Goal: Task Accomplishment & Management: Manage account settings

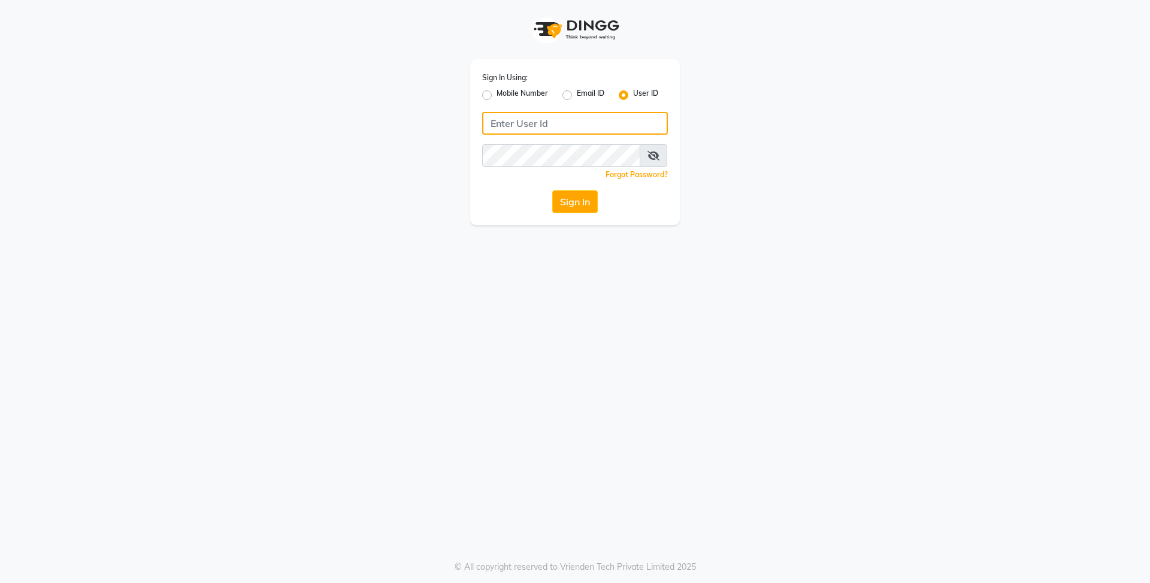
click at [516, 134] on input "Username" at bounding box center [575, 123] width 186 height 23
click at [575, 125] on input "e3839++" at bounding box center [575, 123] width 186 height 23
type input "e3839-01"
click at [552, 190] on button "Sign In" at bounding box center [575, 201] width 46 height 23
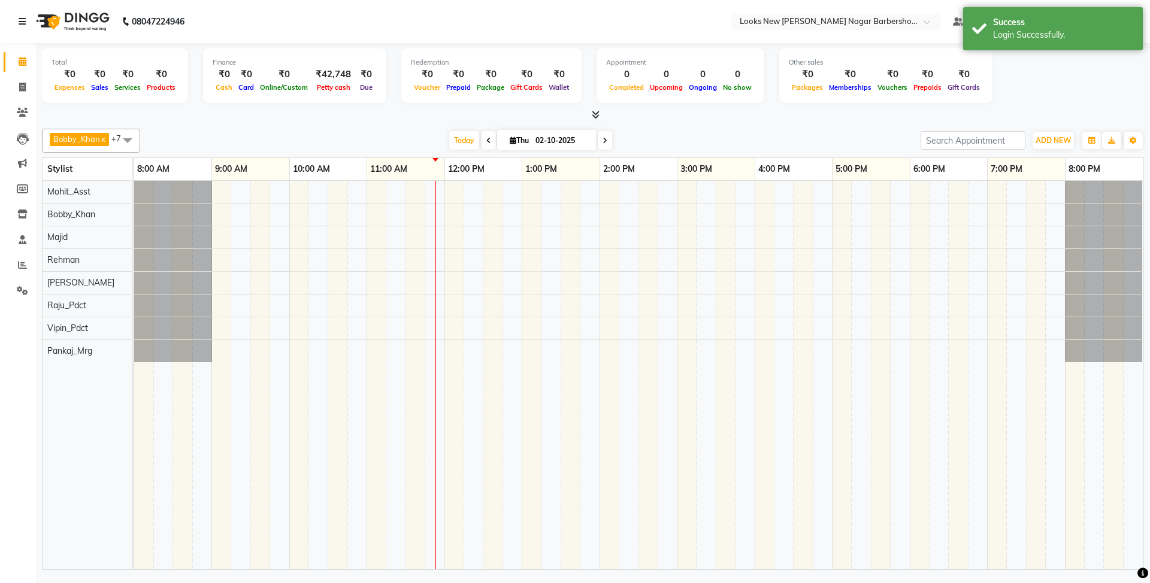
click at [24, 22] on icon at bounding box center [22, 21] width 7 height 8
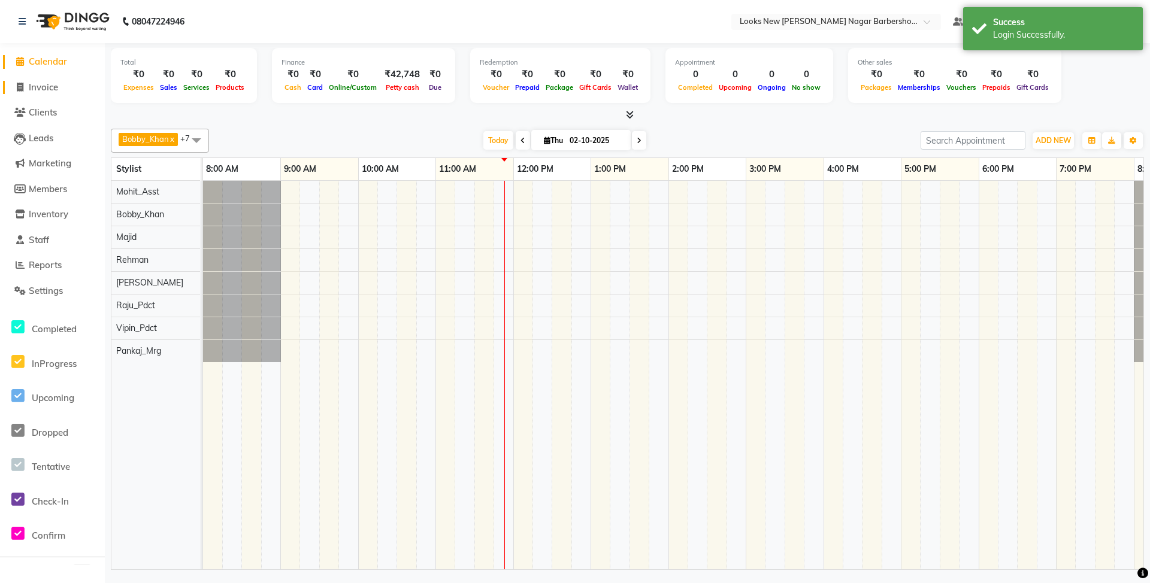
click at [46, 87] on span "Invoice" at bounding box center [43, 86] width 29 height 11
select select "service"
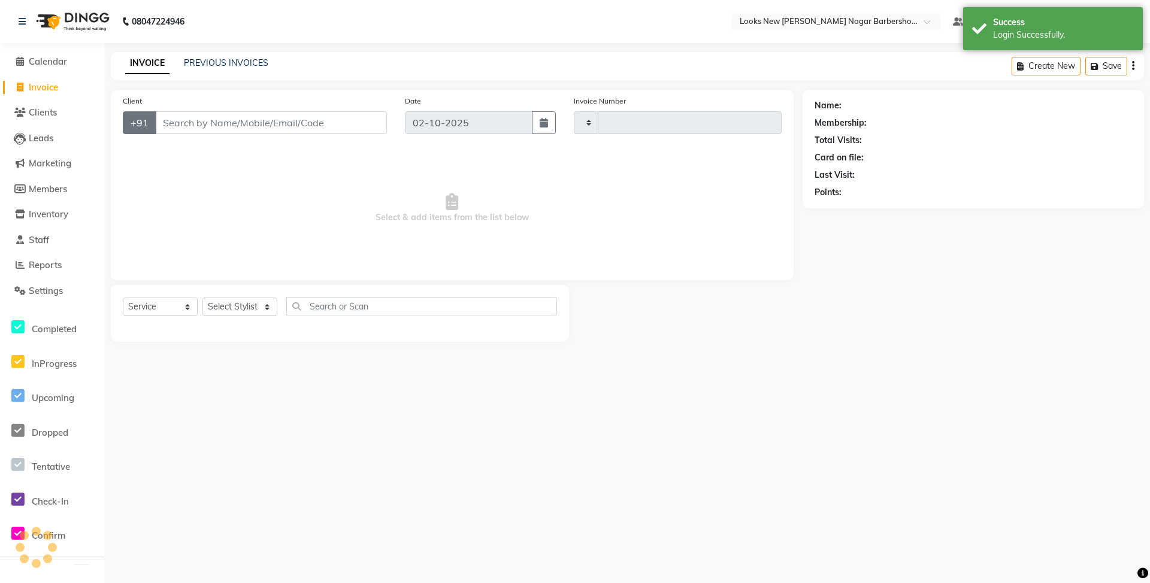
type input "7476"
select select "8705"
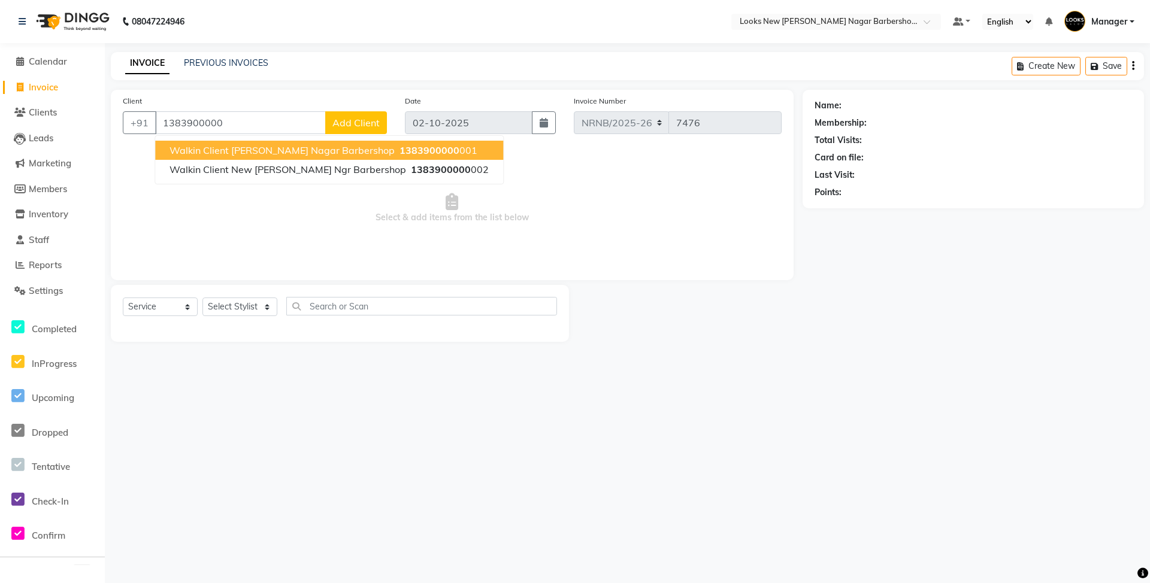
click at [243, 147] on span "Walkin Client [PERSON_NAME] Nagar Barbershop" at bounding box center [282, 150] width 225 height 12
type input "1383900000001"
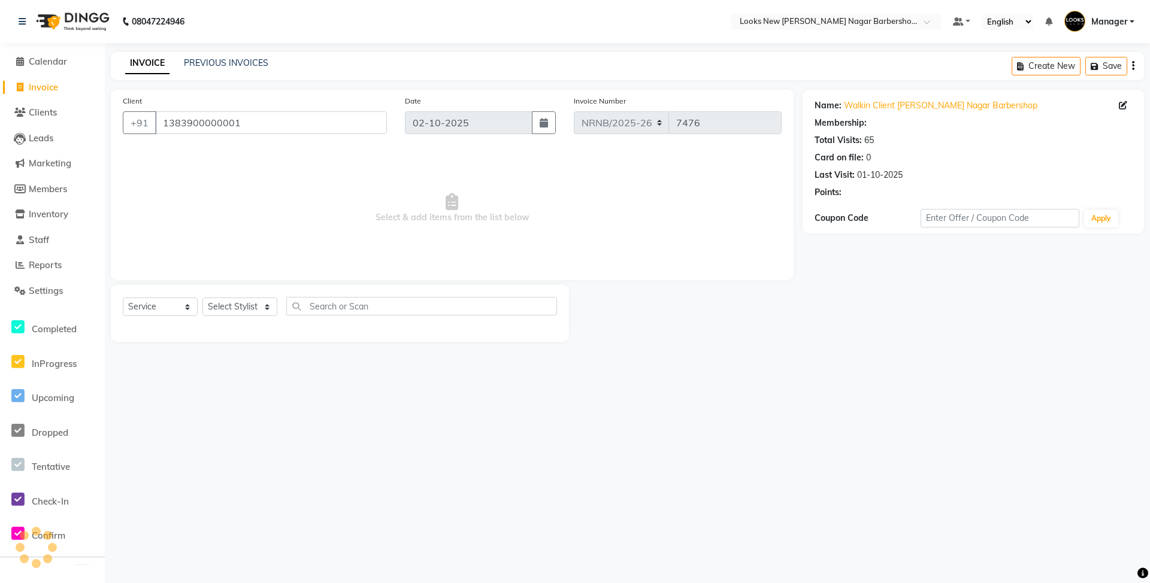
click at [265, 296] on div "Select Service Product Membership Package Voucher Prepaid Gift Card Select Styl…" at bounding box center [340, 313] width 458 height 57
select select "1: Object"
click at [258, 312] on select "Select Stylist Aakash_Pdct [PERSON_NAME] [PERSON_NAME] [PERSON_NAME] Counter_Sa…" at bounding box center [239, 307] width 75 height 19
select select "87354"
click at [202, 298] on select "Select Stylist Aakash_Pdct [PERSON_NAME] [PERSON_NAME] [PERSON_NAME] Counter_Sa…" at bounding box center [239, 307] width 75 height 19
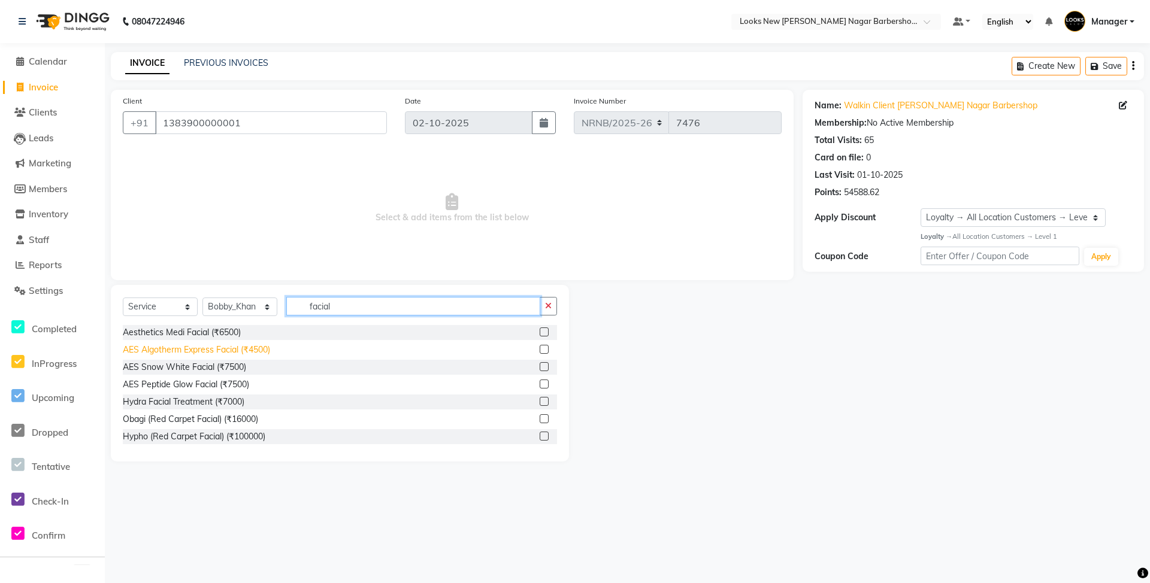
type input "facial"
click at [255, 350] on div "AES Algotherm Express Facial (₹4500)" at bounding box center [196, 350] width 147 height 13
checkbox input "false"
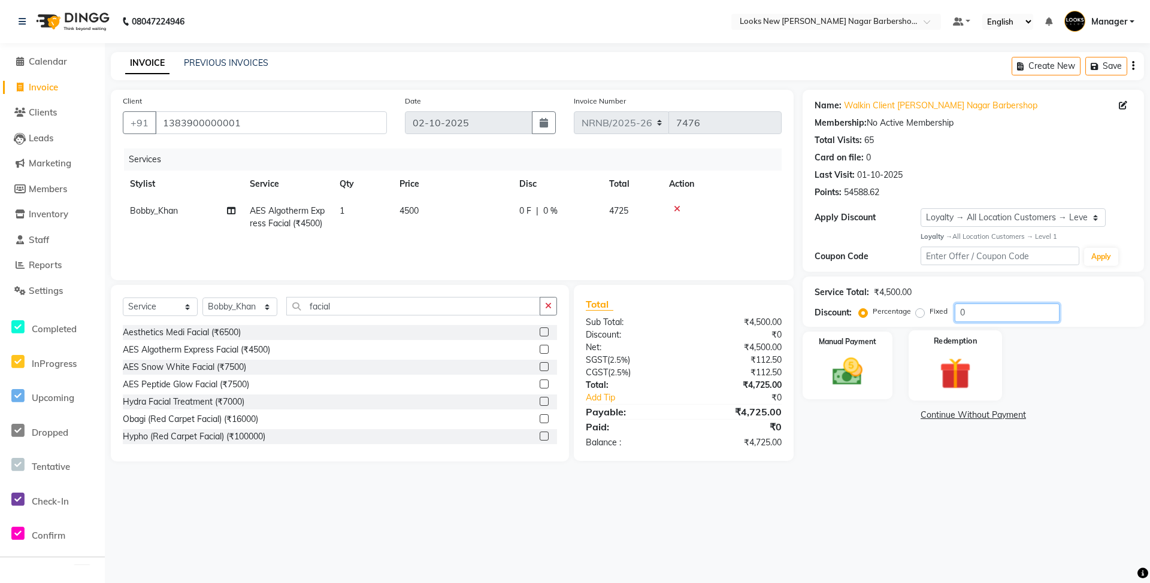
drag, startPoint x: 992, startPoint y: 314, endPoint x: 916, endPoint y: 350, distance: 83.3
click at [916, 350] on div "Name: Walkin Client [PERSON_NAME] Nagar Barbershop Membership: No Active Member…" at bounding box center [978, 276] width 350 height 372
type input "50"
click at [798, 242] on div "Client [PHONE_NUMBER] Date [DATE] Invoice Number NRNB/2025-26 V/2025 V/[PHONE_N…" at bounding box center [452, 276] width 701 height 372
click at [848, 377] on img at bounding box center [848, 372] width 52 height 37
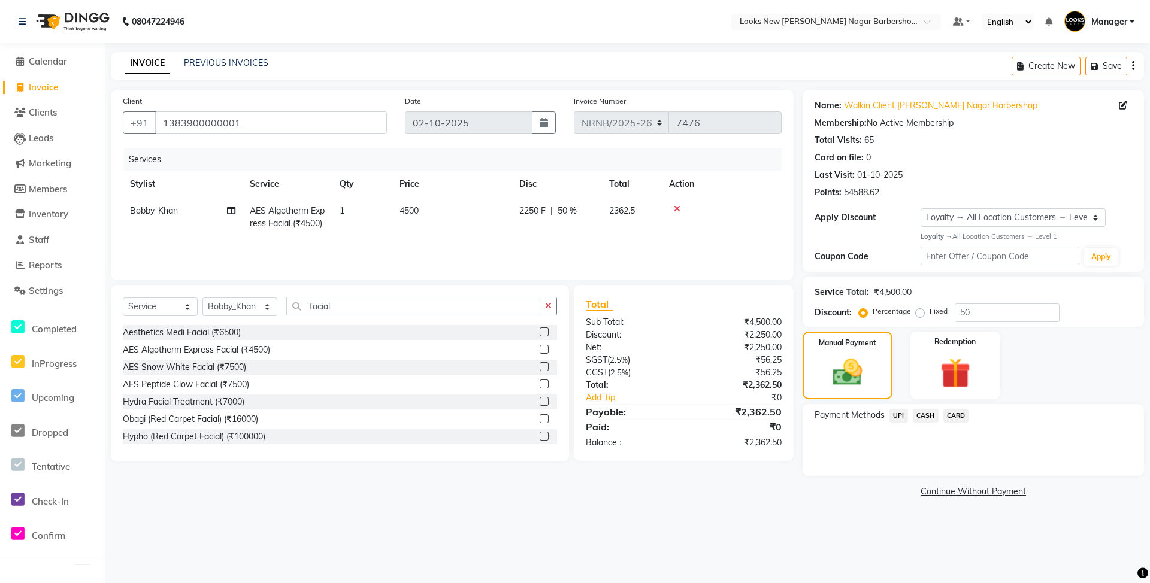
click at [930, 413] on span "CASH" at bounding box center [926, 416] width 26 height 14
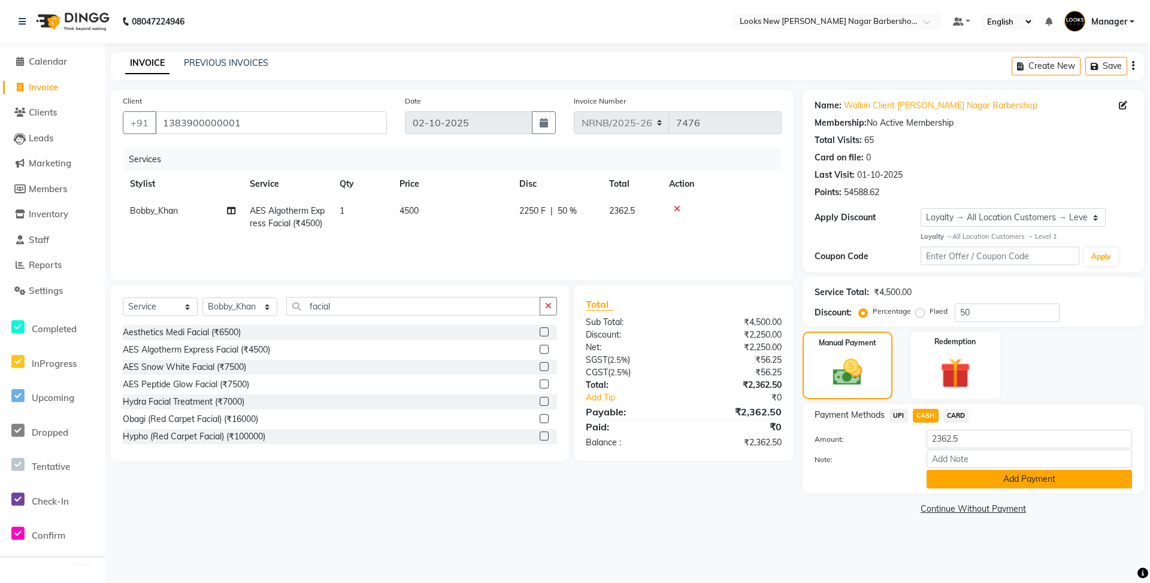
click at [981, 483] on button "Add Payment" at bounding box center [1029, 479] width 205 height 19
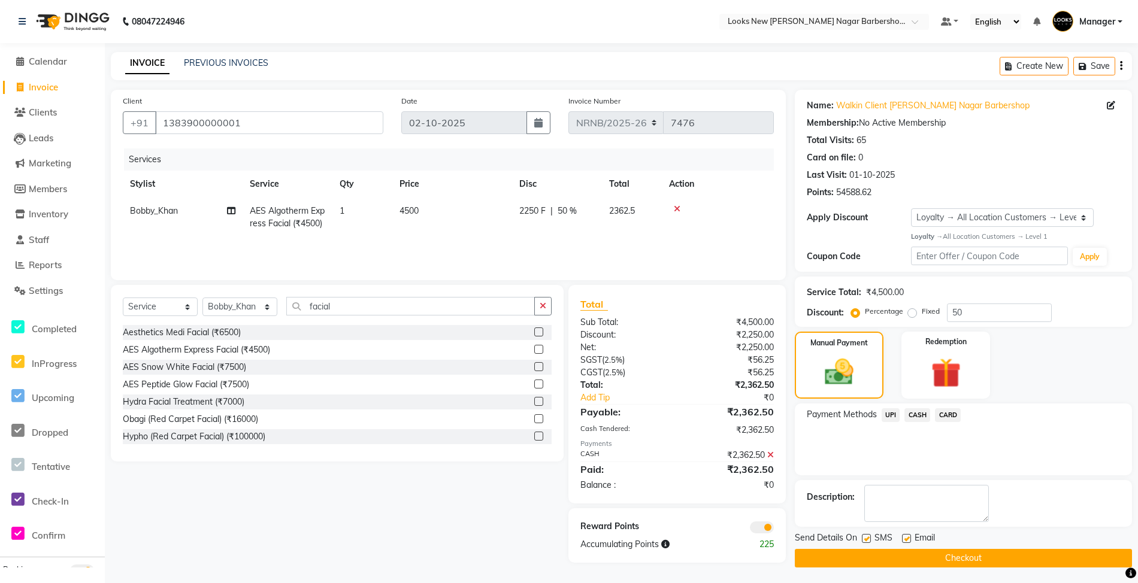
click at [945, 557] on button "Checkout" at bounding box center [963, 558] width 337 height 19
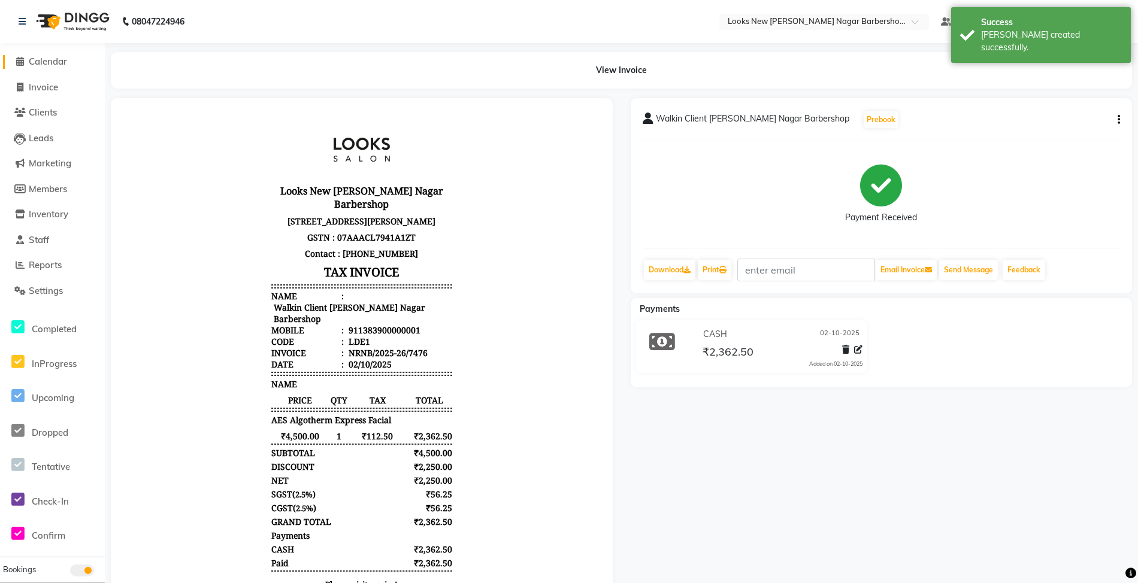
click at [53, 61] on span "Calendar" at bounding box center [48, 61] width 38 height 11
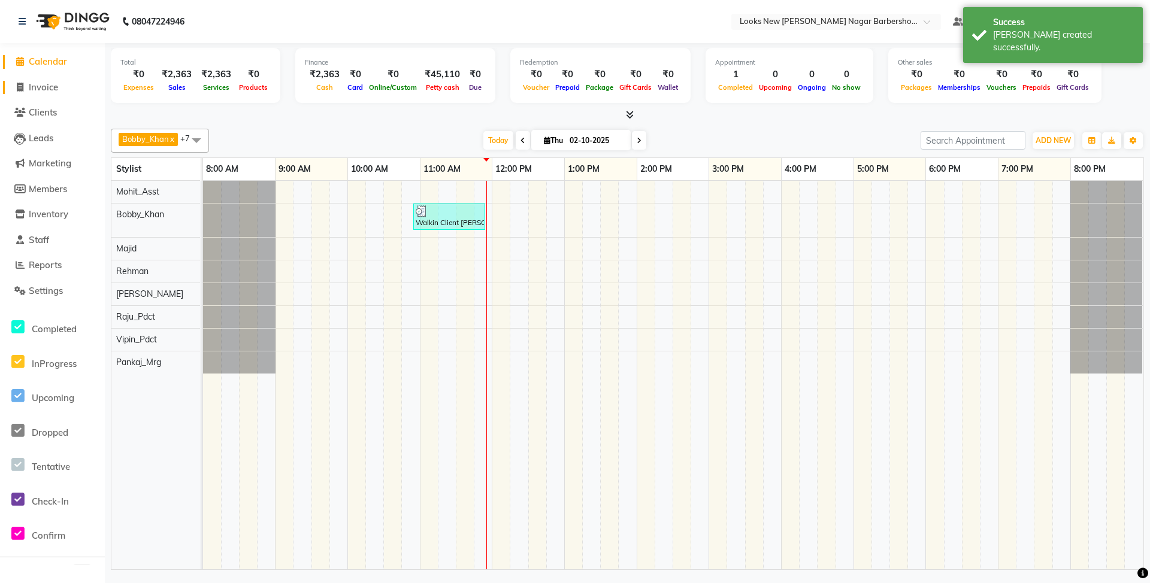
click at [58, 82] on span "Invoice" at bounding box center [43, 86] width 29 height 11
select select "service"
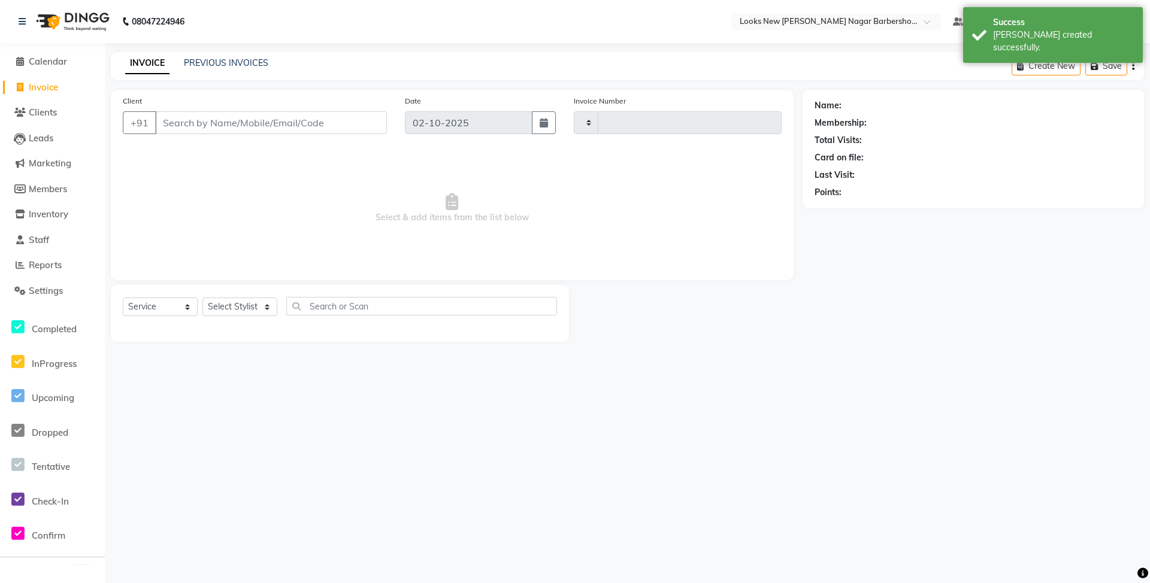
type input "7477"
select select "8705"
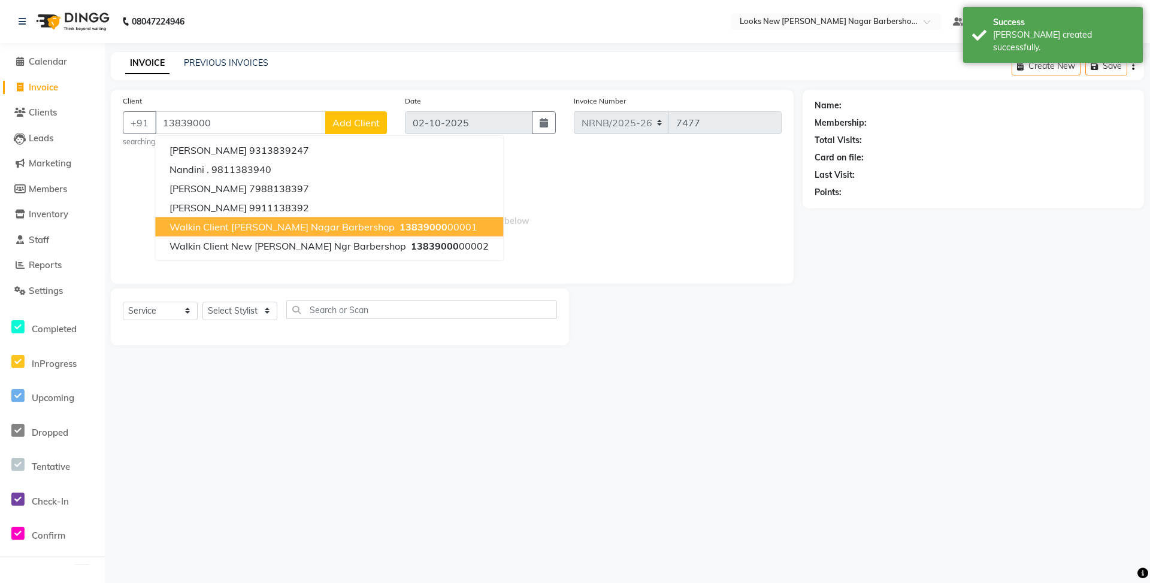
click at [253, 225] on span "Walkin Client [PERSON_NAME] Nagar Barbershop" at bounding box center [282, 227] width 225 height 12
type input "1383900000001"
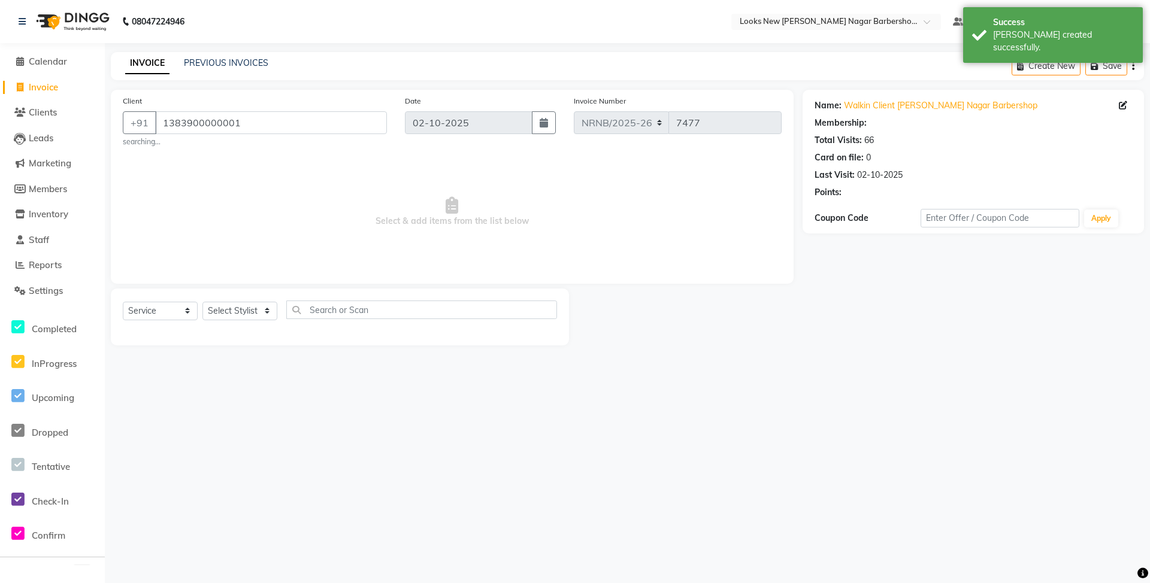
select select "1: Object"
click at [171, 312] on select "Select Service Product Membership Package Voucher Prepaid Gift Card" at bounding box center [160, 311] width 75 height 19
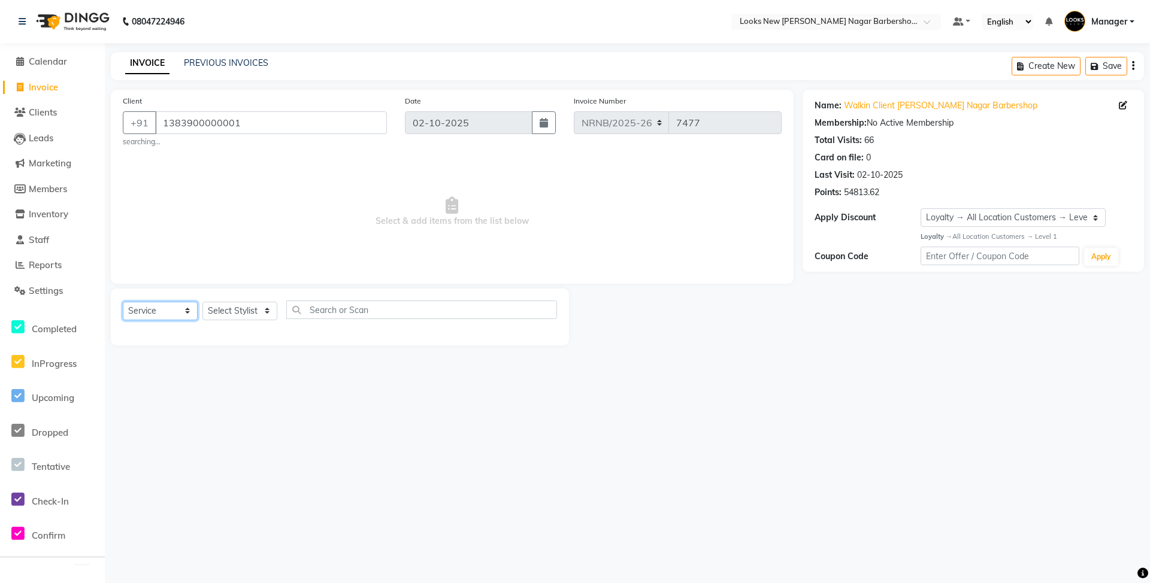
select select "product"
click at [123, 302] on select "Select Service Product Membership Package Voucher Prepaid Gift Card" at bounding box center [160, 311] width 75 height 19
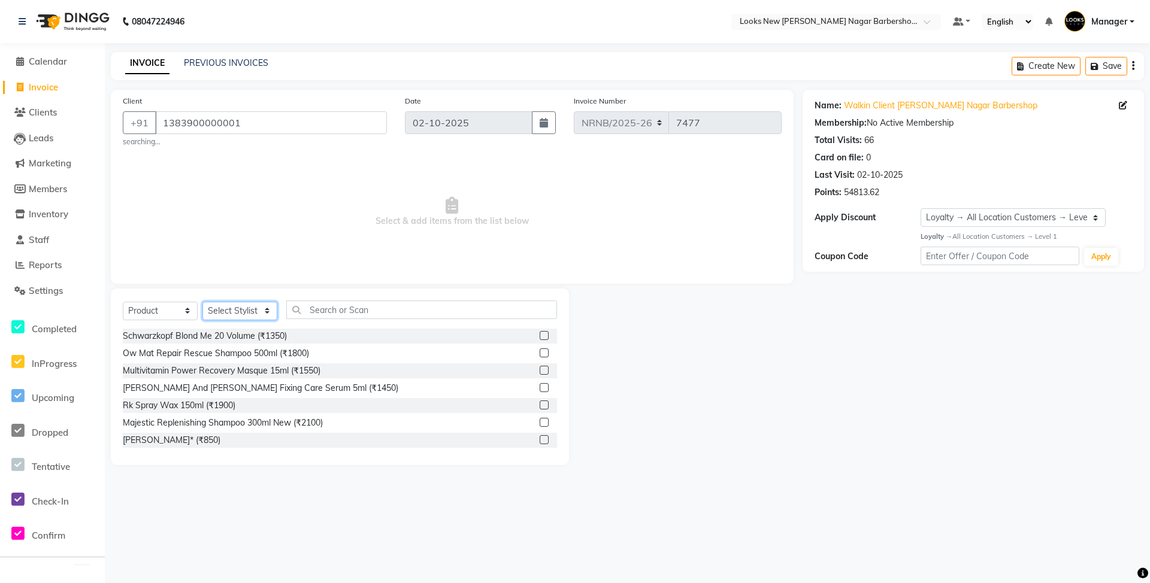
click at [247, 307] on select "Select Stylist Aakash_Pdct [PERSON_NAME] [PERSON_NAME] [PERSON_NAME] Counter_Sa…" at bounding box center [239, 311] width 75 height 19
select select "87354"
click at [202, 302] on select "Select Stylist Aakash_Pdct [PERSON_NAME] [PERSON_NAME] [PERSON_NAME] Counter_Sa…" at bounding box center [239, 311] width 75 height 19
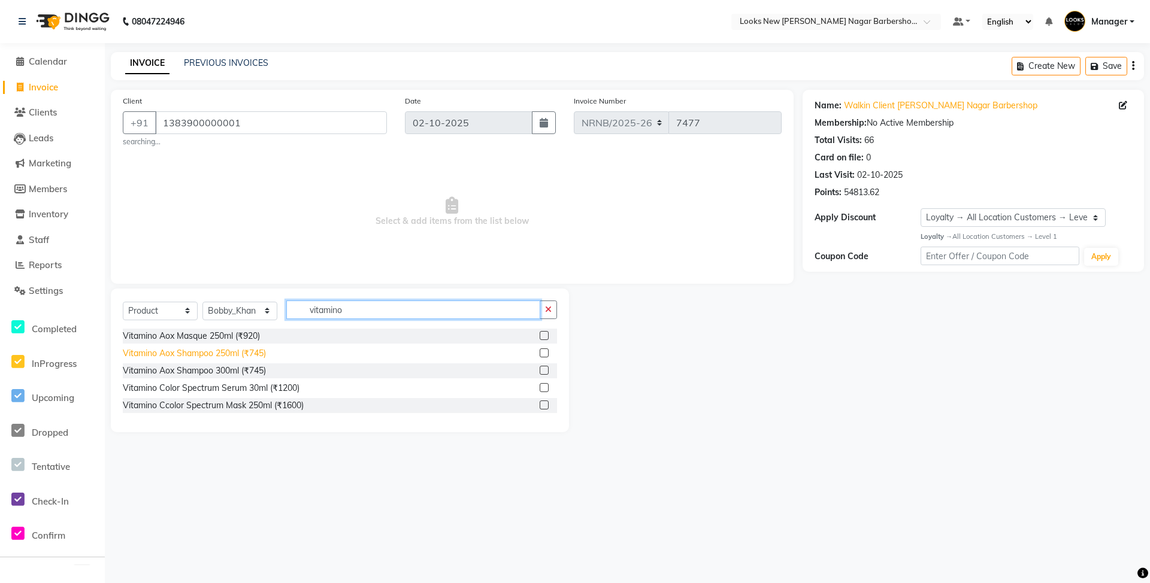
type input "vitamino"
click at [256, 355] on div "Vitamino Aox Shampoo 250ml (₹745)" at bounding box center [194, 353] width 143 height 13
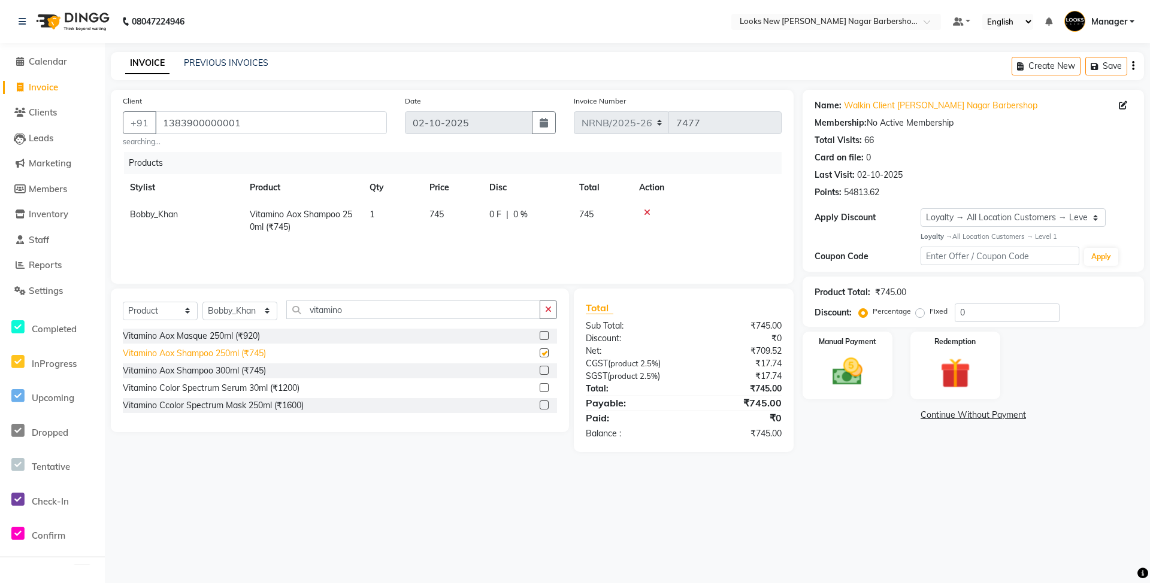
checkbox input "false"
click at [441, 207] on td "745" at bounding box center [452, 221] width 60 height 40
select select "87354"
drag, startPoint x: 477, startPoint y: 216, endPoint x: 454, endPoint y: 214, distance: 23.5
click at [454, 214] on td "745" at bounding box center [452, 221] width 60 height 40
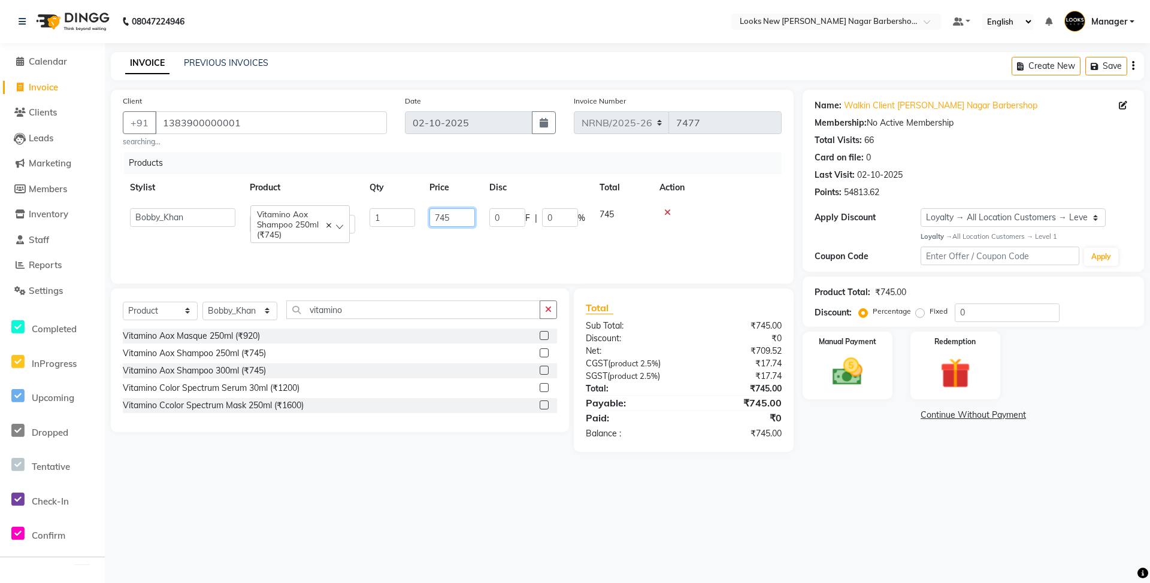
drag, startPoint x: 454, startPoint y: 213, endPoint x: 432, endPoint y: 216, distance: 21.7
click at [432, 216] on input "745" at bounding box center [452, 217] width 46 height 19
type input "790"
click at [870, 425] on div "Name: Walkin Client [PERSON_NAME] Nagar Barbershop Membership: No Active Member…" at bounding box center [978, 271] width 350 height 362
click at [858, 381] on img at bounding box center [848, 372] width 52 height 37
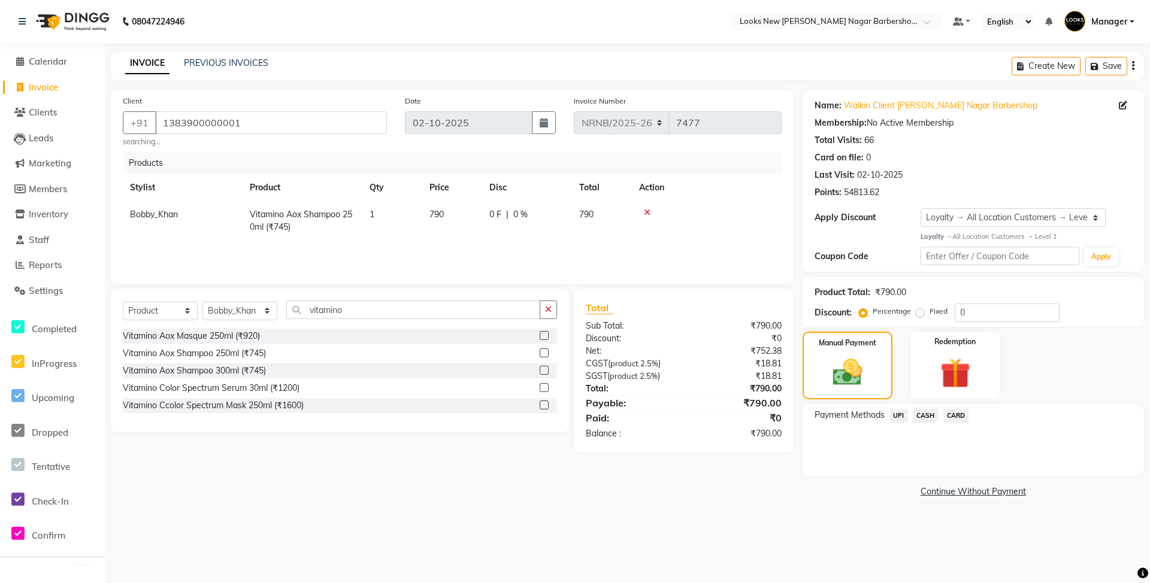
click at [905, 413] on span "UPI" at bounding box center [899, 416] width 19 height 14
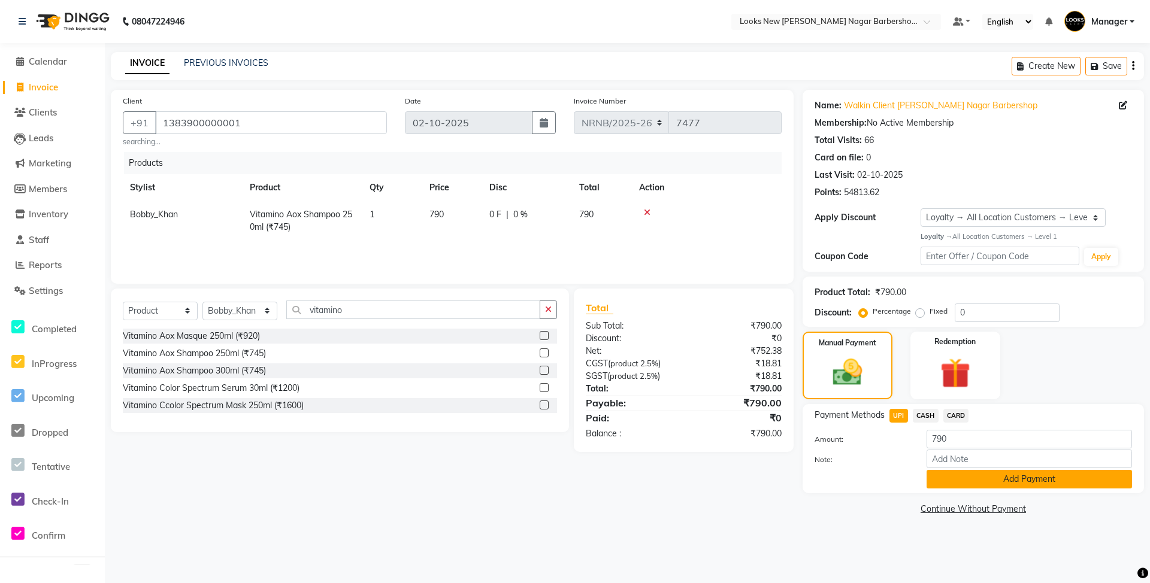
click at [994, 475] on button "Add Payment" at bounding box center [1029, 479] width 205 height 19
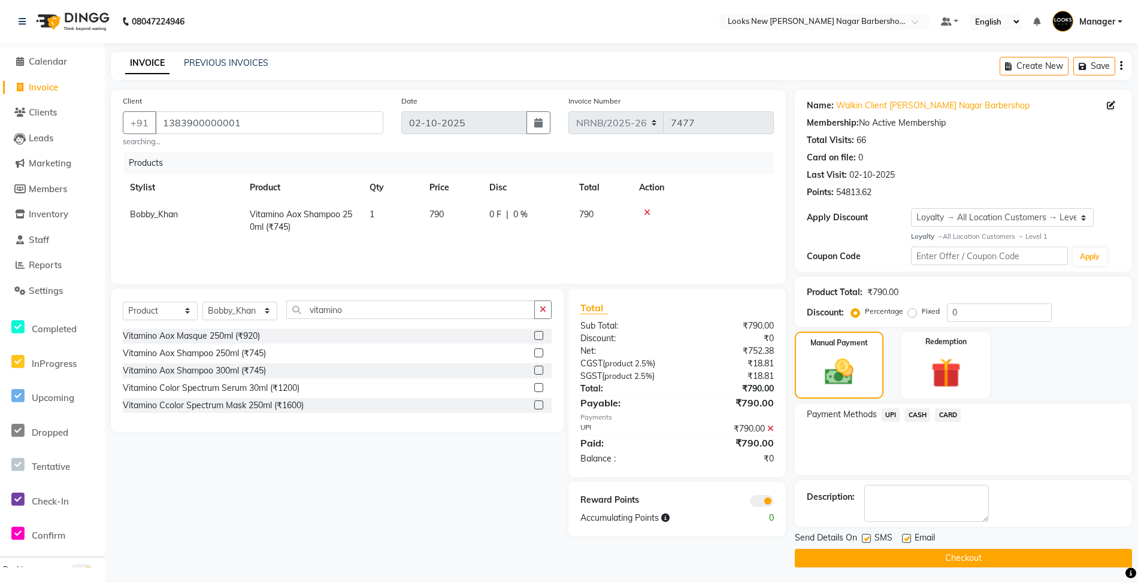
click at [939, 559] on button "Checkout" at bounding box center [963, 558] width 337 height 19
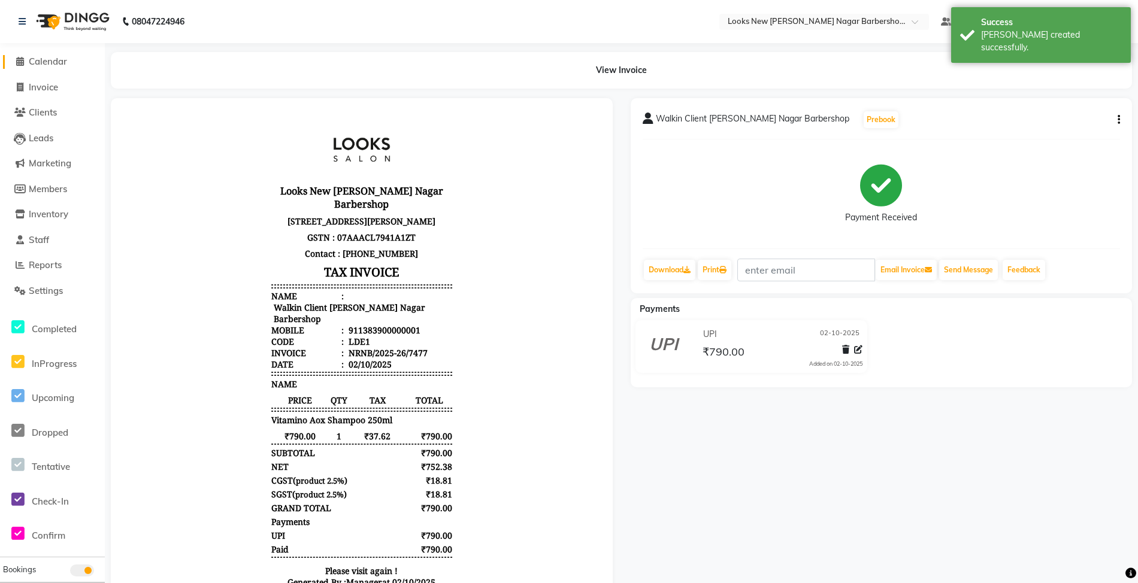
click at [47, 58] on span "Calendar" at bounding box center [48, 61] width 38 height 11
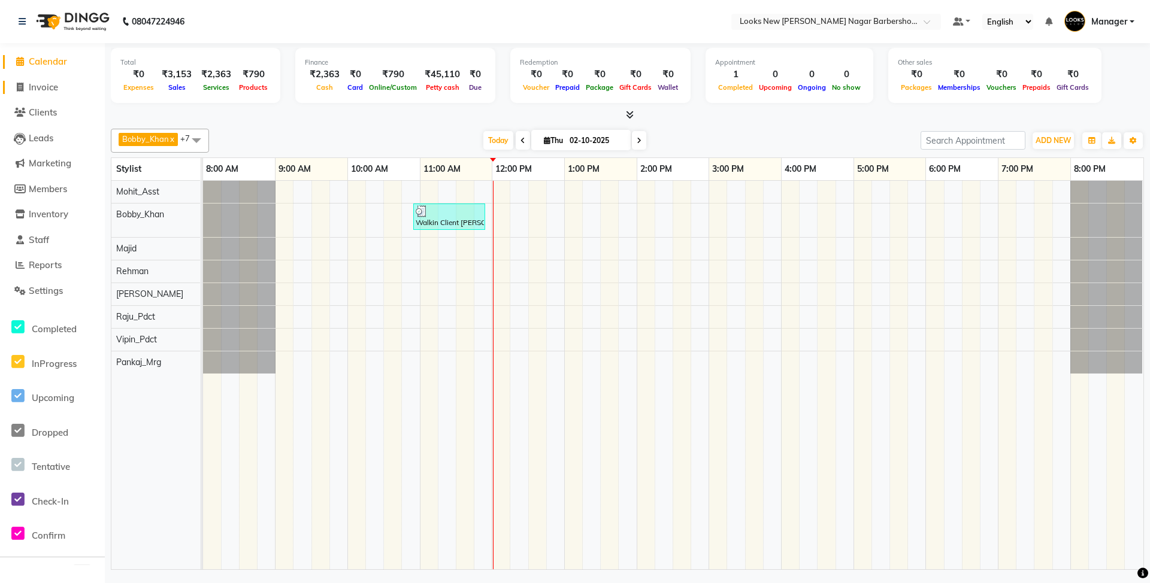
click at [50, 87] on span "Invoice" at bounding box center [43, 86] width 29 height 11
select select "service"
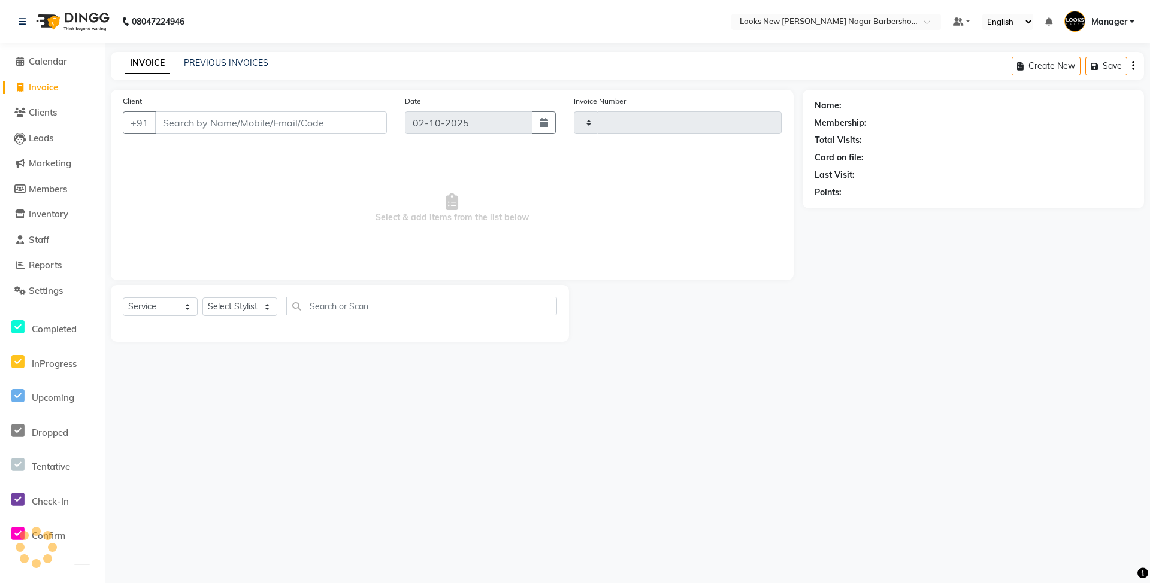
type input "7478"
select select "8705"
click at [55, 61] on span "Calendar" at bounding box center [48, 61] width 38 height 11
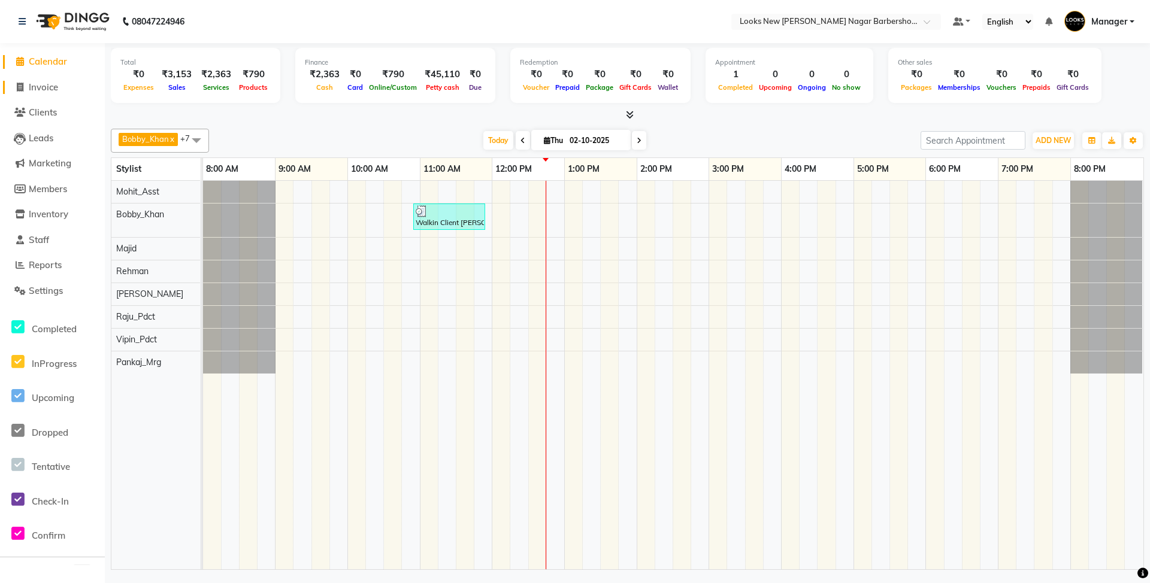
click at [30, 89] on span "Invoice" at bounding box center [43, 86] width 29 height 11
select select "service"
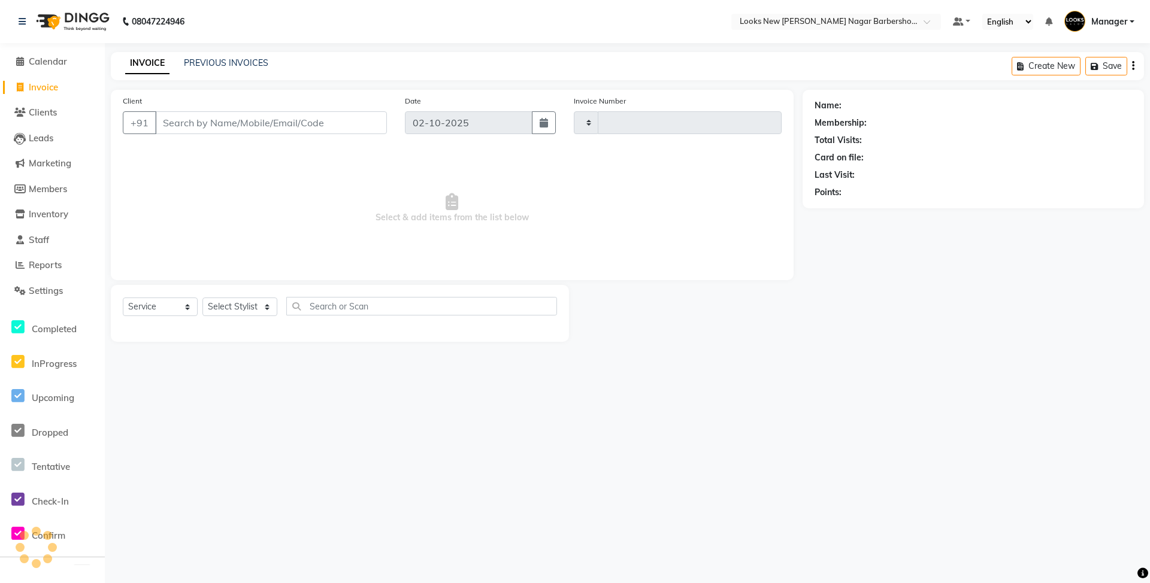
type input "7478"
select select "8705"
click at [47, 59] on span "Calendar" at bounding box center [48, 61] width 38 height 11
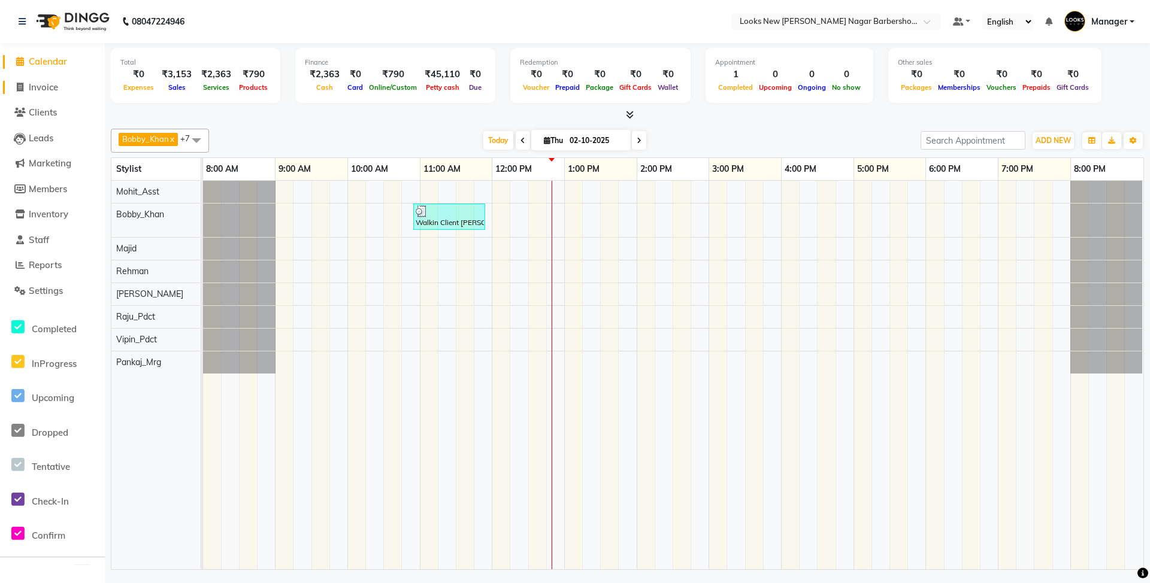
click at [49, 89] on span "Invoice" at bounding box center [43, 86] width 29 height 11
select select "service"
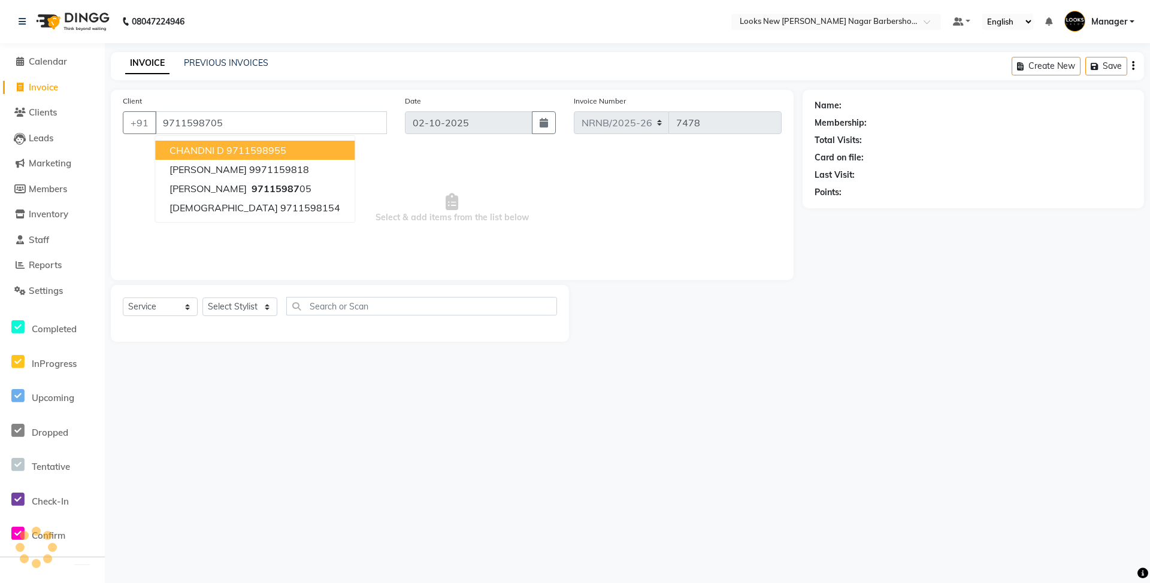
type input "9711598705"
select select "1: Object"
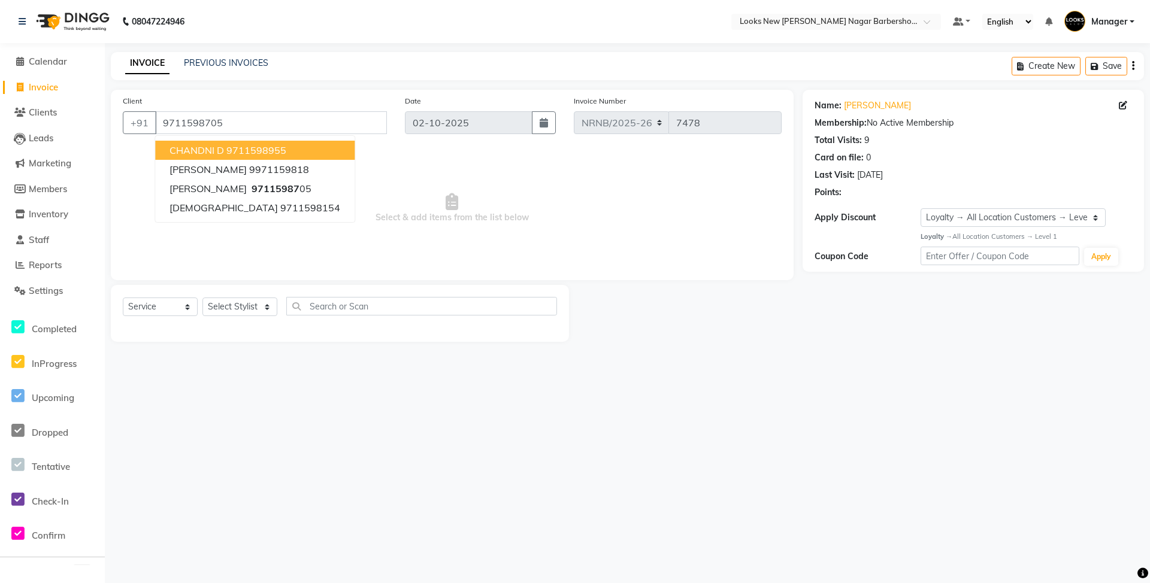
click at [213, 224] on span "Select & add items from the list below" at bounding box center [452, 209] width 659 height 120
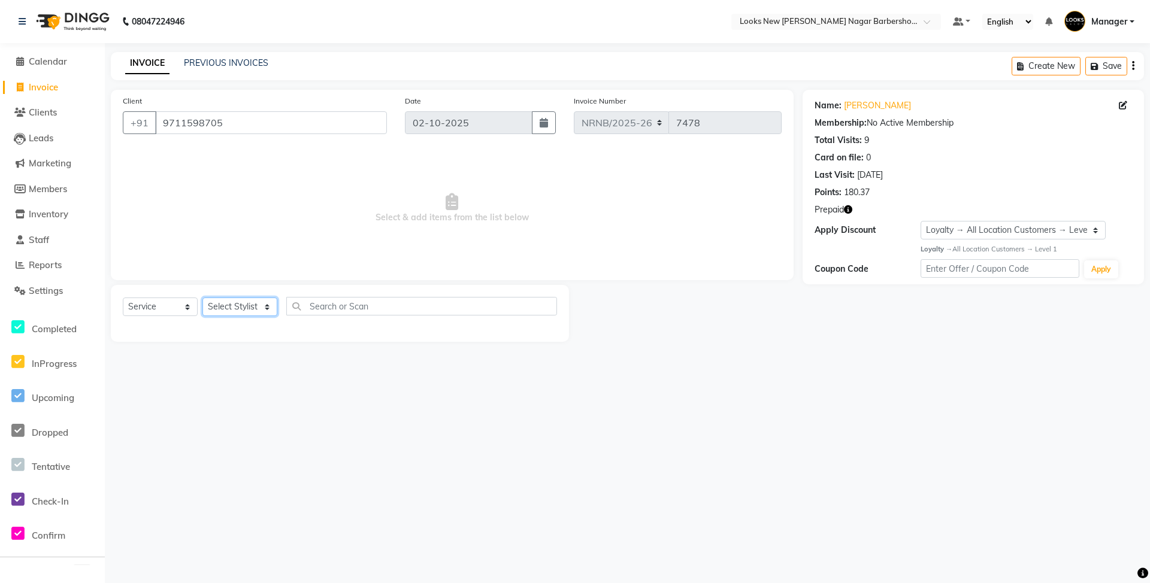
click at [264, 310] on select "Select Stylist Aakash_Pdct [PERSON_NAME] [PERSON_NAME] [PERSON_NAME] Counter_Sa…" at bounding box center [239, 307] width 75 height 19
select select "87355"
click at [202, 298] on select "Select Stylist Aakash_Pdct [PERSON_NAME] [PERSON_NAME] [PERSON_NAME] Counter_Sa…" at bounding box center [239, 307] width 75 height 19
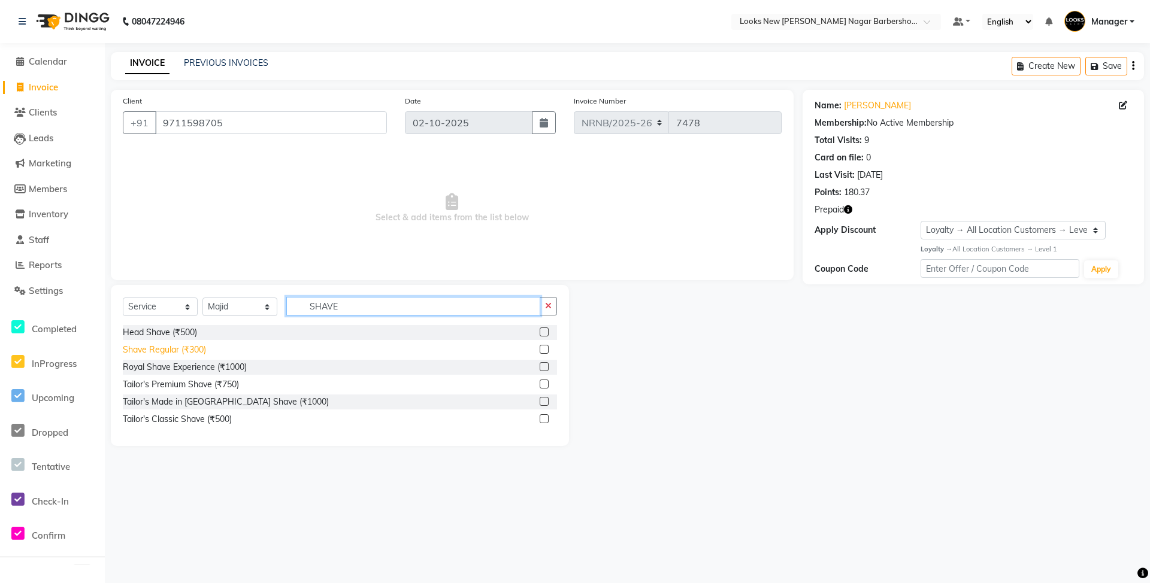
type input "SHAVE"
click at [183, 351] on div "Shave Regular (₹300)" at bounding box center [164, 350] width 83 height 13
checkbox input "false"
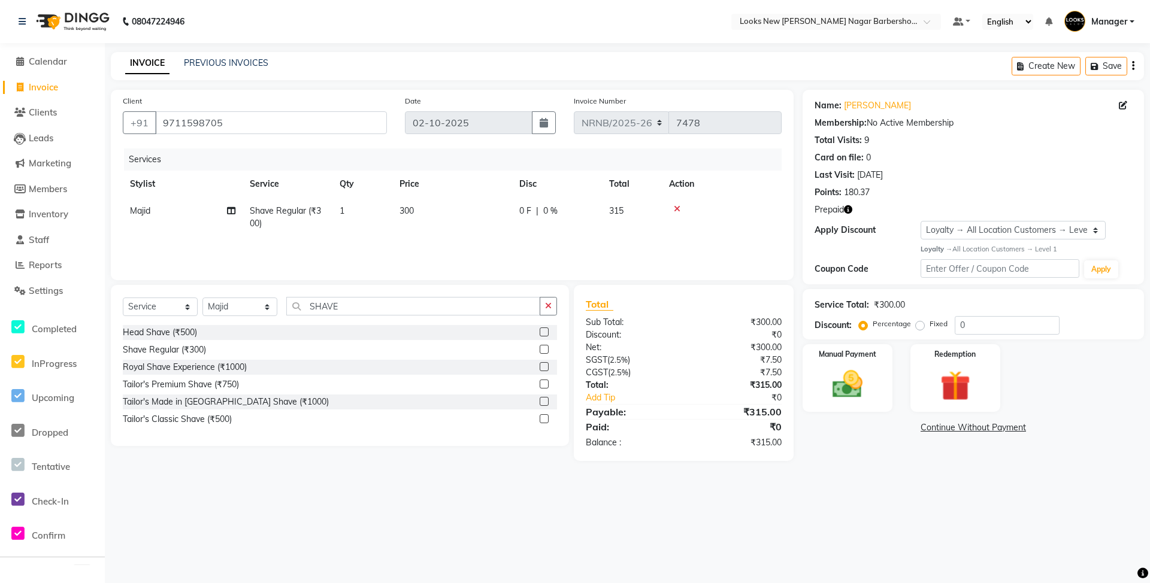
click at [851, 212] on icon "button" at bounding box center [848, 209] width 8 height 8
click at [851, 211] on icon "button" at bounding box center [848, 209] width 8 height 8
click at [856, 385] on img at bounding box center [848, 385] width 52 height 37
drag, startPoint x: 962, startPoint y: 425, endPoint x: 959, endPoint y: 437, distance: 12.3
click at [962, 426] on span "CARD" at bounding box center [956, 429] width 26 height 14
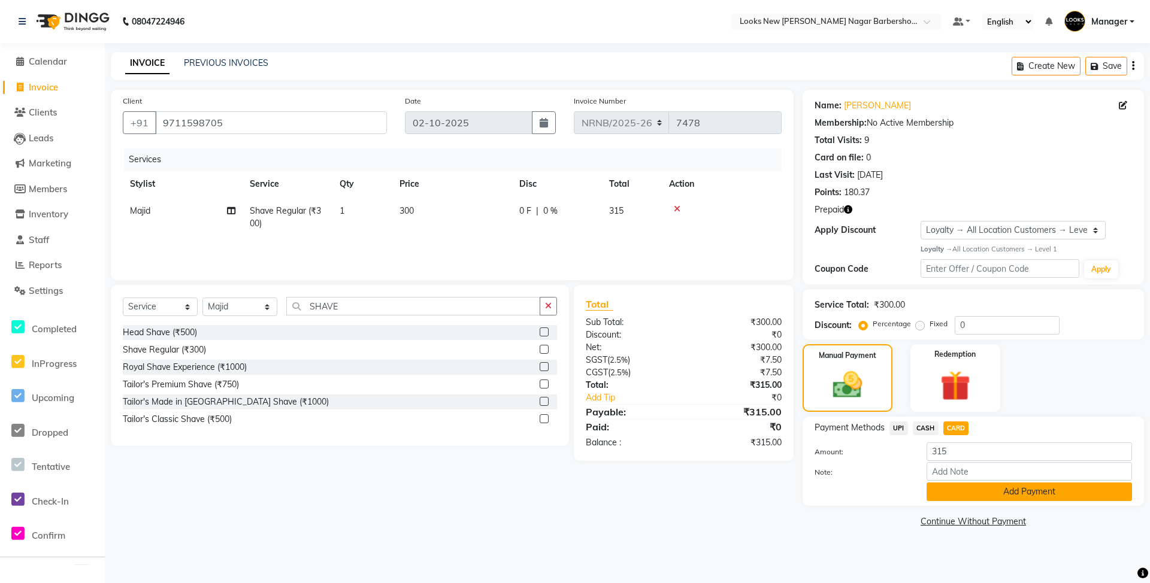
click at [966, 492] on button "Add Payment" at bounding box center [1029, 492] width 205 height 19
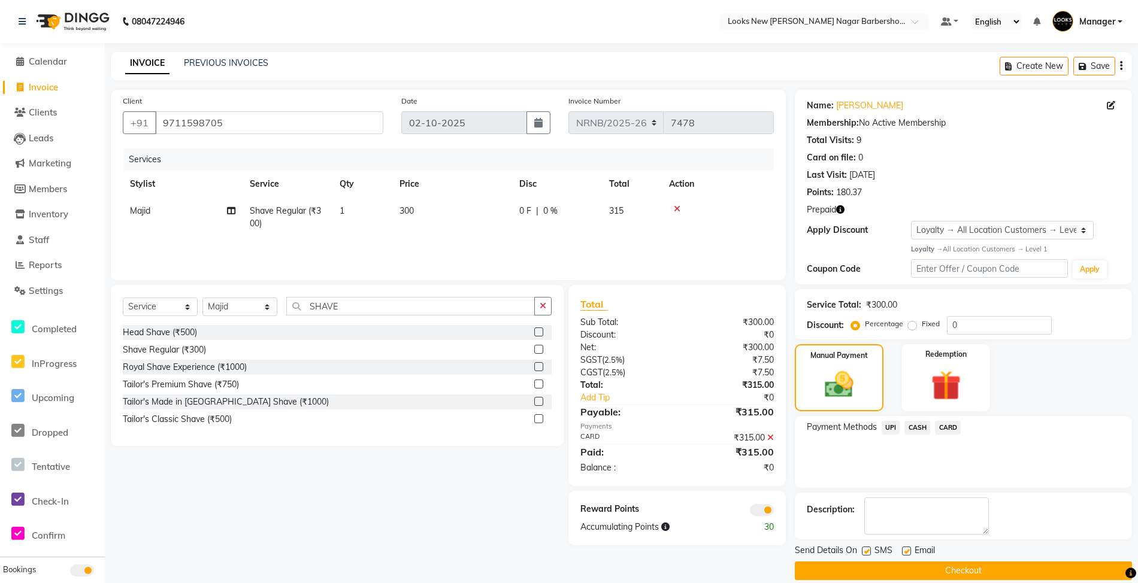
click at [952, 578] on button "Checkout" at bounding box center [963, 571] width 337 height 19
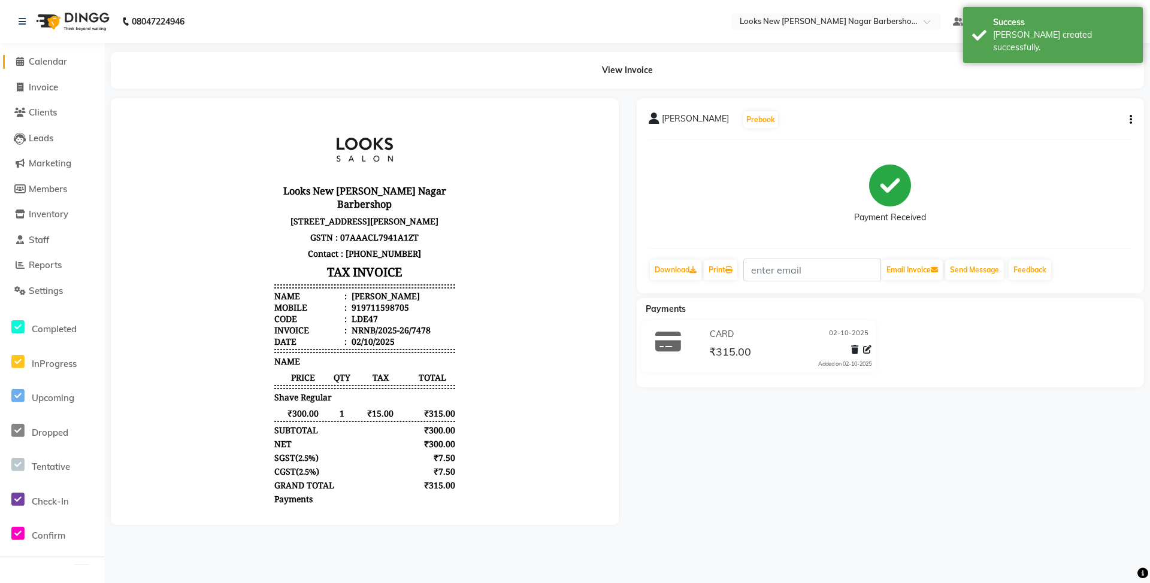
click at [65, 59] on span "Calendar" at bounding box center [48, 61] width 38 height 11
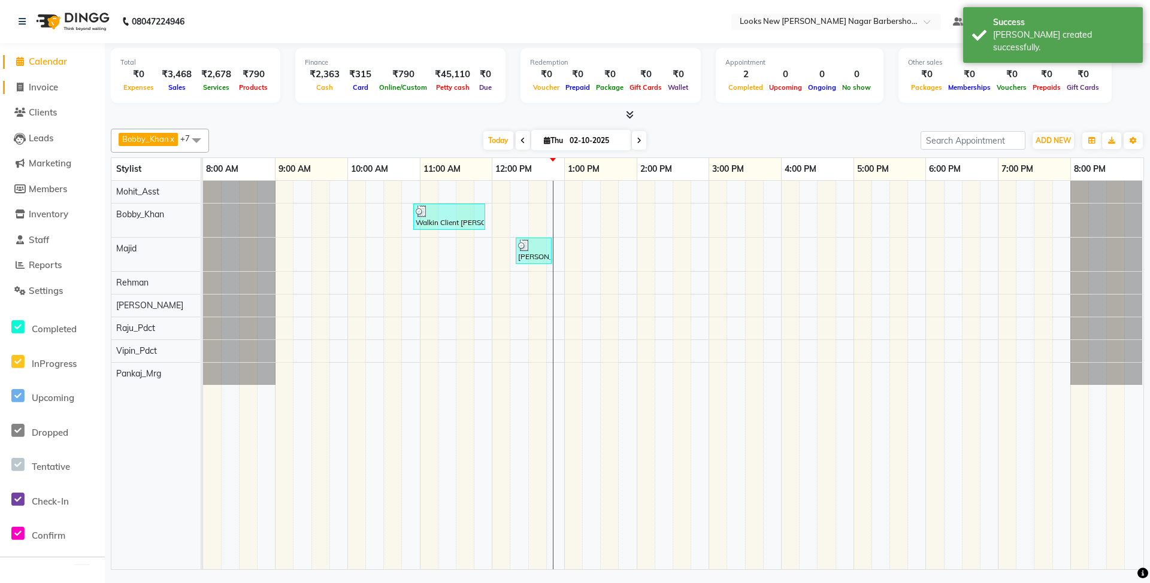
click at [46, 91] on span "Invoice" at bounding box center [43, 86] width 29 height 11
select select "service"
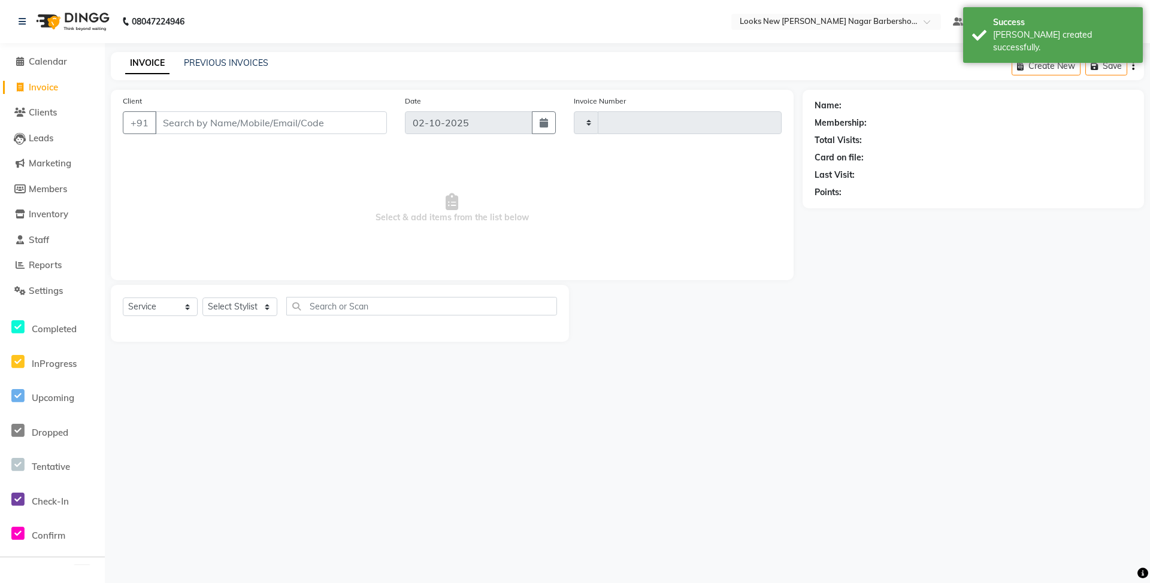
type input "7479"
select select "8705"
click at [49, 59] on span "Calendar" at bounding box center [48, 61] width 38 height 11
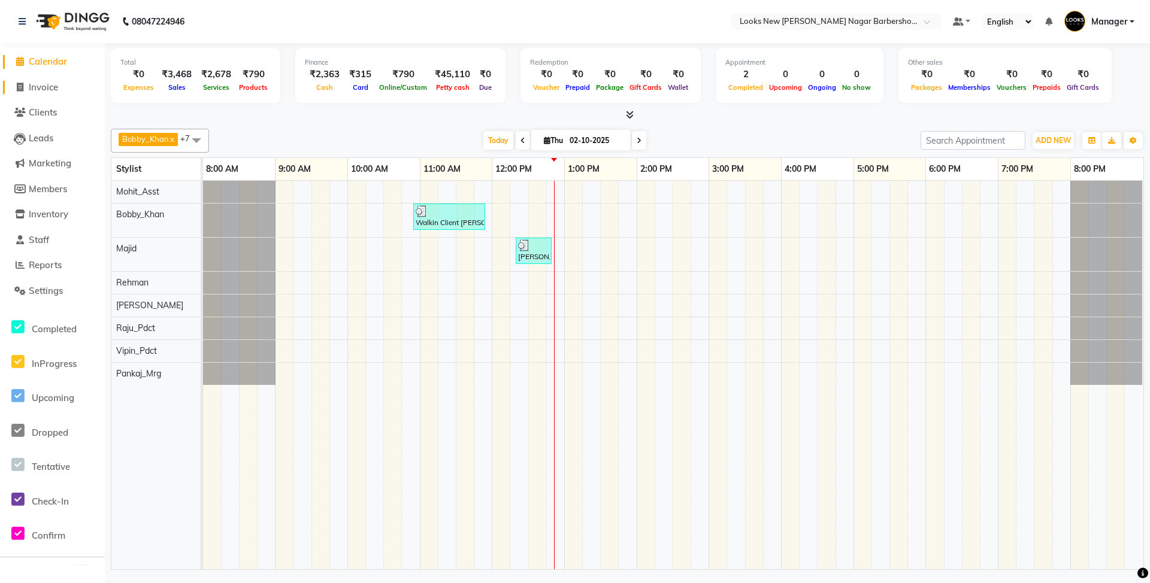
click at [50, 84] on span "Invoice" at bounding box center [43, 86] width 29 height 11
select select "service"
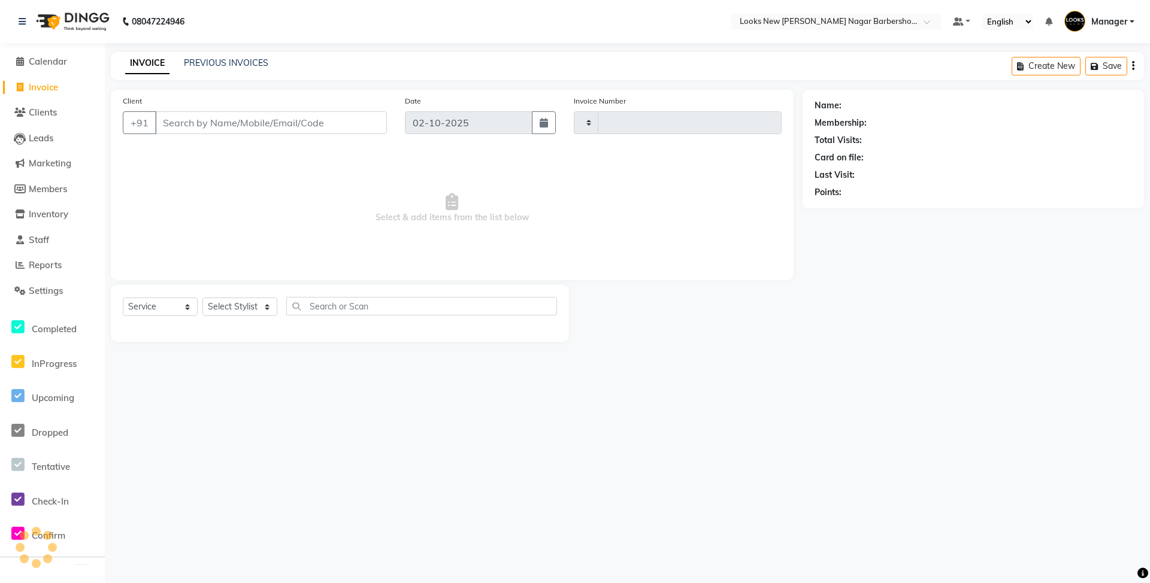
type input "7479"
select select "8705"
click at [44, 58] on span "Calendar" at bounding box center [48, 61] width 38 height 11
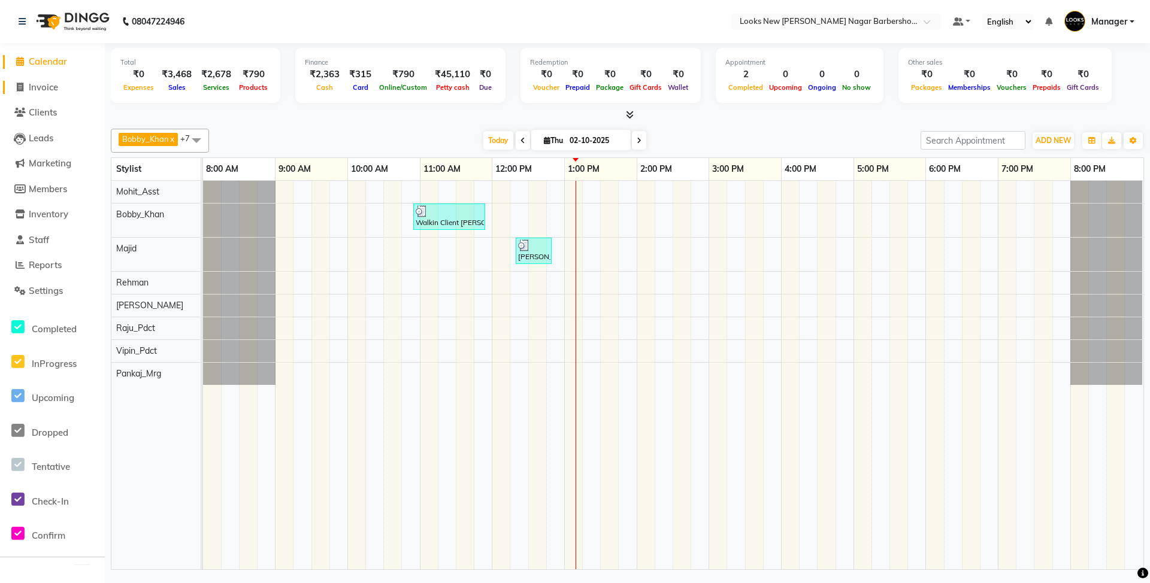
click at [46, 89] on span "Invoice" at bounding box center [43, 86] width 29 height 11
select select "service"
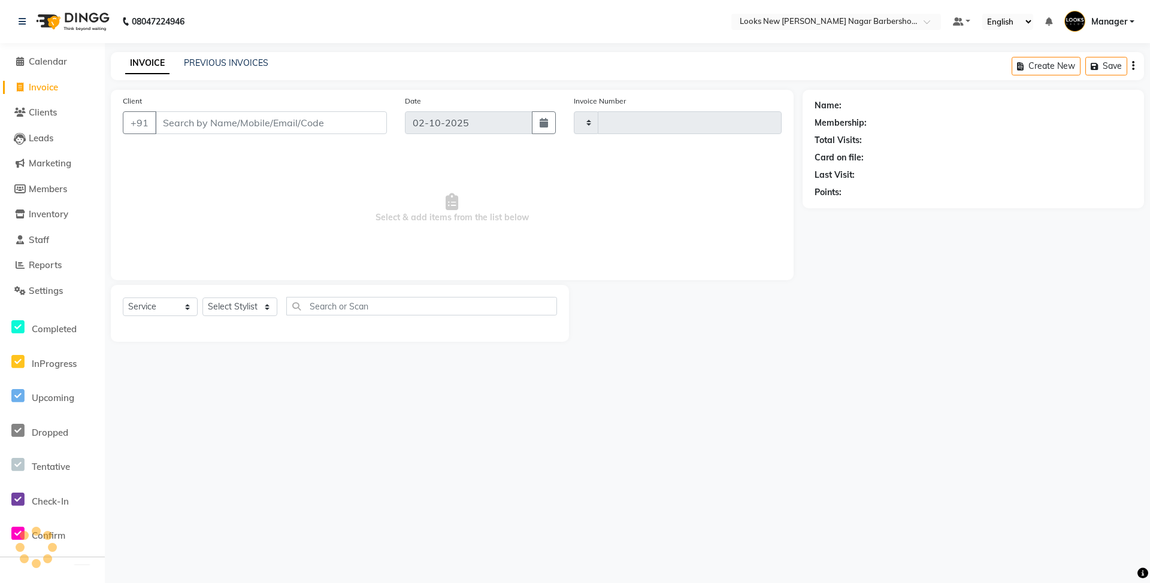
type input "7479"
select select "8705"
type input "3"
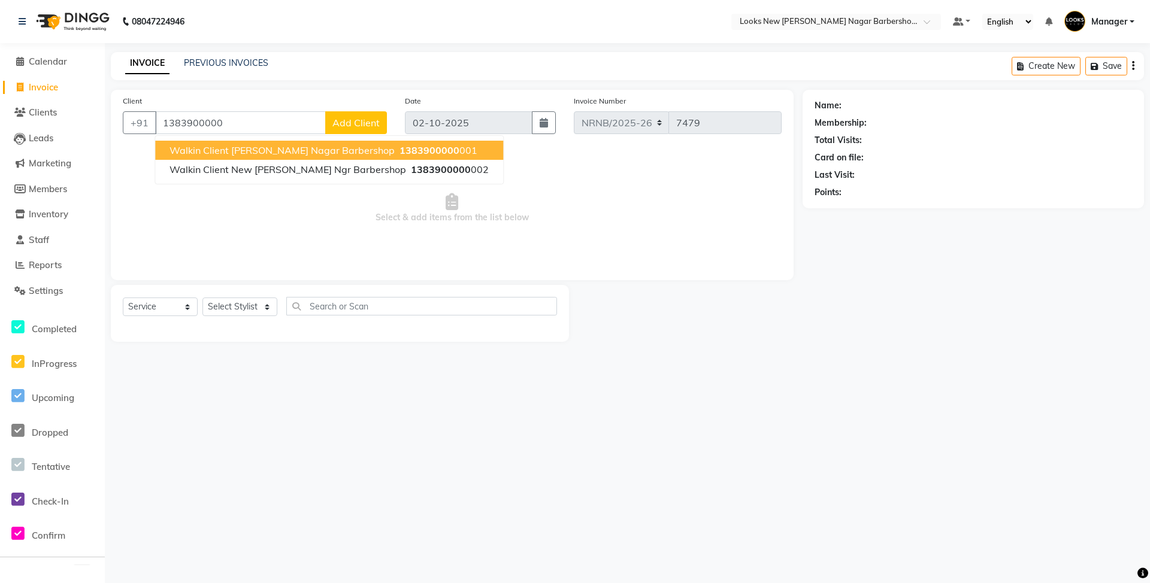
click at [232, 155] on span "Walkin Client [PERSON_NAME] Nagar Barbershop" at bounding box center [282, 150] width 225 height 12
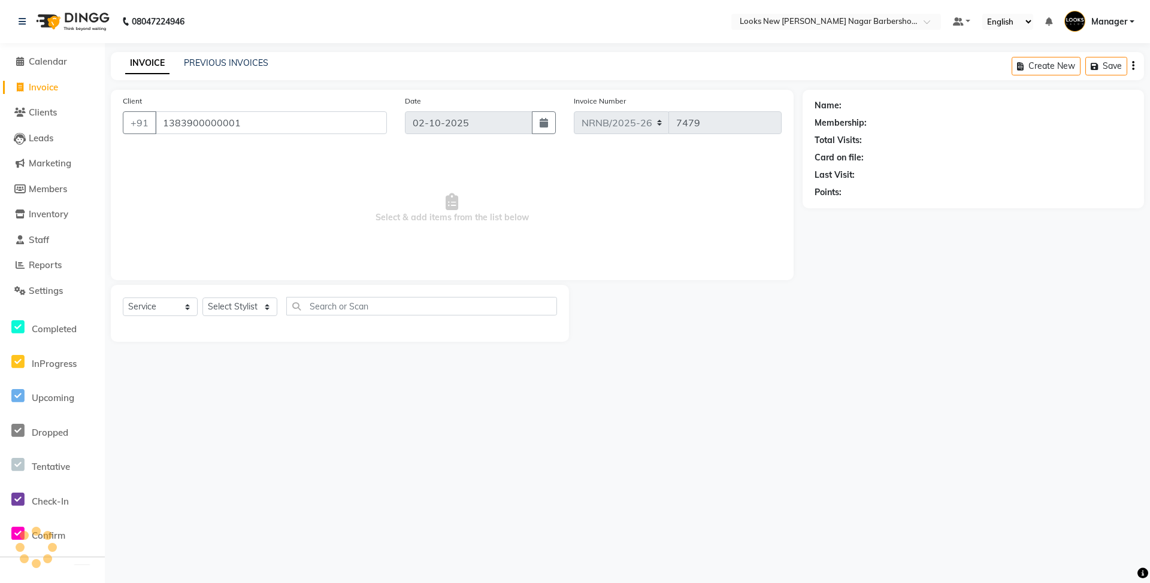
type input "1383900000001"
select select "1: Object"
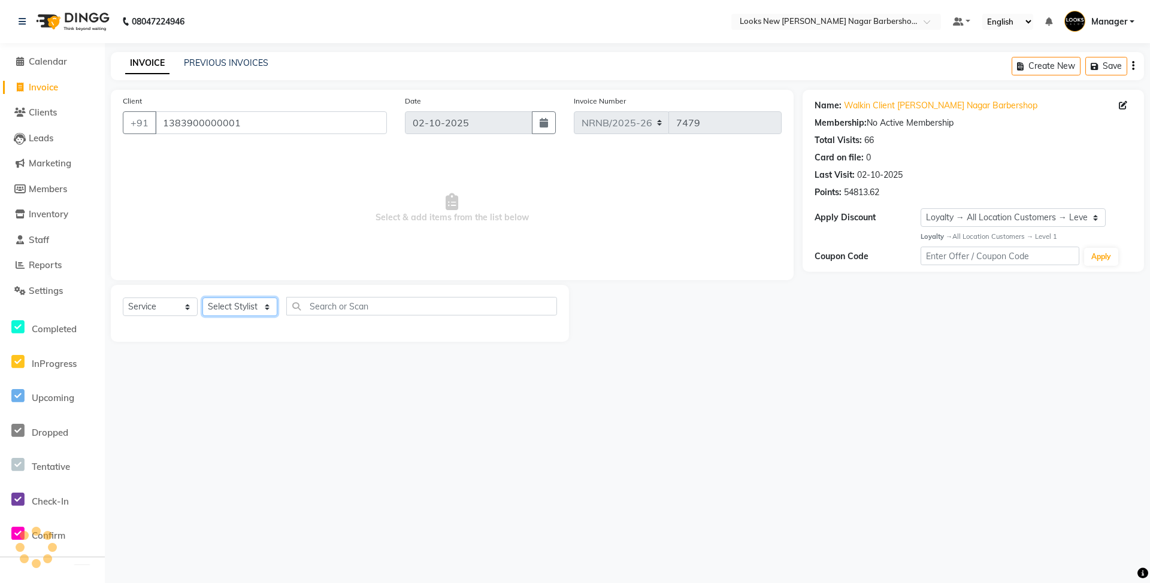
click at [261, 307] on select "Select Stylist Aakash_Pdct [PERSON_NAME] [PERSON_NAME] [PERSON_NAME] Counter_Sa…" at bounding box center [239, 307] width 75 height 19
select select "89720"
click at [202, 298] on select "Select Stylist Aakash_Pdct [PERSON_NAME] [PERSON_NAME] [PERSON_NAME] Counter_Sa…" at bounding box center [239, 307] width 75 height 19
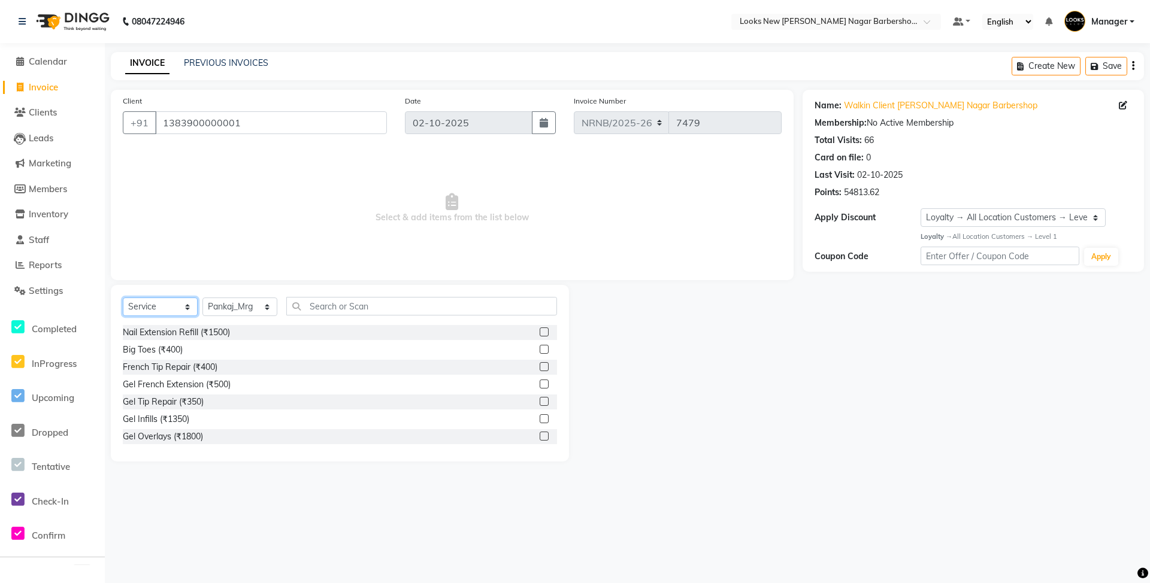
click at [161, 307] on select "Select Service Product Membership Package Voucher Prepaid Gift Card" at bounding box center [160, 307] width 75 height 19
select select "product"
click at [123, 298] on select "Select Service Product Membership Package Voucher Prepaid Gift Card" at bounding box center [160, 307] width 75 height 19
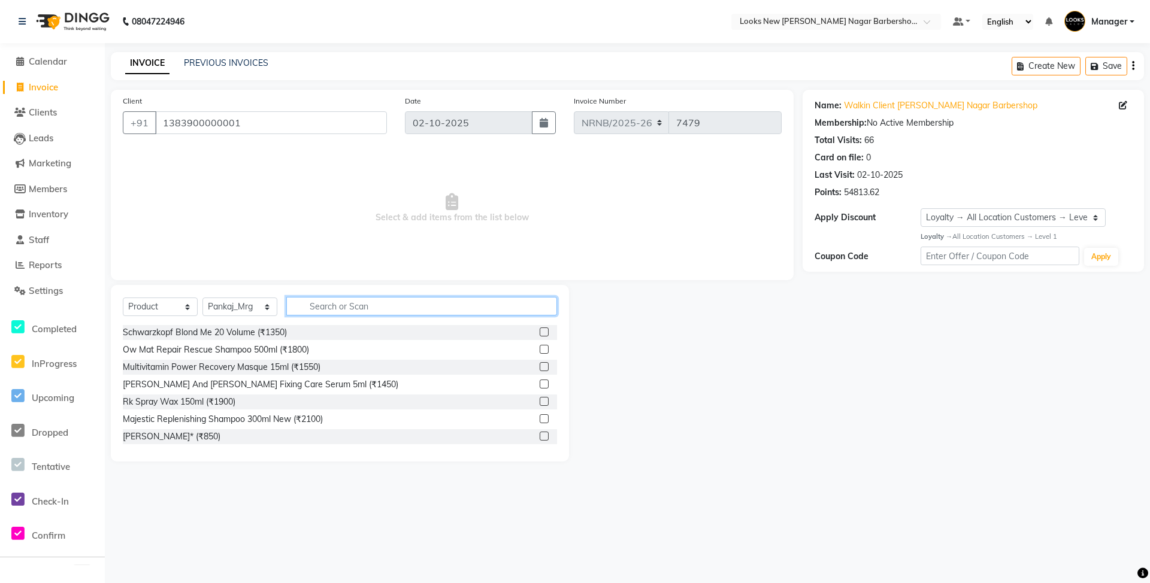
click at [350, 301] on input "text" at bounding box center [421, 306] width 271 height 19
type input "8901526509225"
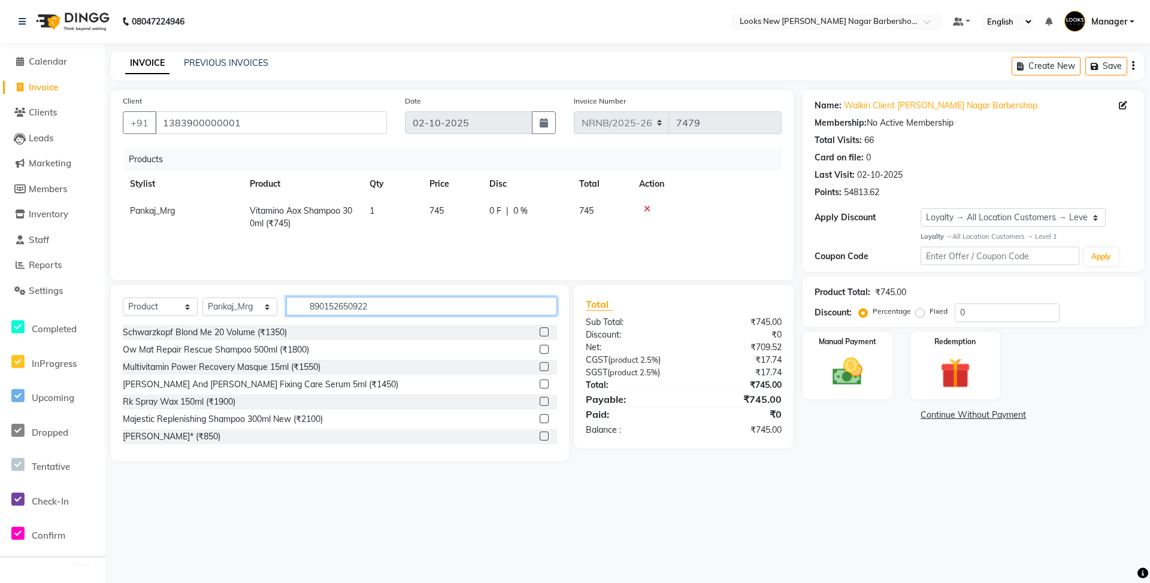
type input "8901526509225"
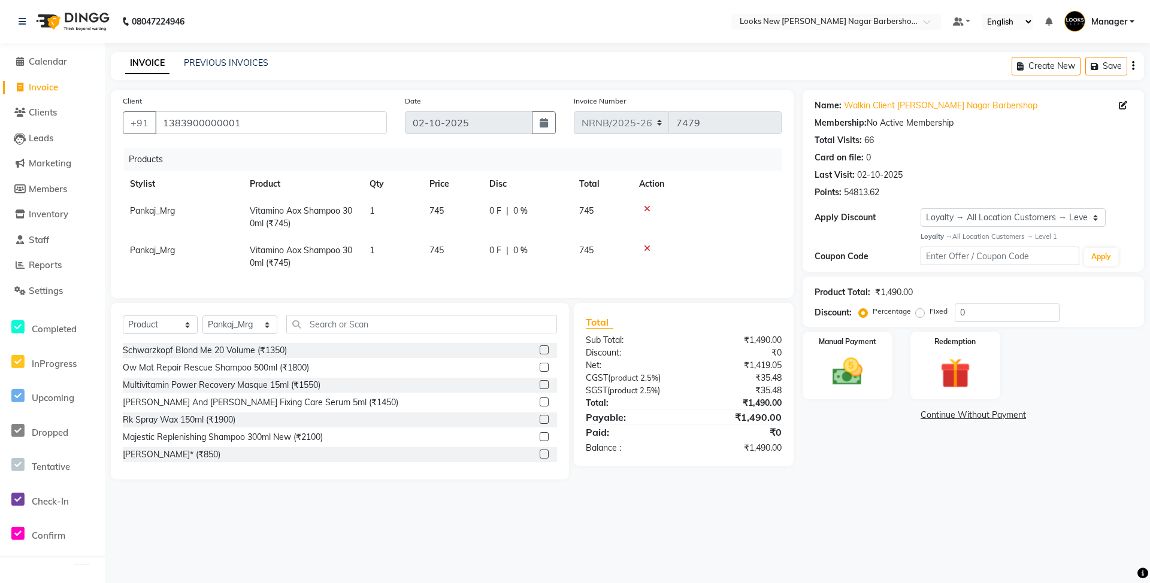
click at [442, 210] on span "745" at bounding box center [436, 210] width 14 height 11
select select "89720"
drag, startPoint x: 468, startPoint y: 210, endPoint x: 401, endPoint y: 231, distance: 70.9
click at [401, 231] on tr "Aakash_Pdct [PERSON_NAME] [PERSON_NAME] Counter_Sales [PERSON_NAME] Manager [PE…" at bounding box center [452, 218] width 659 height 40
type input "790"
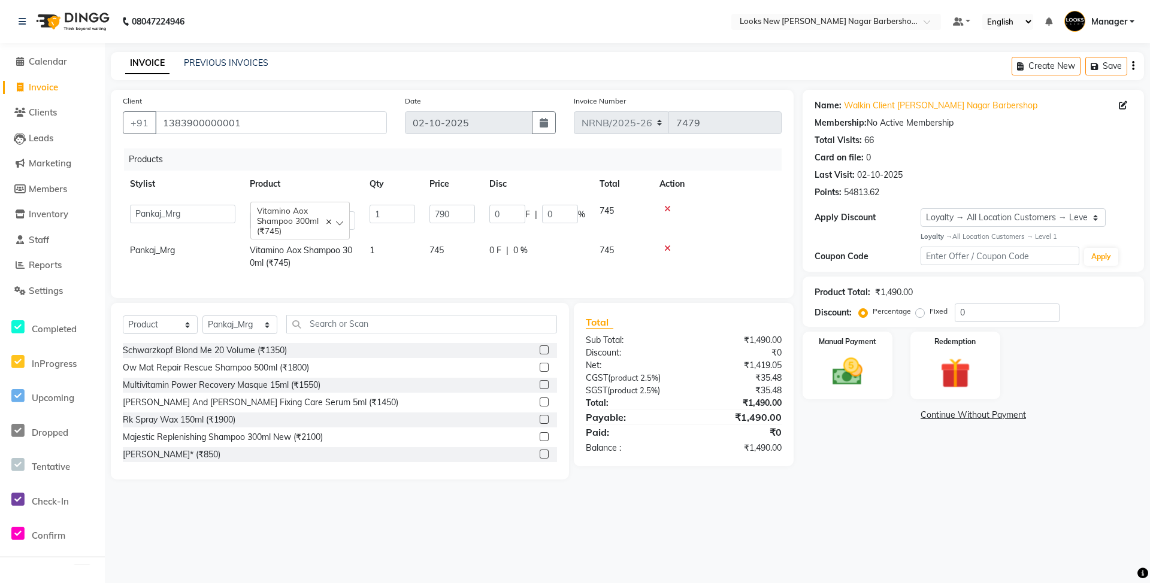
click at [455, 252] on td "745" at bounding box center [452, 257] width 60 height 40
select select "89720"
drag, startPoint x: 465, startPoint y: 248, endPoint x: 365, endPoint y: 279, distance: 104.2
click at [365, 279] on div "Products Stylist Product Qty Price Disc Total Action Pankaj_Mrg Vitamino Aox Sh…" at bounding box center [452, 218] width 659 height 138
type input "790"
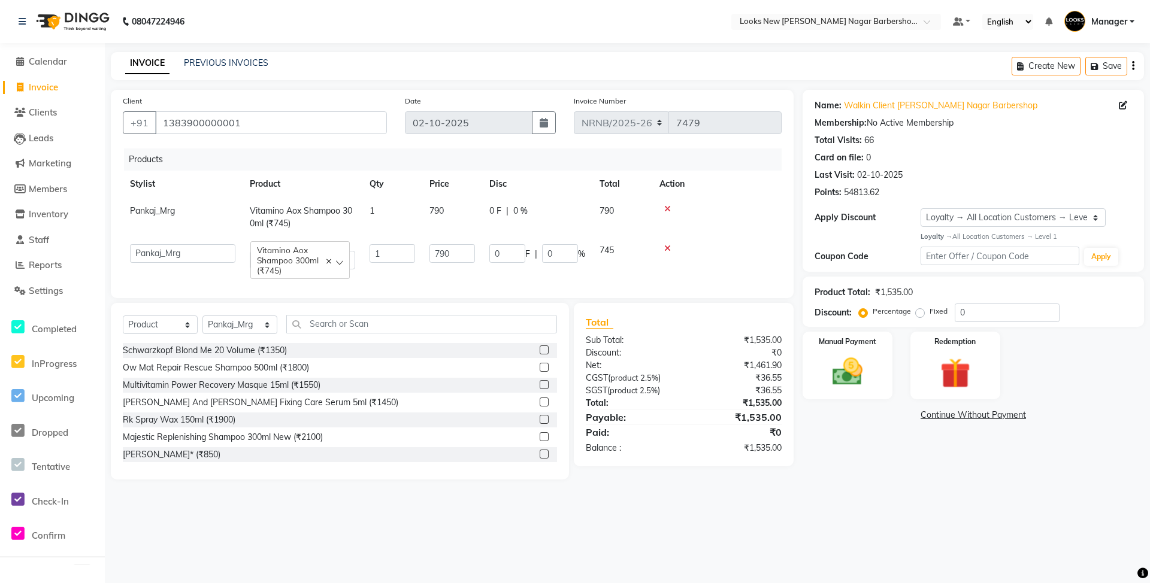
click at [425, 258] on td "790" at bounding box center [452, 257] width 60 height 40
select select "89720"
click at [446, 274] on td "790" at bounding box center [452, 257] width 60 height 40
click at [866, 386] on img at bounding box center [848, 372] width 52 height 37
click at [920, 419] on span "CASH" at bounding box center [926, 416] width 26 height 14
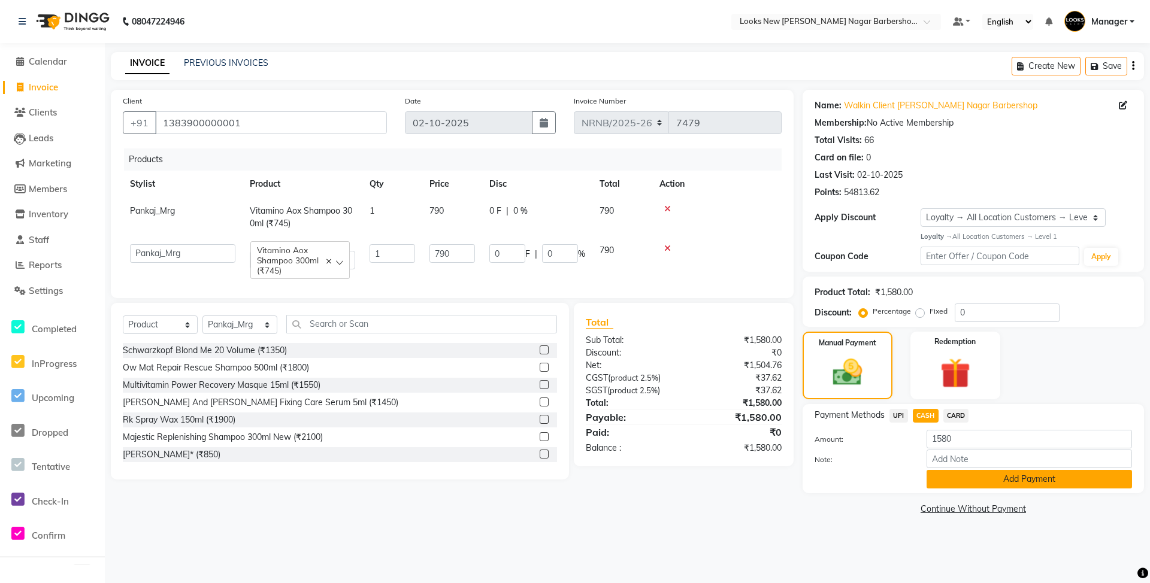
click at [945, 479] on button "Add Payment" at bounding box center [1029, 479] width 205 height 19
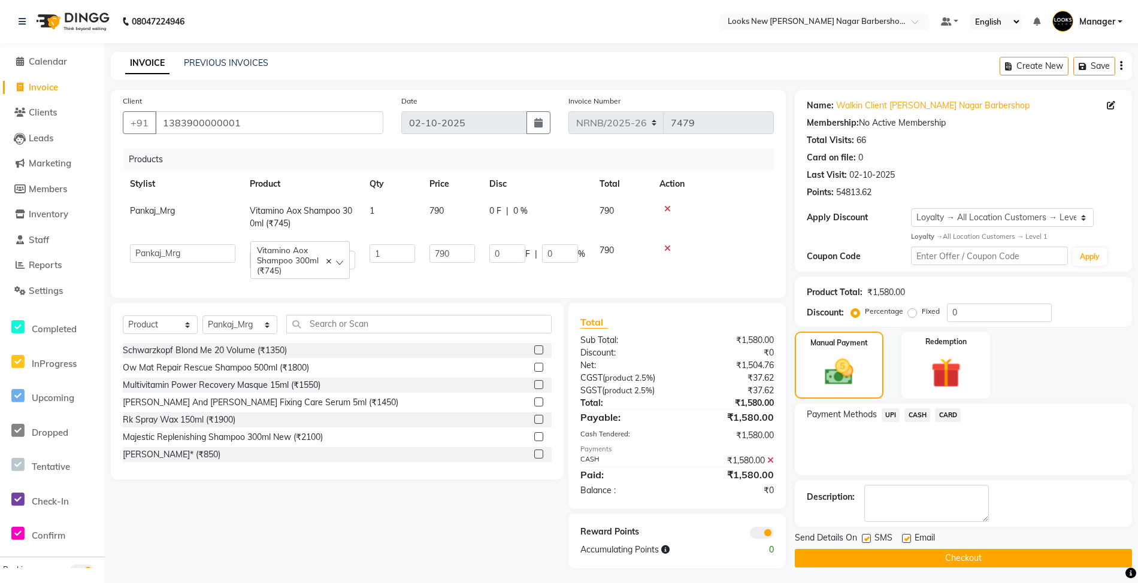
click at [930, 552] on button "Checkout" at bounding box center [963, 558] width 337 height 19
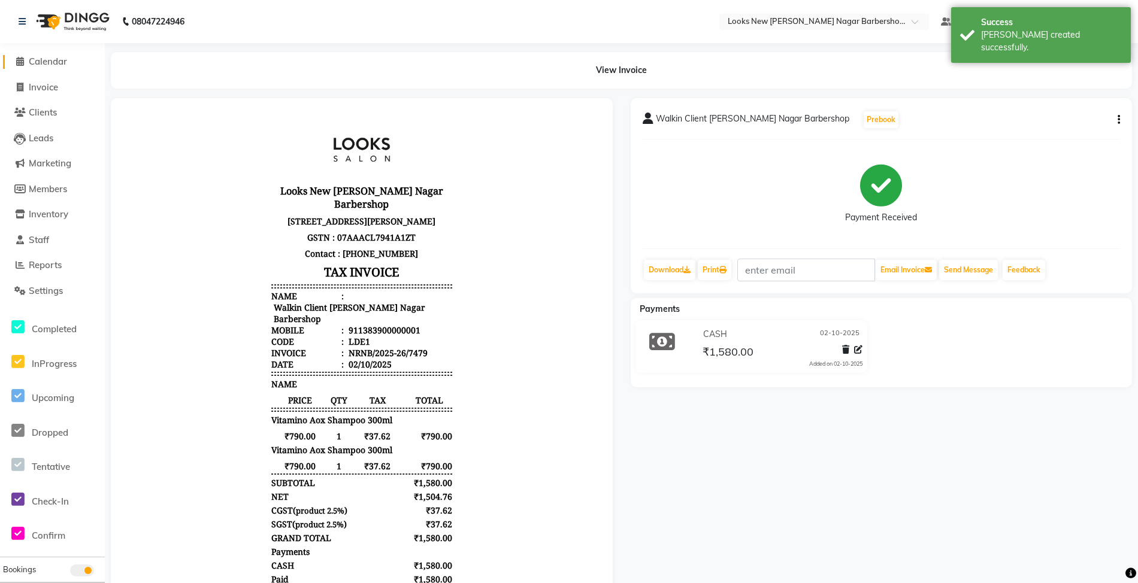
click at [54, 58] on span "Calendar" at bounding box center [48, 61] width 38 height 11
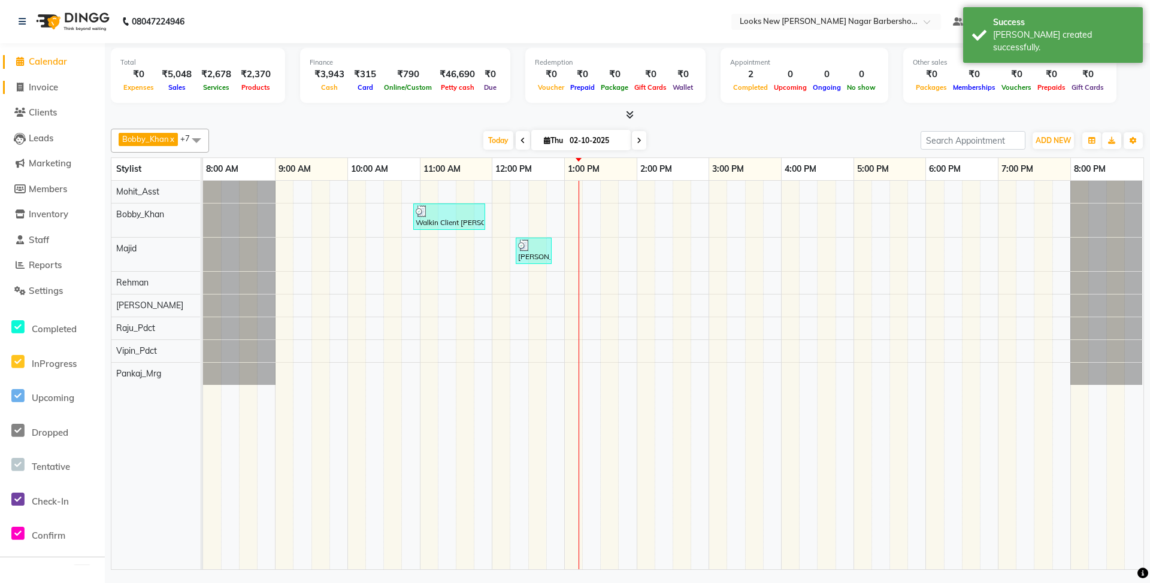
click at [44, 84] on span "Invoice" at bounding box center [43, 86] width 29 height 11
select select "service"
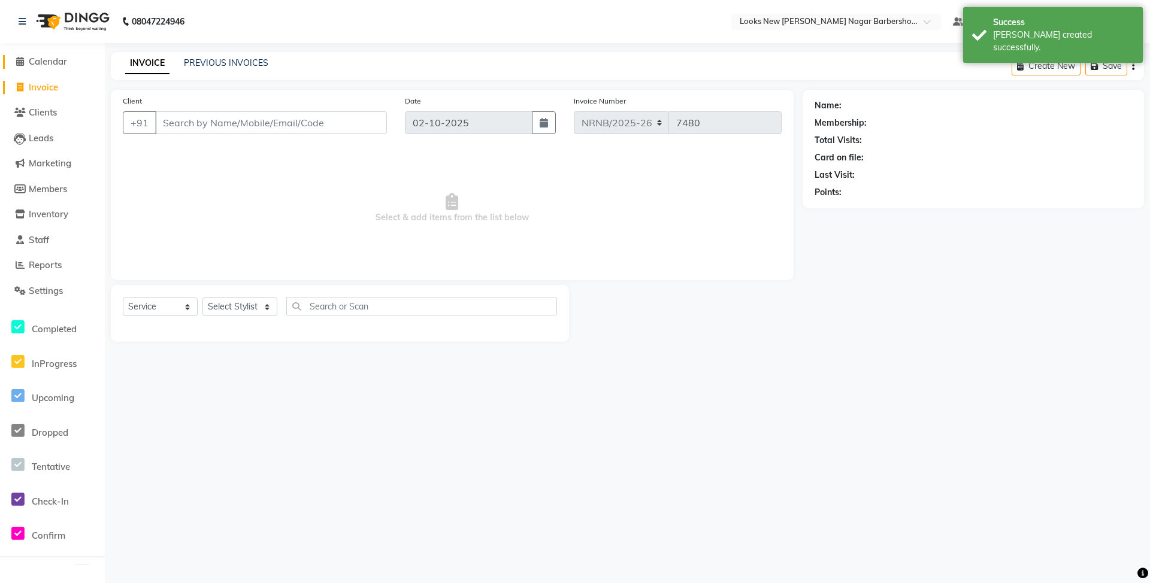
click at [50, 66] on span "Calendar" at bounding box center [48, 61] width 38 height 11
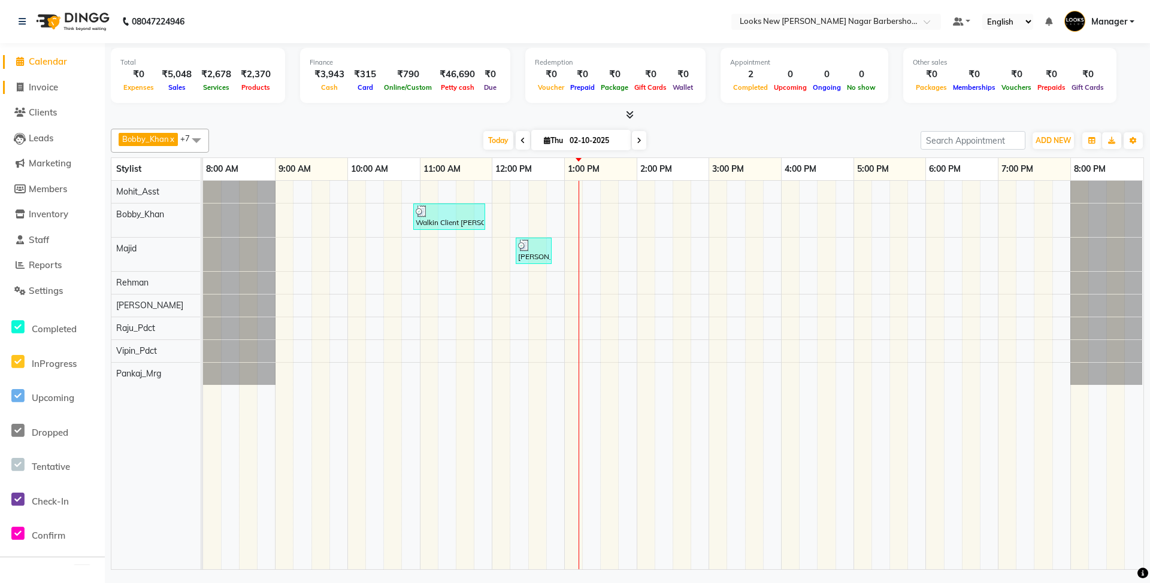
click at [41, 90] on span "Invoice" at bounding box center [43, 86] width 29 height 11
select select "service"
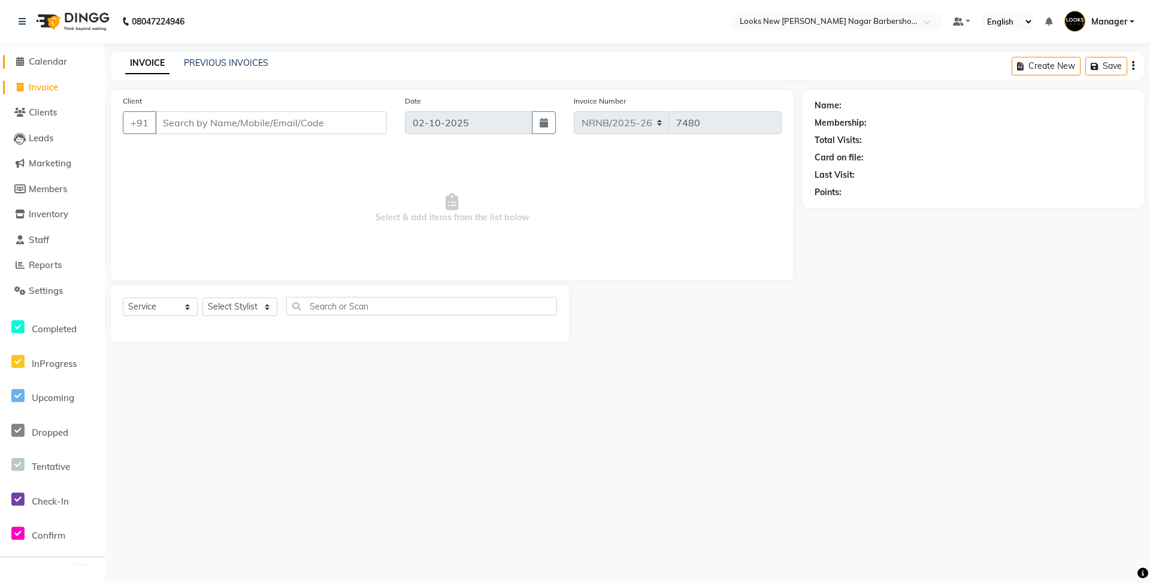
click at [56, 65] on span "Calendar" at bounding box center [48, 61] width 38 height 11
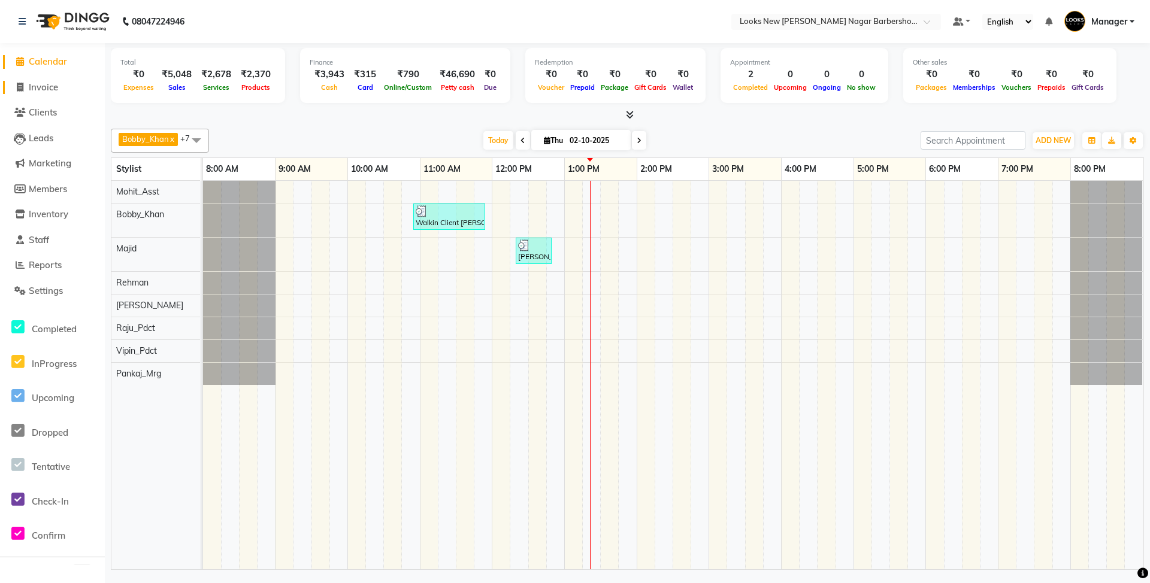
click at [46, 84] on span "Invoice" at bounding box center [43, 86] width 29 height 11
select select "service"
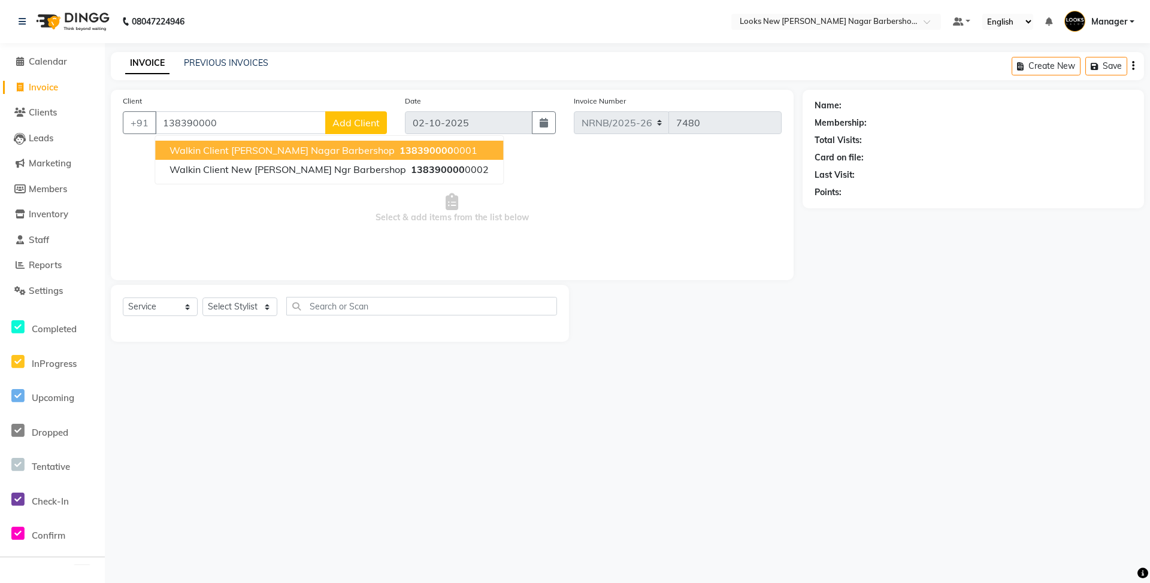
click at [268, 225] on span "Select & add items from the list below" at bounding box center [452, 209] width 659 height 120
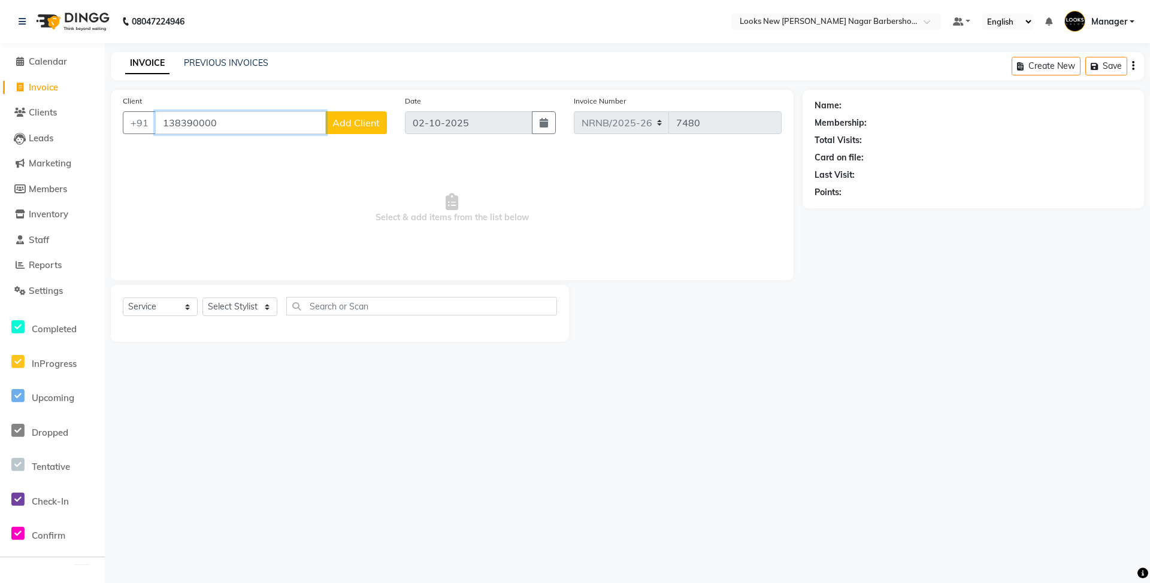
click at [238, 127] on input "138390000" at bounding box center [240, 122] width 171 height 23
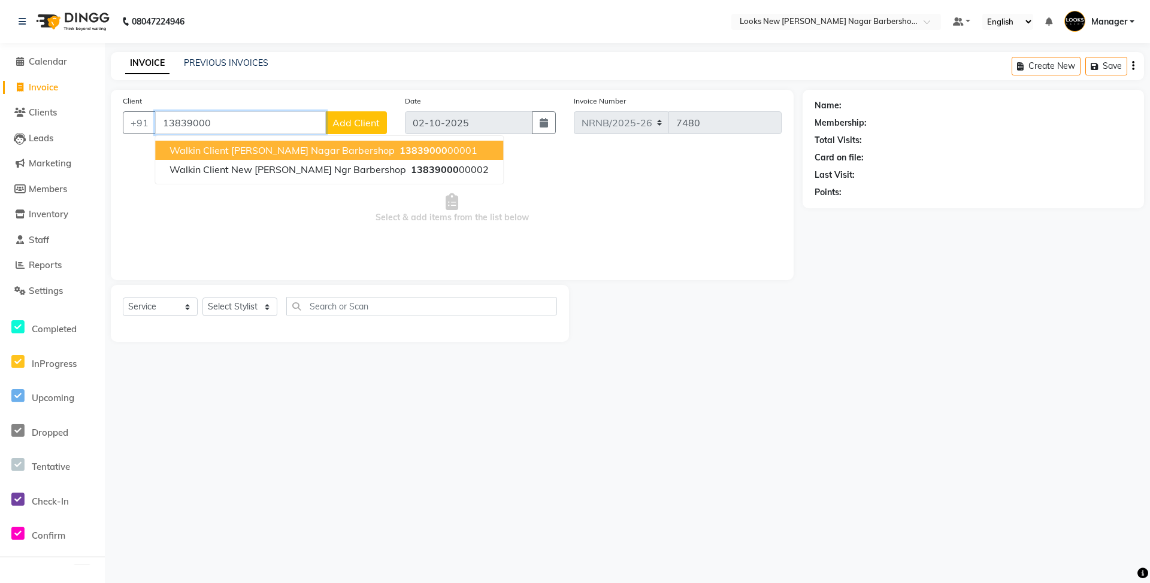
click at [278, 155] on span "Walkin Client [PERSON_NAME] Nagar Barbershop" at bounding box center [282, 150] width 225 height 12
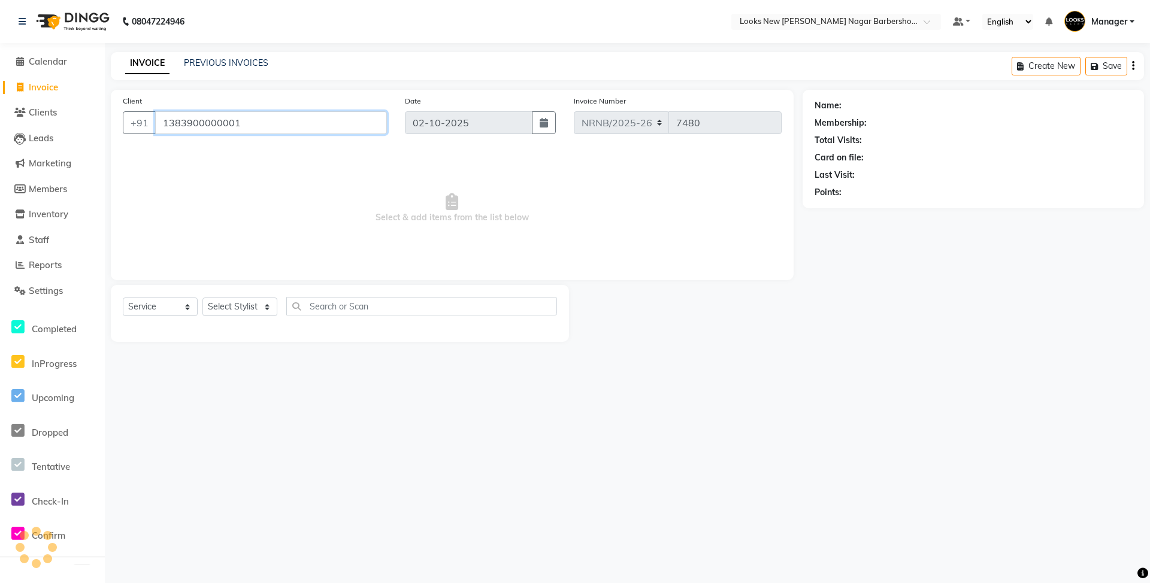
type input "1383900000001"
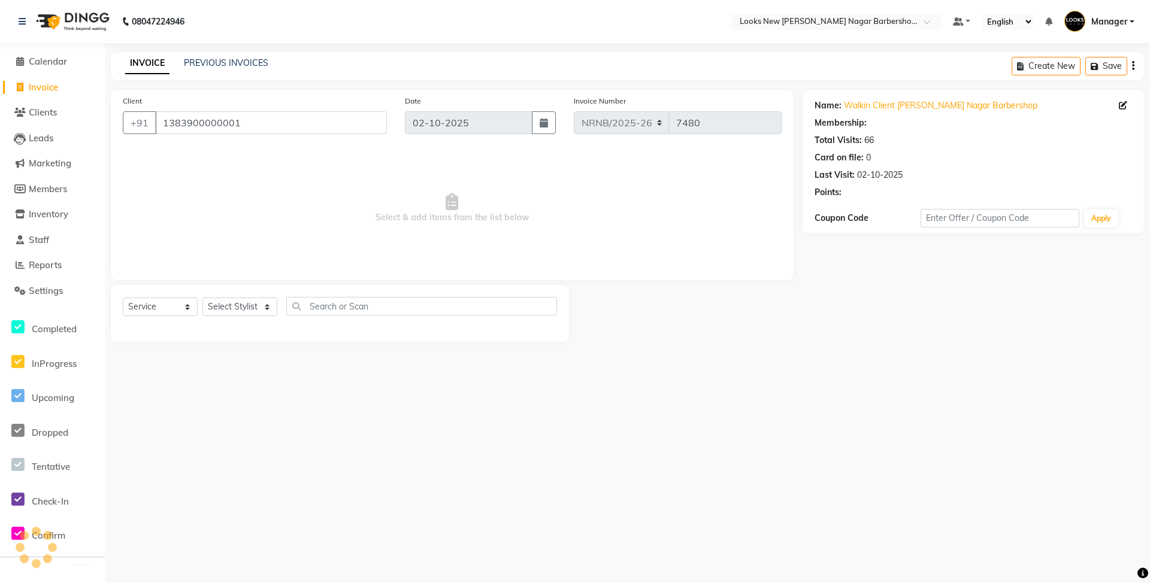
select select "1: Object"
click at [171, 304] on select "Select Service Product Membership Package Voucher Prepaid Gift Card" at bounding box center [160, 307] width 75 height 19
select select "product"
click at [123, 298] on select "Select Service Product Membership Package Voucher Prepaid Gift Card" at bounding box center [160, 307] width 75 height 19
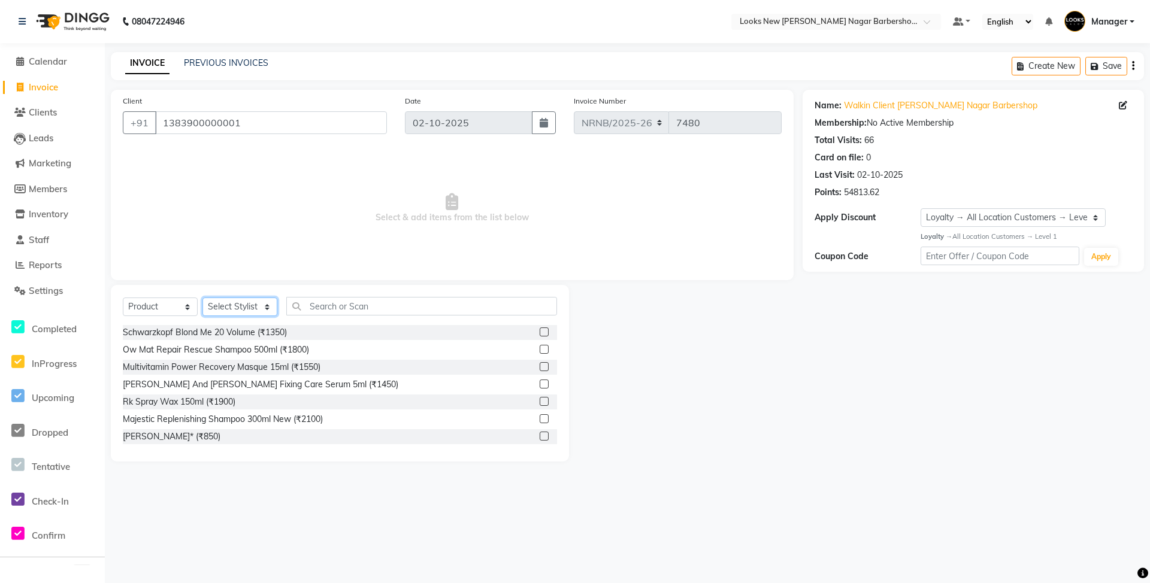
click at [241, 307] on select "Select Stylist Aakash_Pdct [PERSON_NAME] [PERSON_NAME] [PERSON_NAME] Counter_Sa…" at bounding box center [239, 307] width 75 height 19
select select "89720"
click at [202, 298] on select "Select Stylist Aakash_Pdct [PERSON_NAME] [PERSON_NAME] [PERSON_NAME] Counter_Sa…" at bounding box center [239, 307] width 75 height 19
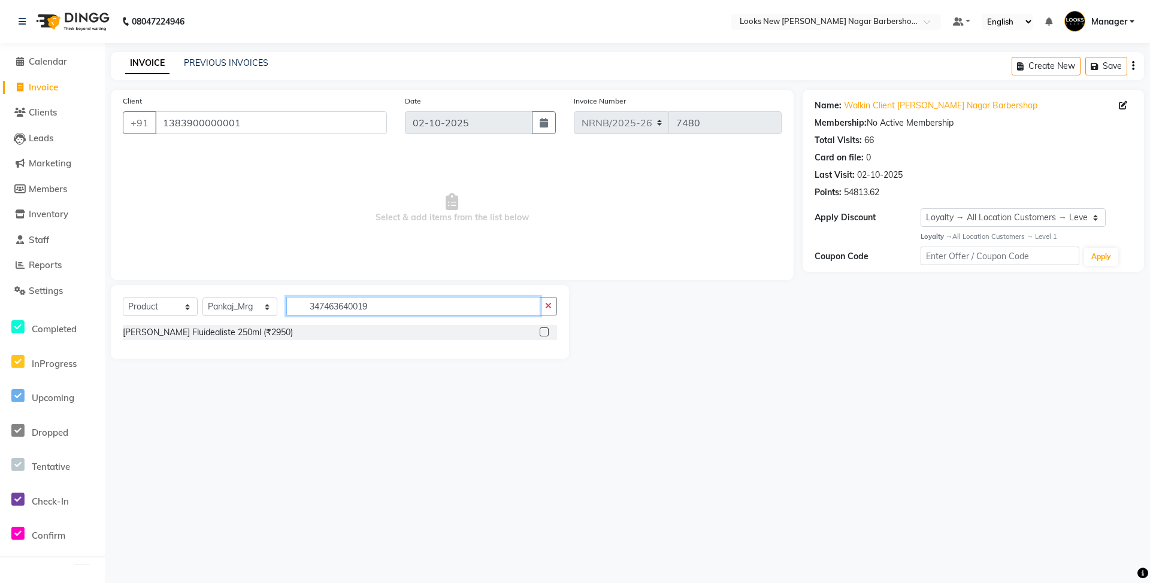
type input "3474636400195"
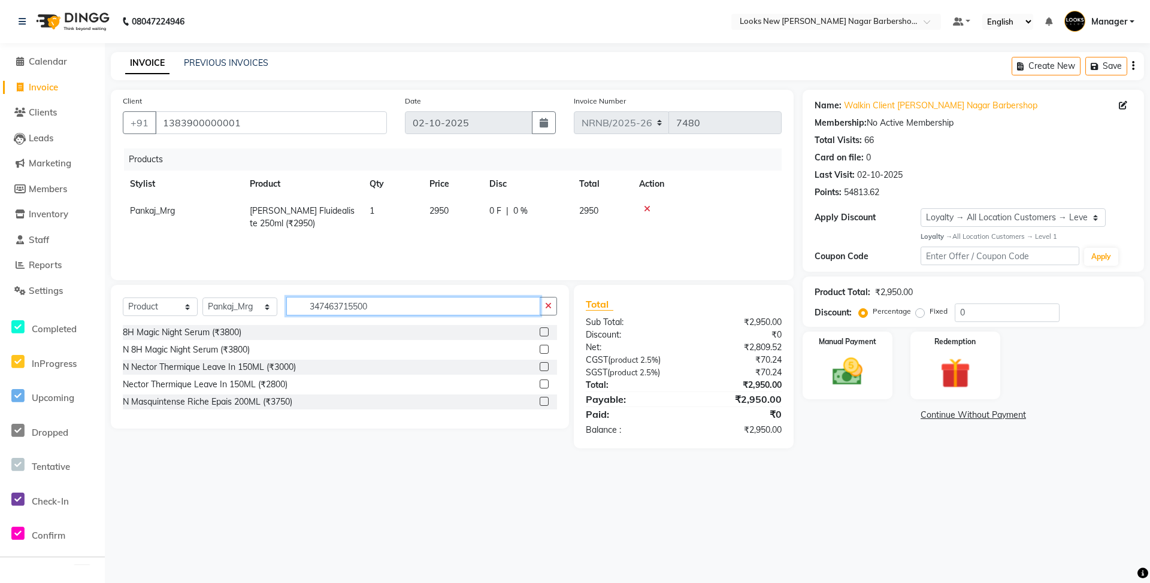
type input "3474637155001"
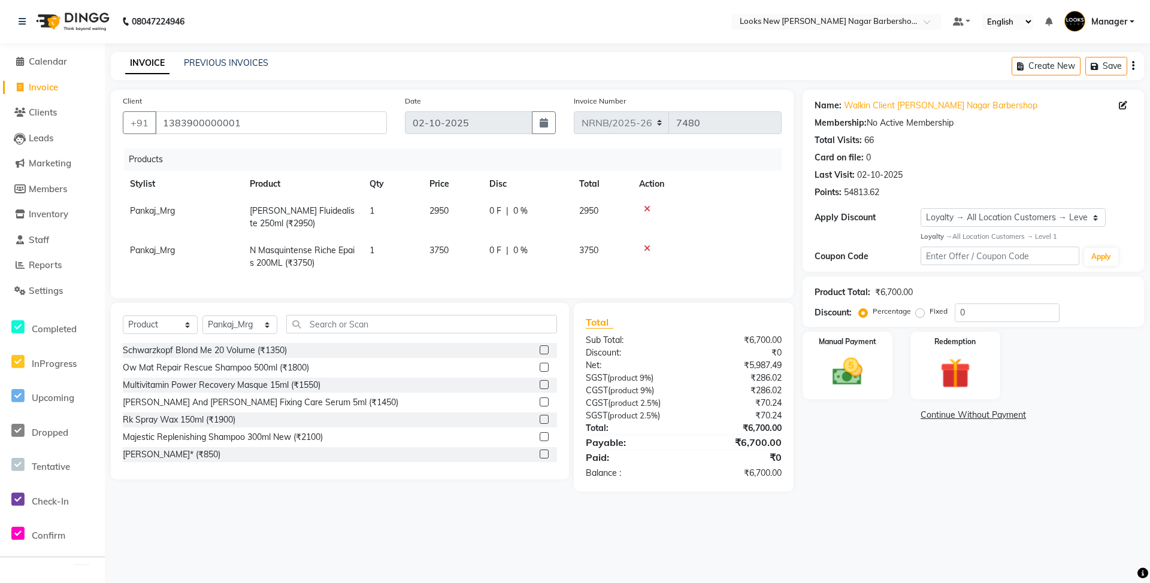
click at [446, 248] on span "3750" at bounding box center [438, 250] width 19 height 11
select select "89720"
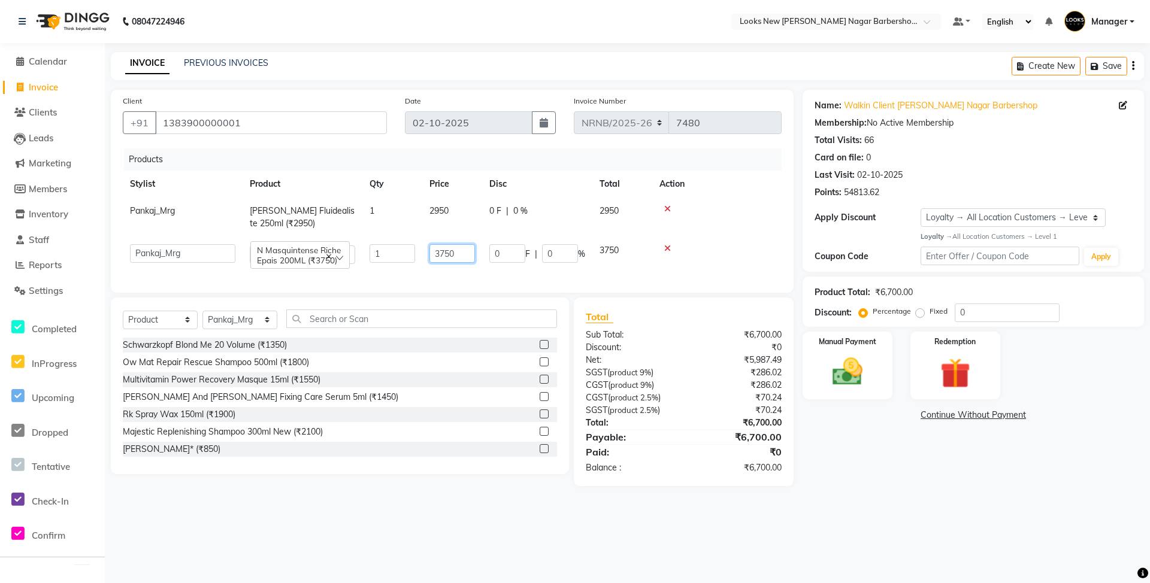
drag, startPoint x: 470, startPoint y: 250, endPoint x: 404, endPoint y: 266, distance: 68.4
click at [404, 266] on tr "Aakash_Pdct [PERSON_NAME] [PERSON_NAME] Bobby_Khan Counter_Sales [PERSON_NAME] …" at bounding box center [452, 254] width 659 height 34
type input "3850"
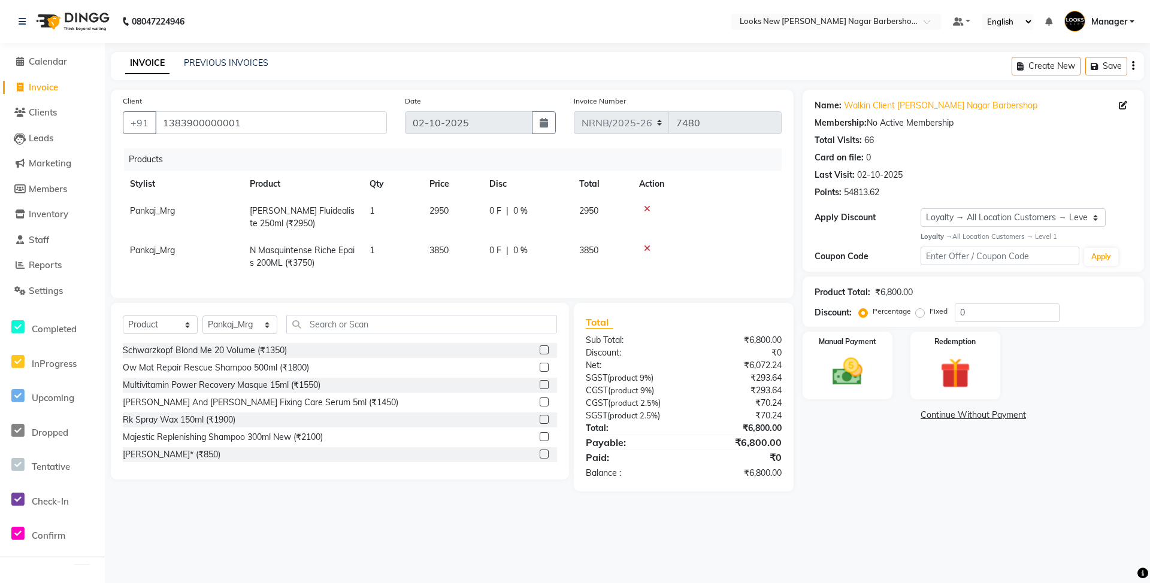
click at [434, 276] on div "Products Stylist Product Qty Price Disc Total Action Pankaj_Mrg [PERSON_NAME] F…" at bounding box center [452, 218] width 659 height 138
click at [871, 374] on img at bounding box center [848, 372] width 52 height 37
click at [904, 417] on span "UPI" at bounding box center [899, 416] width 19 height 14
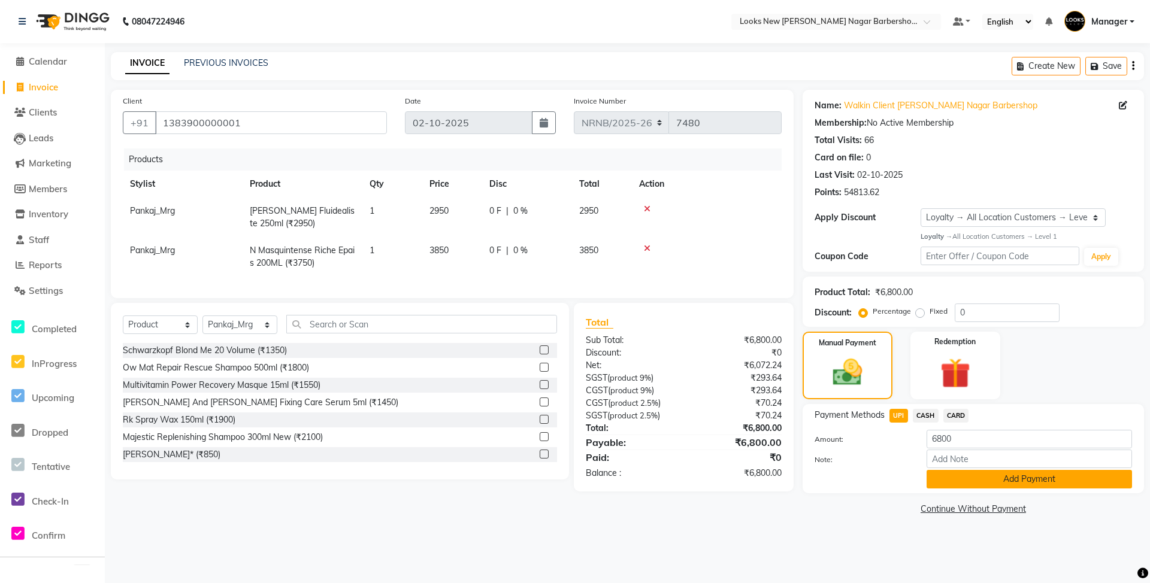
click at [954, 484] on button "Add Payment" at bounding box center [1029, 479] width 205 height 19
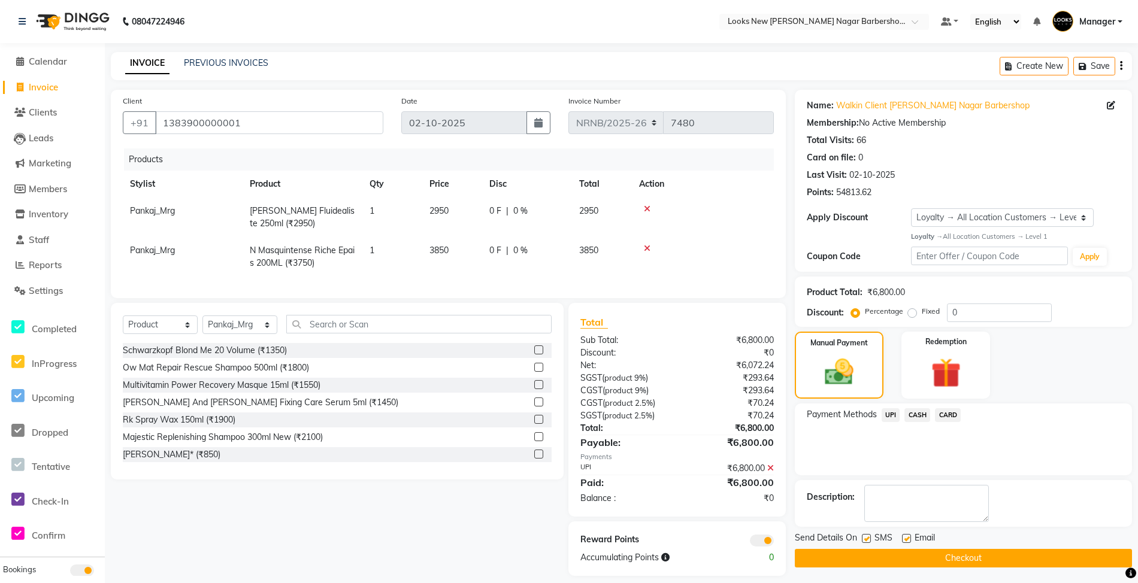
click at [950, 552] on button "Checkout" at bounding box center [963, 558] width 337 height 19
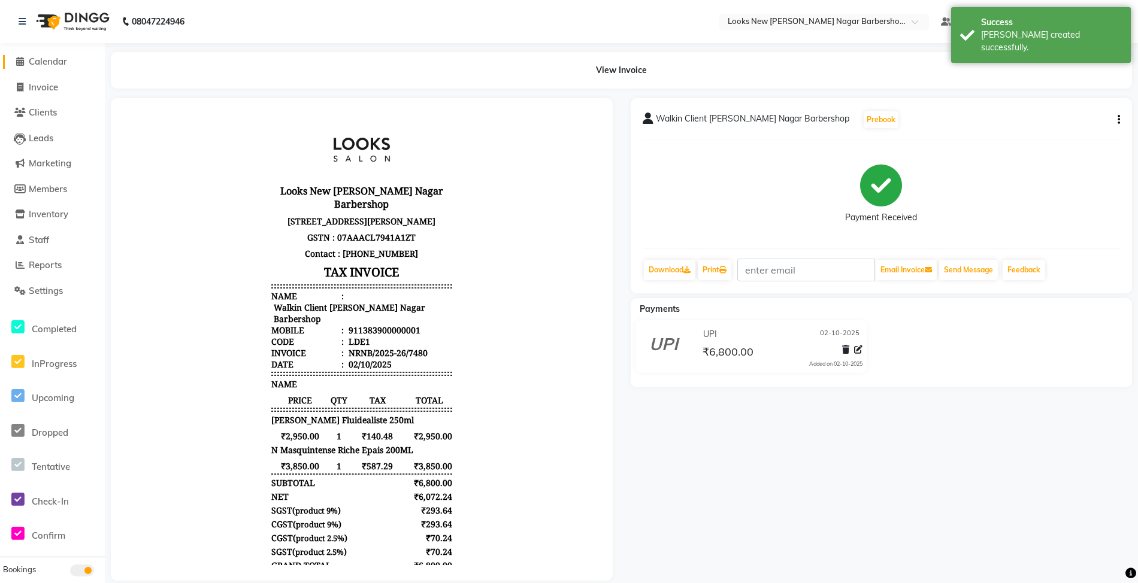
click at [47, 58] on span "Calendar" at bounding box center [48, 61] width 38 height 11
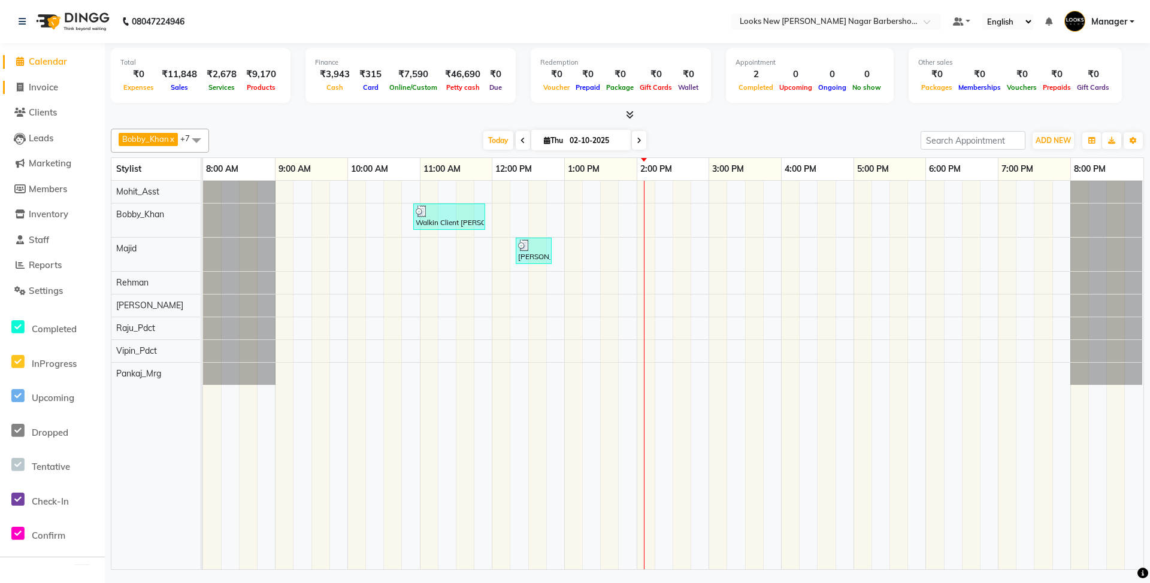
click at [58, 90] on span "Invoice" at bounding box center [43, 86] width 29 height 11
select select "service"
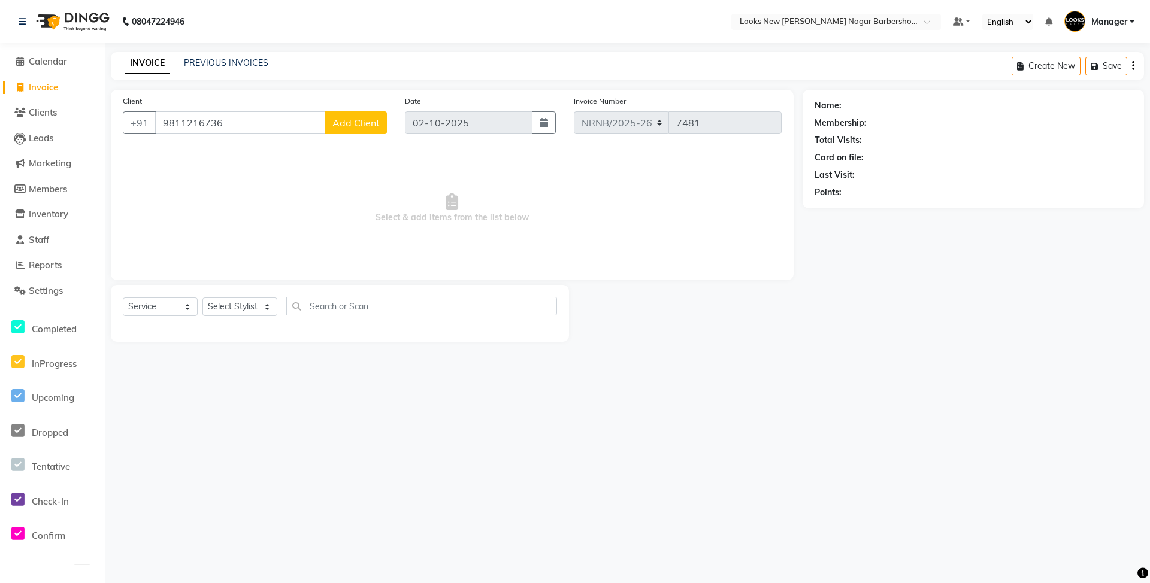
type input "9811216736"
click at [351, 125] on span "Add Client" at bounding box center [355, 123] width 47 height 12
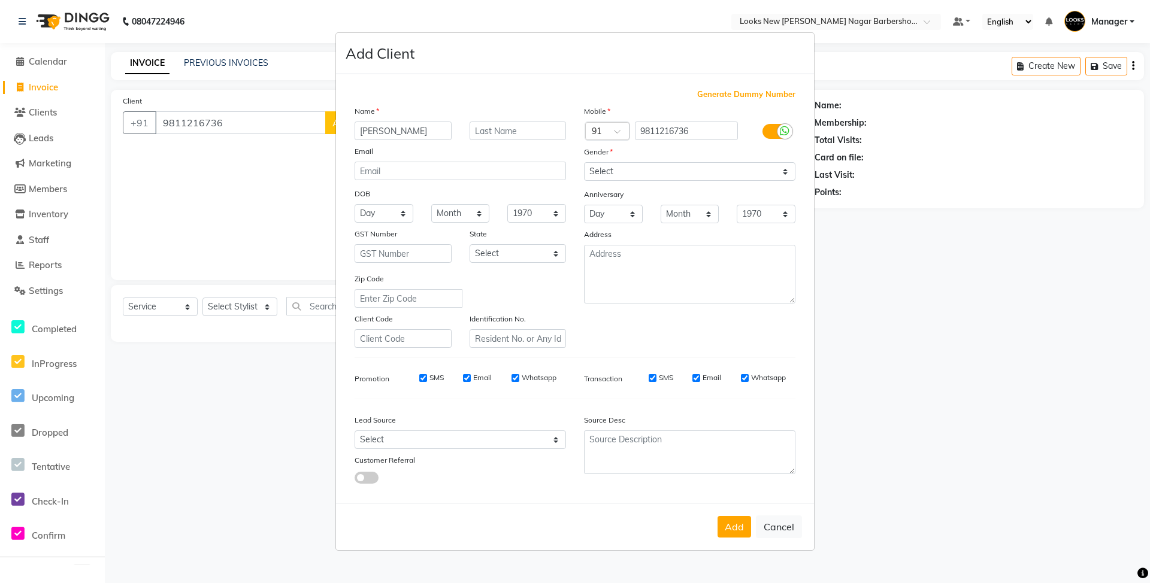
type input "[PERSON_NAME]"
drag, startPoint x: 643, startPoint y: 174, endPoint x: 640, endPoint y: 181, distance: 7.8
click at [643, 174] on select "Select [DEMOGRAPHIC_DATA] [DEMOGRAPHIC_DATA] Other Prefer Not To Say" at bounding box center [689, 171] width 211 height 19
select select "[DEMOGRAPHIC_DATA]"
click at [584, 164] on select "Select [DEMOGRAPHIC_DATA] [DEMOGRAPHIC_DATA] Other Prefer Not To Say" at bounding box center [689, 171] width 211 height 19
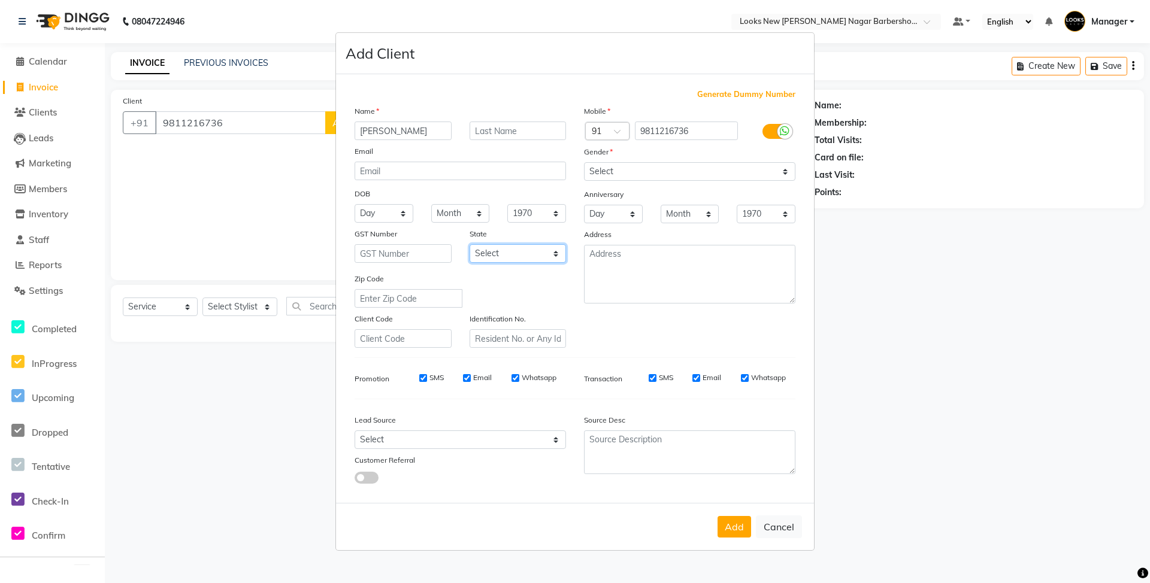
click at [516, 258] on select "Select [GEOGRAPHIC_DATA] [GEOGRAPHIC_DATA] [GEOGRAPHIC_DATA] [GEOGRAPHIC_DATA] …" at bounding box center [518, 253] width 97 height 19
select select "10"
click at [470, 244] on select "Select [GEOGRAPHIC_DATA] [GEOGRAPHIC_DATA] [GEOGRAPHIC_DATA] [GEOGRAPHIC_DATA] …" at bounding box center [518, 253] width 97 height 19
click at [737, 534] on button "Add" at bounding box center [735, 527] width 34 height 22
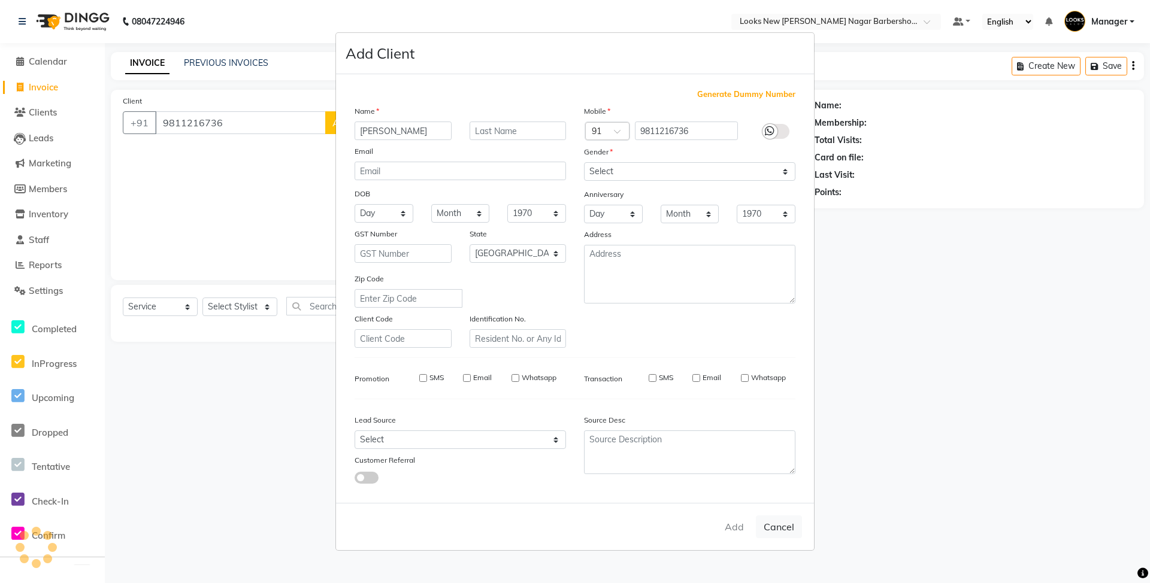
select select
select select "null"
select select
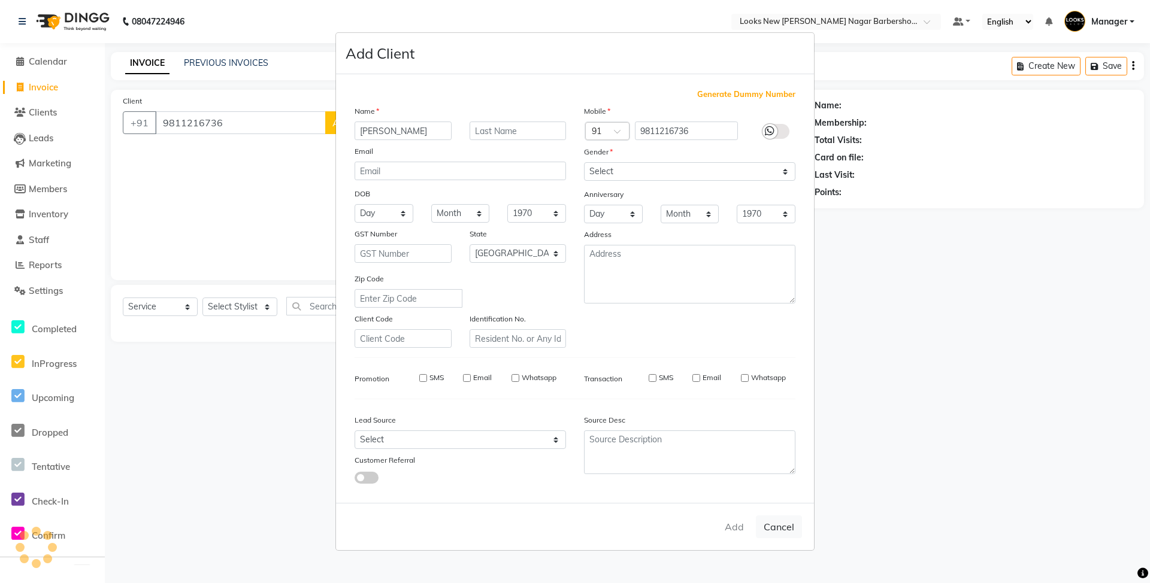
select select
checkbox input "false"
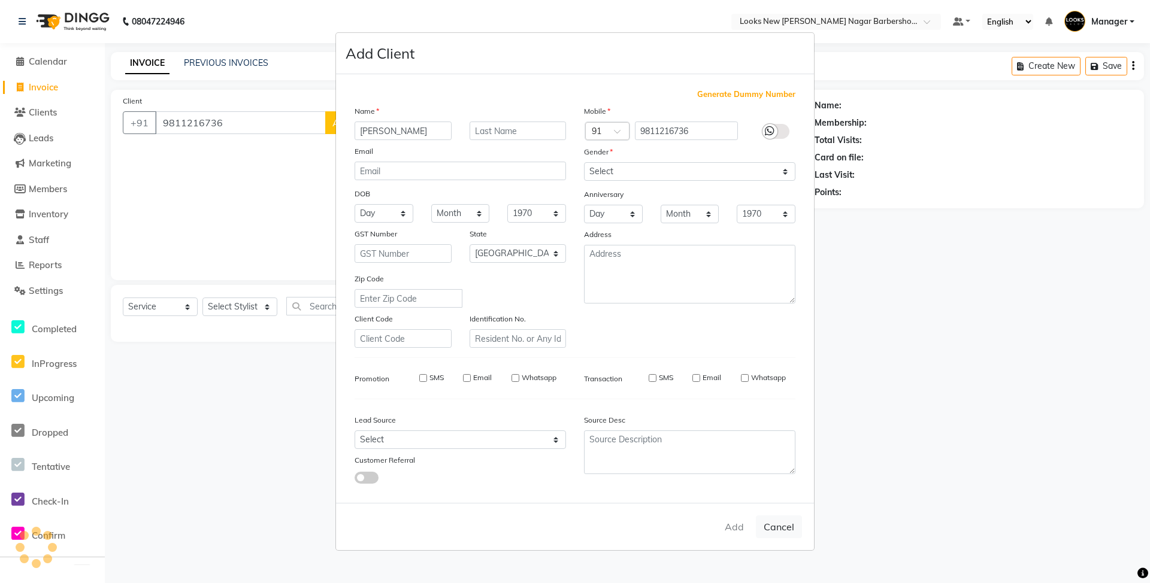
checkbox input "false"
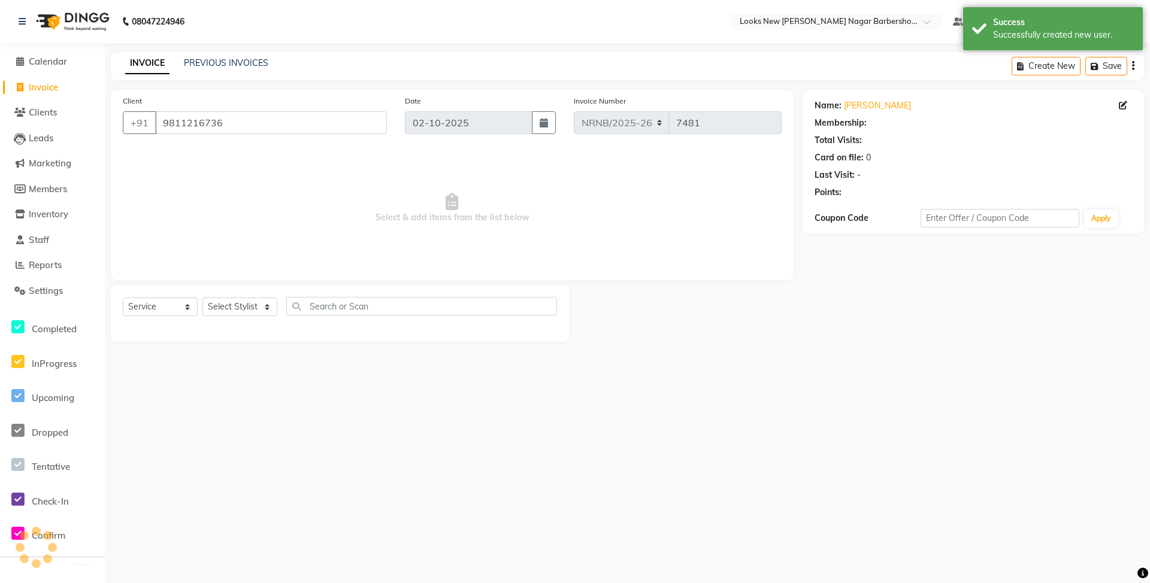
select select "1: Object"
click at [267, 305] on select "Select Stylist Aakash_Pdct [PERSON_NAME] [PERSON_NAME] [PERSON_NAME] Counter_Sa…" at bounding box center [239, 307] width 75 height 19
select select "87355"
click at [202, 298] on select "Select Stylist Aakash_Pdct [PERSON_NAME] [PERSON_NAME] [PERSON_NAME] Counter_Sa…" at bounding box center [239, 307] width 75 height 19
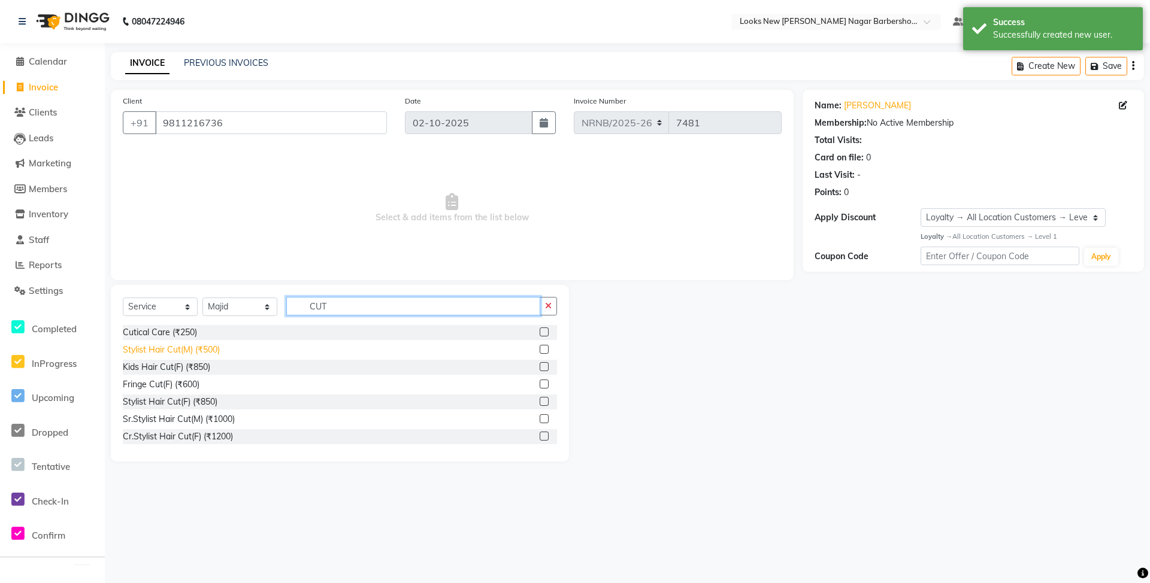
type input "CUT"
click at [147, 347] on div "Stylist Hair Cut(M) (₹500)" at bounding box center [171, 350] width 97 height 13
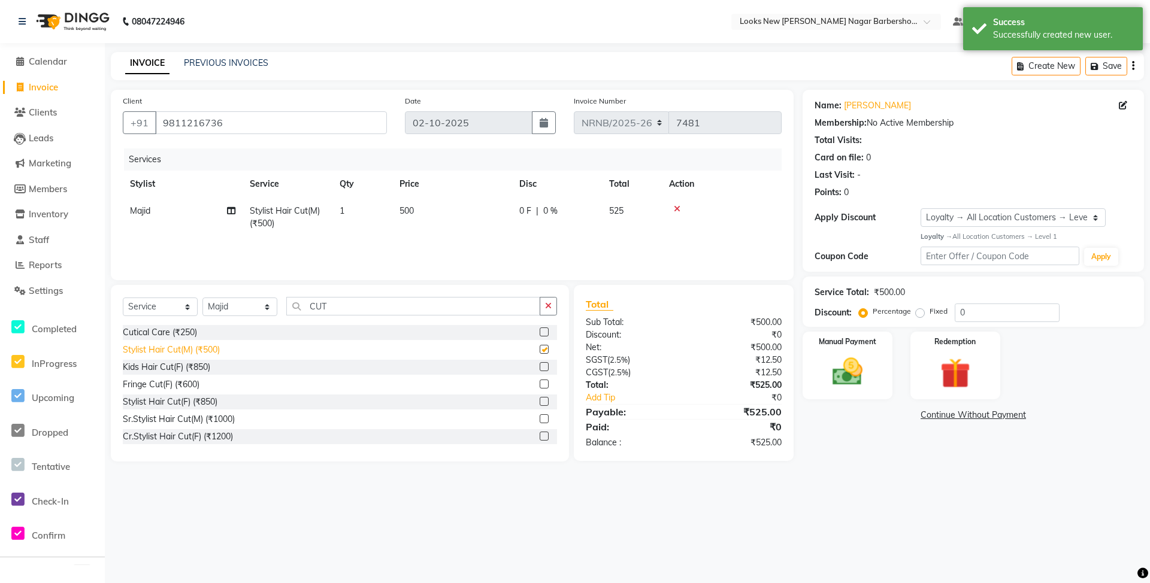
checkbox input "false"
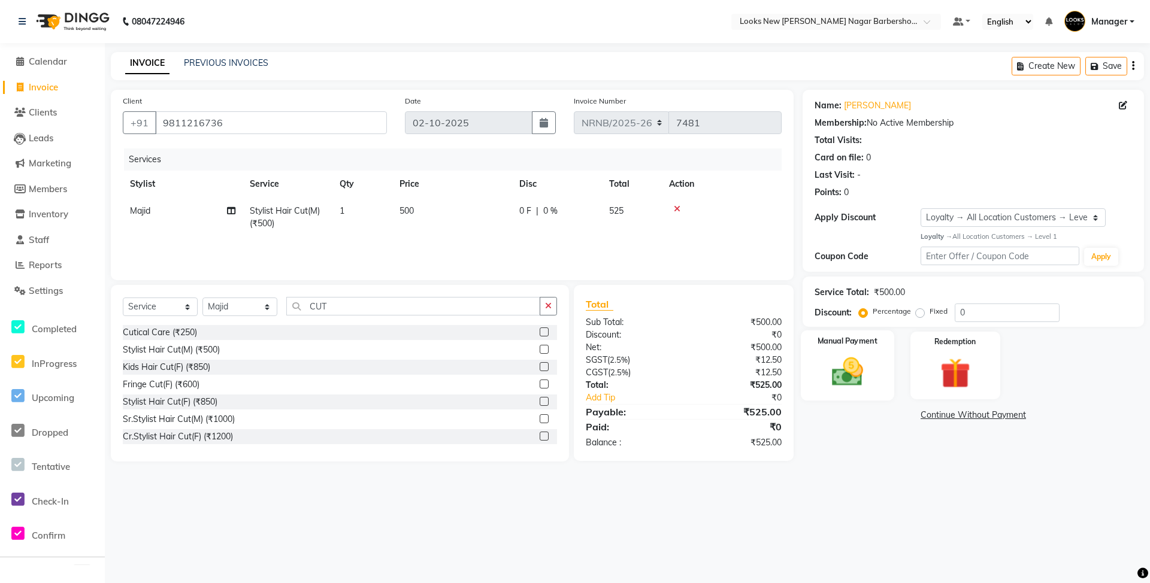
click at [835, 391] on div "Manual Payment" at bounding box center [847, 366] width 93 height 71
click at [897, 417] on span "UPI" at bounding box center [899, 416] width 19 height 14
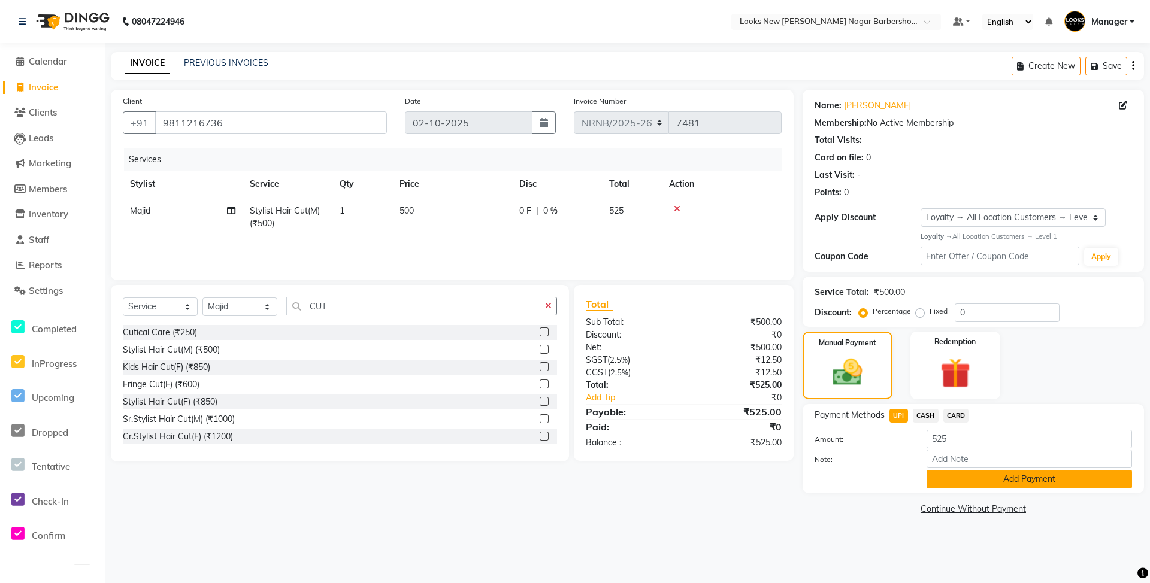
click at [958, 485] on button "Add Payment" at bounding box center [1029, 479] width 205 height 19
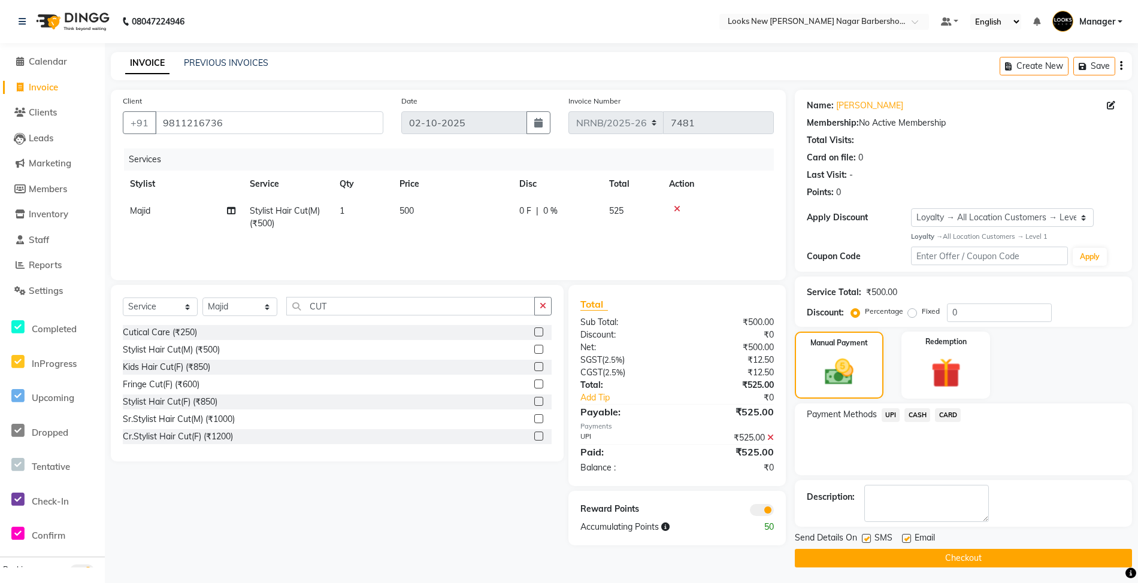
click at [976, 567] on button "Checkout" at bounding box center [963, 558] width 337 height 19
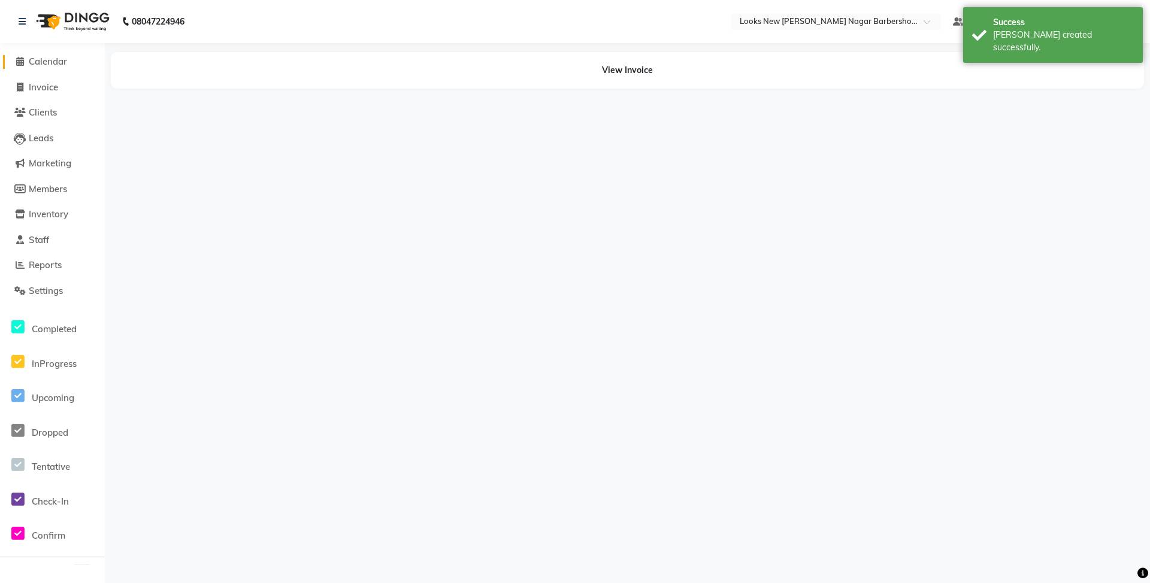
click at [49, 68] on link "Calendar" at bounding box center [52, 62] width 99 height 14
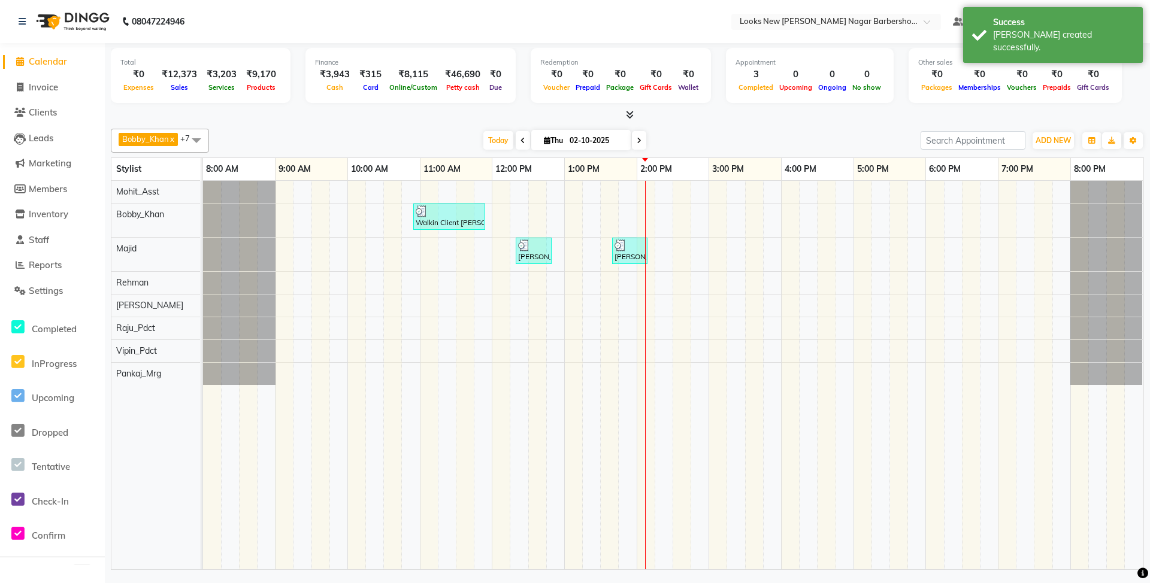
click at [631, 116] on icon at bounding box center [630, 114] width 8 height 9
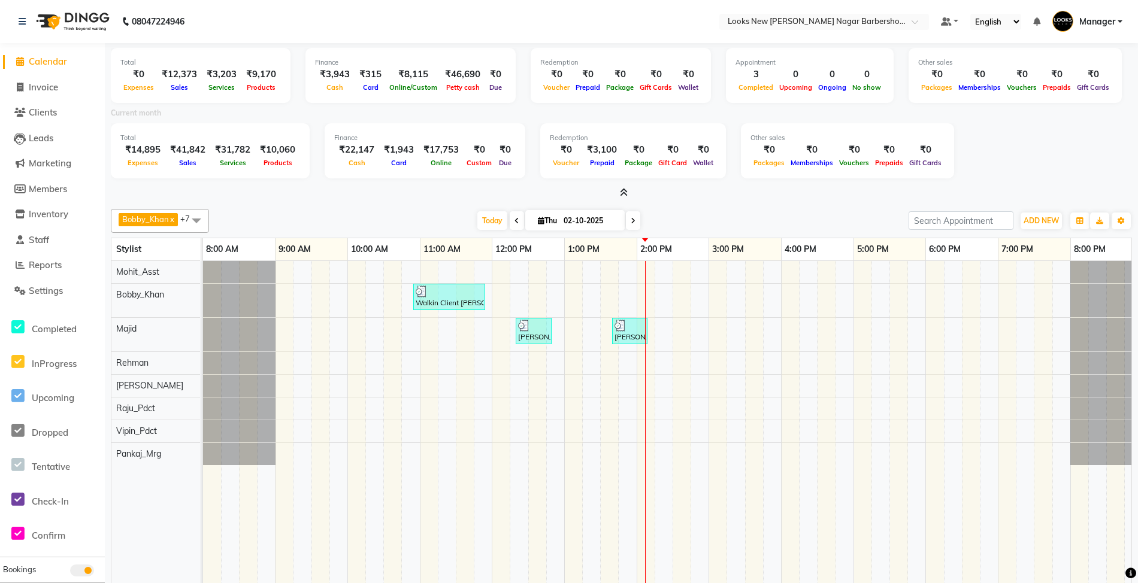
click at [621, 193] on icon at bounding box center [624, 192] width 8 height 9
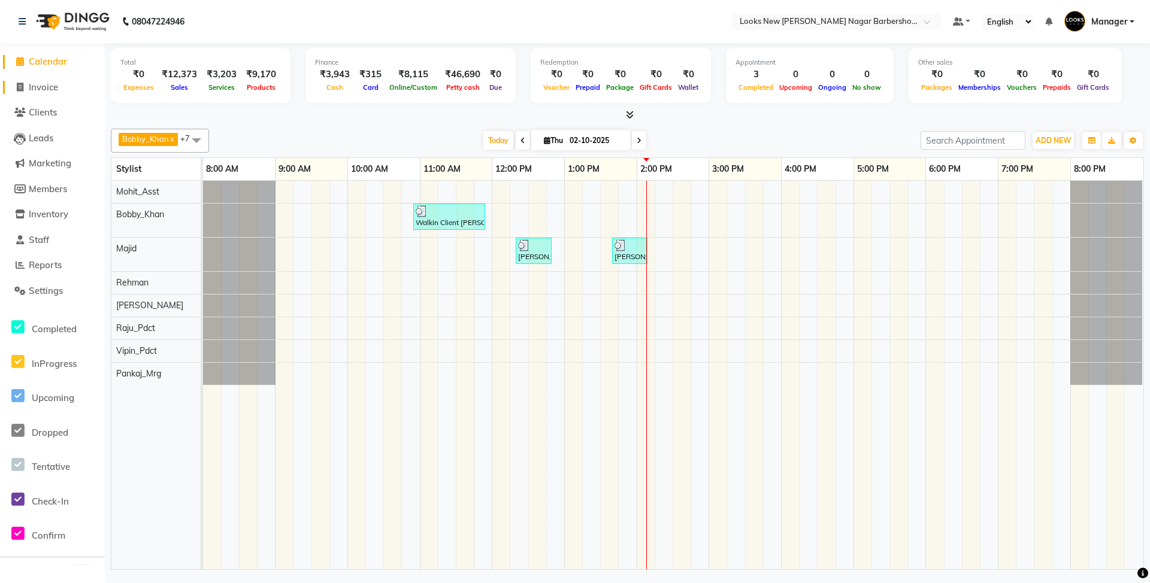
click at [46, 89] on span "Invoice" at bounding box center [43, 86] width 29 height 11
select select "service"
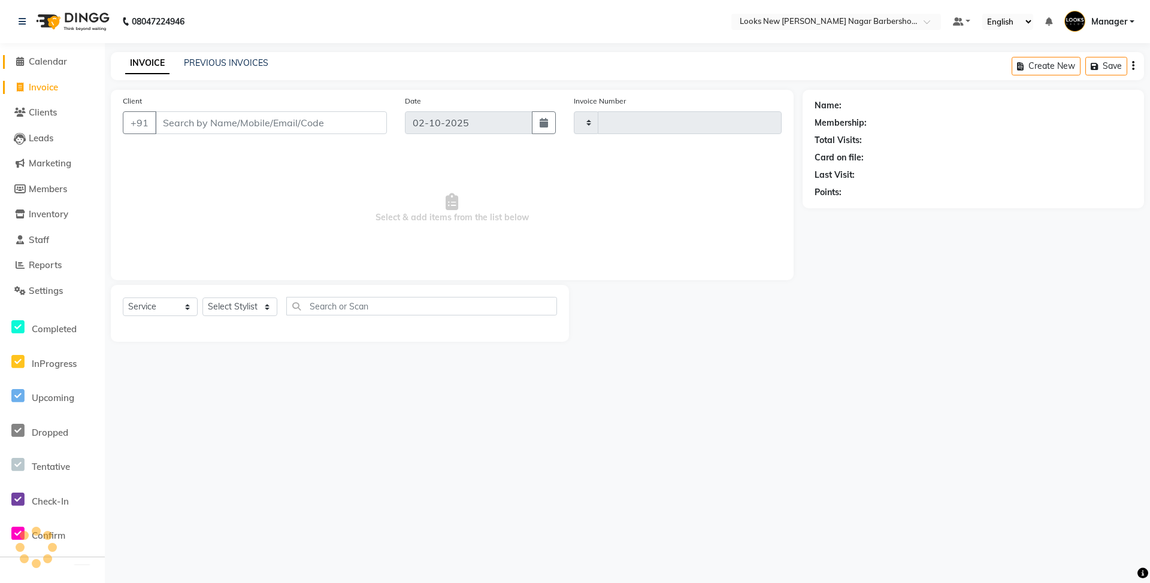
type input "7482"
click at [54, 61] on span "Calendar" at bounding box center [48, 61] width 38 height 11
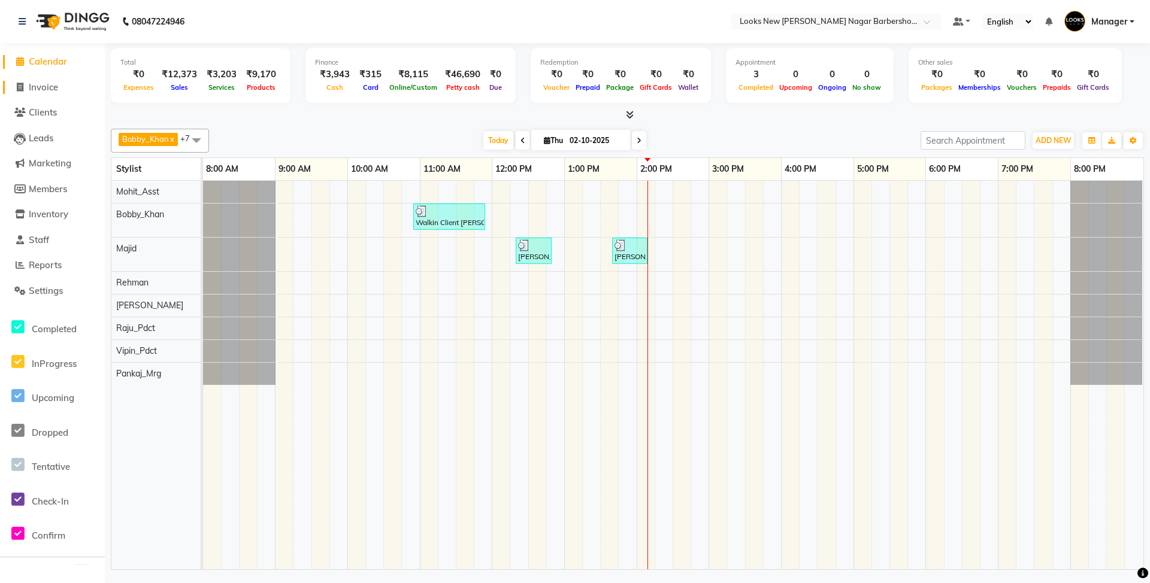
click at [48, 90] on span "Invoice" at bounding box center [43, 86] width 29 height 11
select select "service"
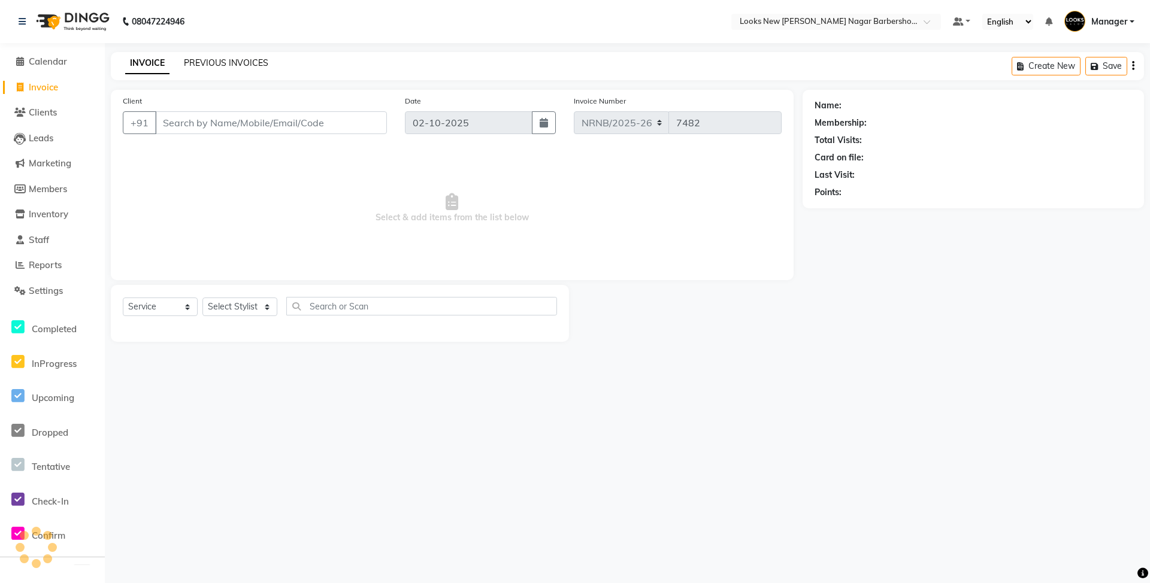
click at [232, 60] on link "PREVIOUS INVOICES" at bounding box center [226, 63] width 84 height 11
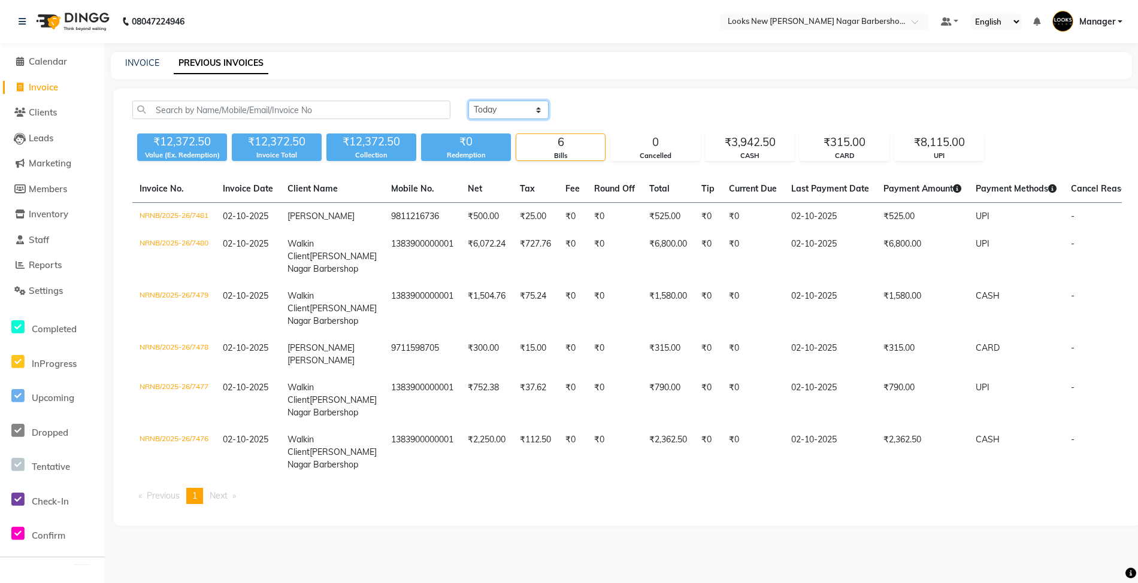
click at [514, 113] on select "[DATE] [DATE] Custom Range" at bounding box center [508, 110] width 80 height 19
select select "[DATE]"
click at [468, 101] on select "[DATE] [DATE] Custom Range" at bounding box center [508, 110] width 80 height 19
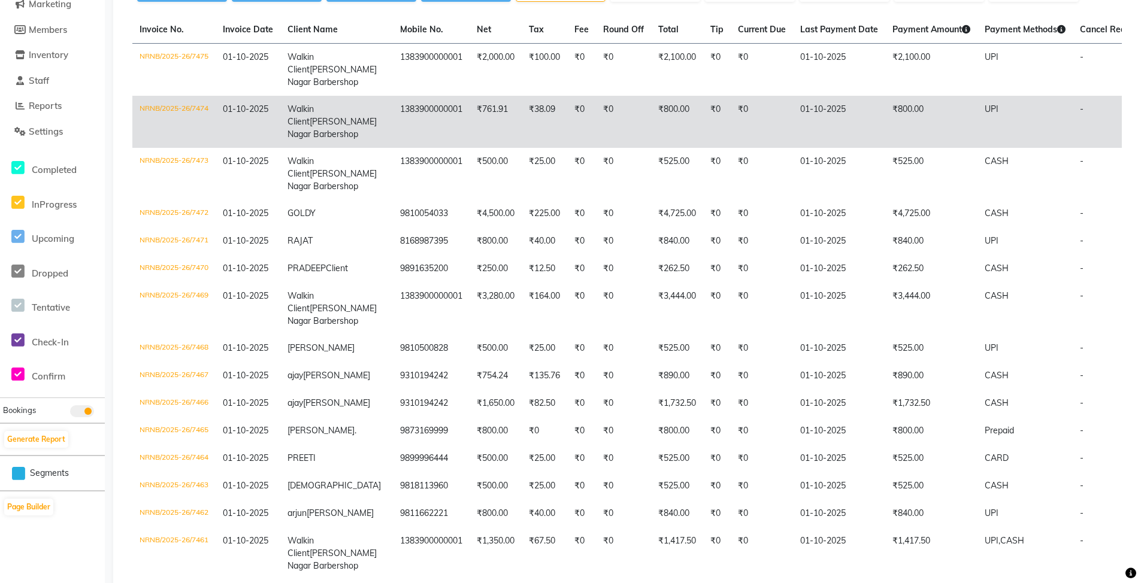
scroll to position [240, 0]
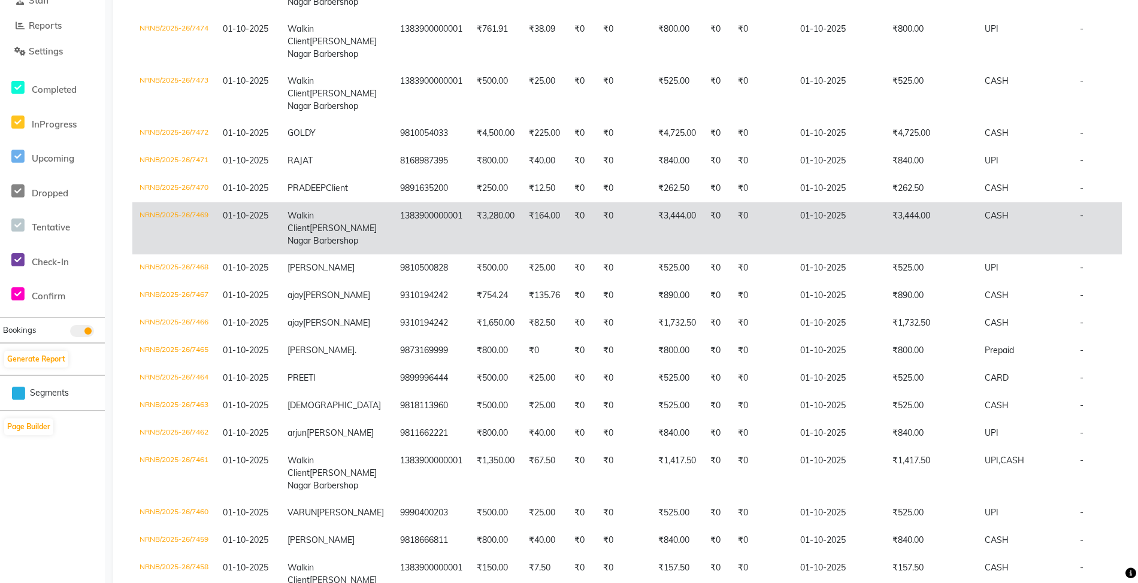
click at [522, 255] on td "₹164.00" at bounding box center [545, 228] width 46 height 52
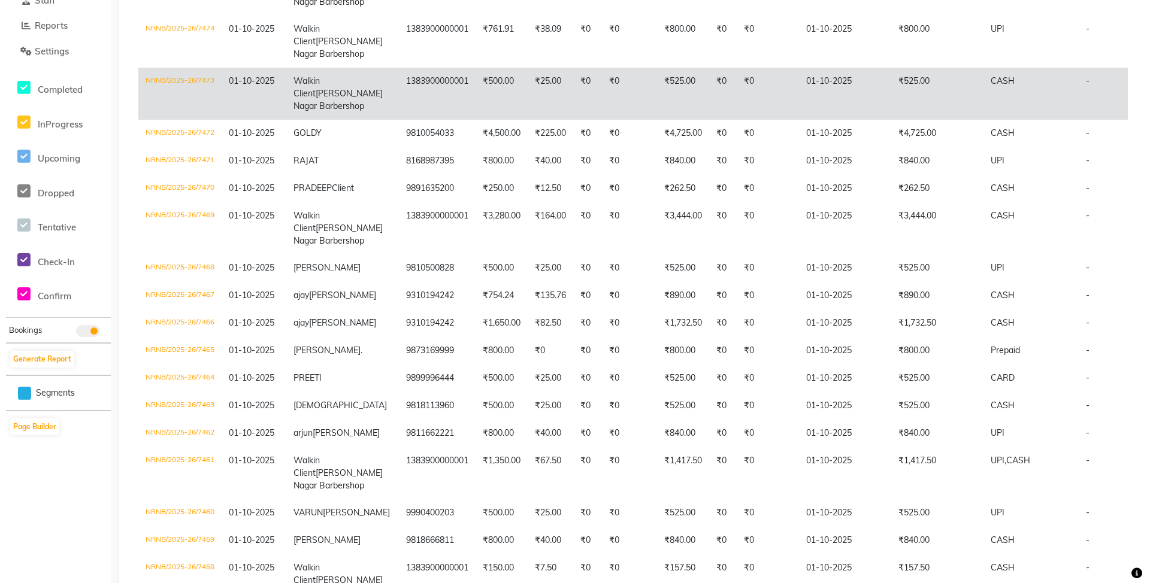
scroll to position [0, 0]
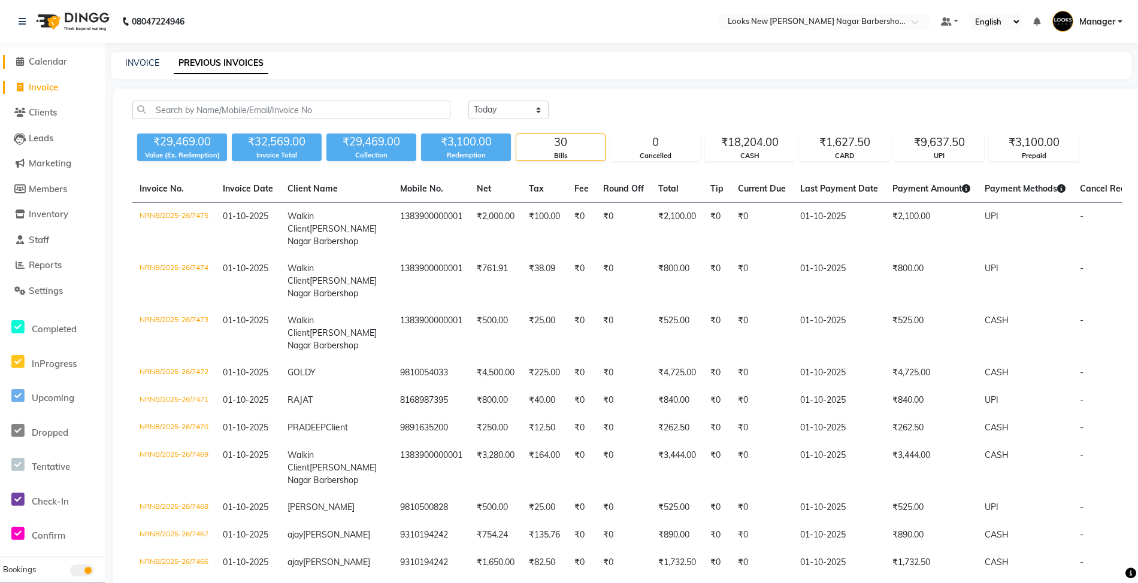
click at [74, 65] on link "Calendar" at bounding box center [52, 62] width 99 height 14
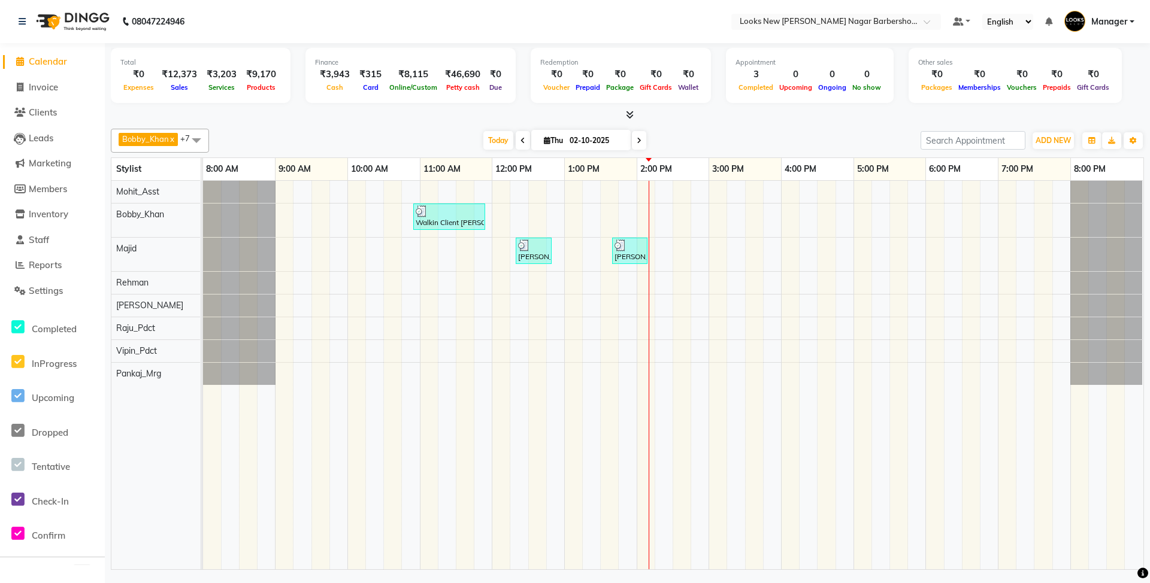
click at [635, 117] on div at bounding box center [627, 115] width 1033 height 13
click at [634, 117] on div at bounding box center [627, 115] width 1033 height 13
click at [631, 117] on icon at bounding box center [630, 114] width 8 height 9
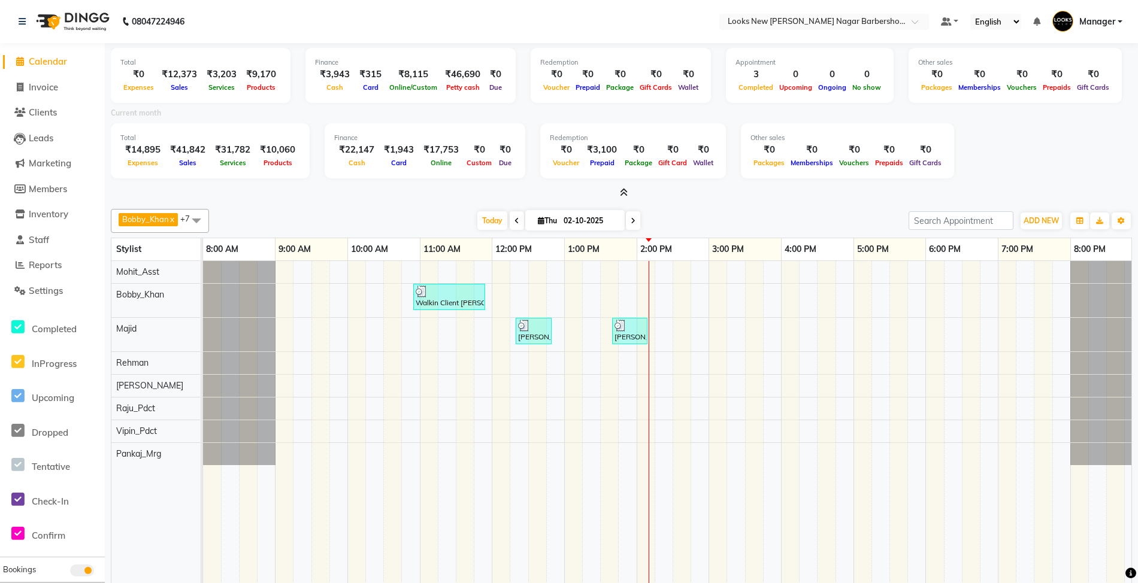
click at [625, 194] on icon at bounding box center [624, 192] width 8 height 9
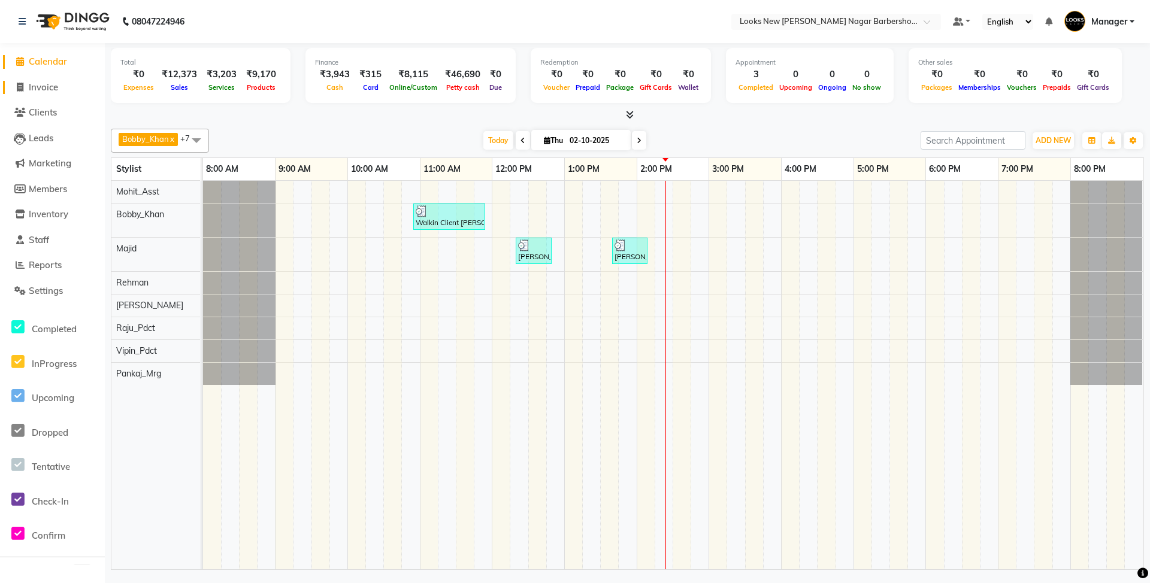
click at [32, 83] on span "Invoice" at bounding box center [43, 86] width 29 height 11
select select "service"
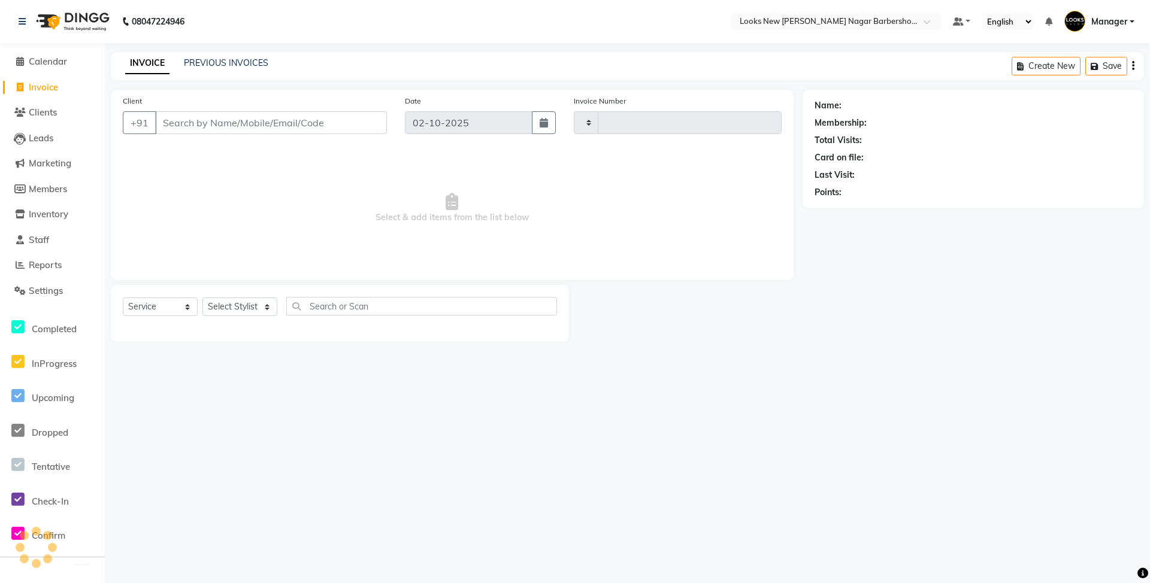
type input "7482"
select select "8705"
click at [66, 63] on span "Calendar" at bounding box center [48, 61] width 38 height 11
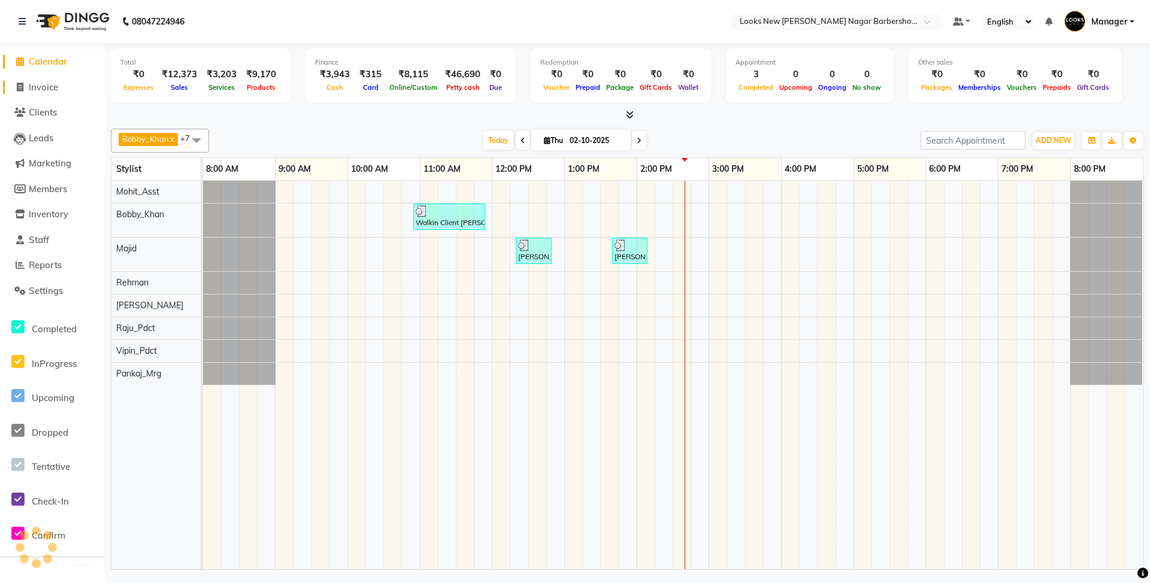
click at [50, 86] on span "Invoice" at bounding box center [43, 86] width 29 height 11
select select "service"
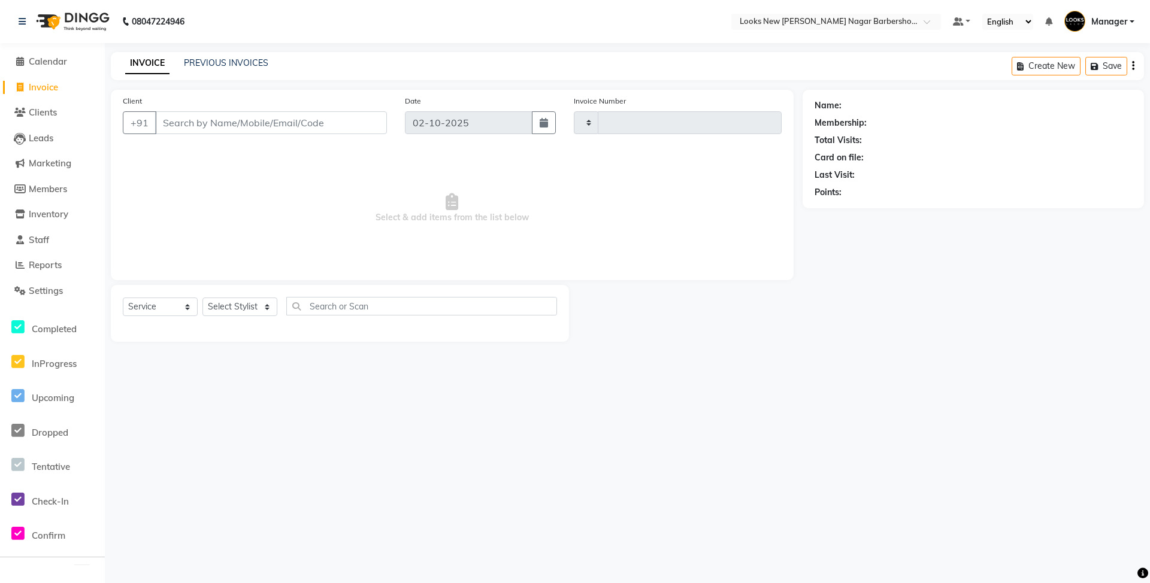
type input "7482"
select select "8705"
click at [260, 307] on select "Select Stylist Aakash_Pdct [PERSON_NAME] [PERSON_NAME] [PERSON_NAME] Counter_Sa…" at bounding box center [239, 307] width 75 height 19
select select "87354"
click at [202, 298] on select "Select Stylist Aakash_Pdct [PERSON_NAME] [PERSON_NAME] [PERSON_NAME] Counter_Sa…" at bounding box center [239, 307] width 75 height 19
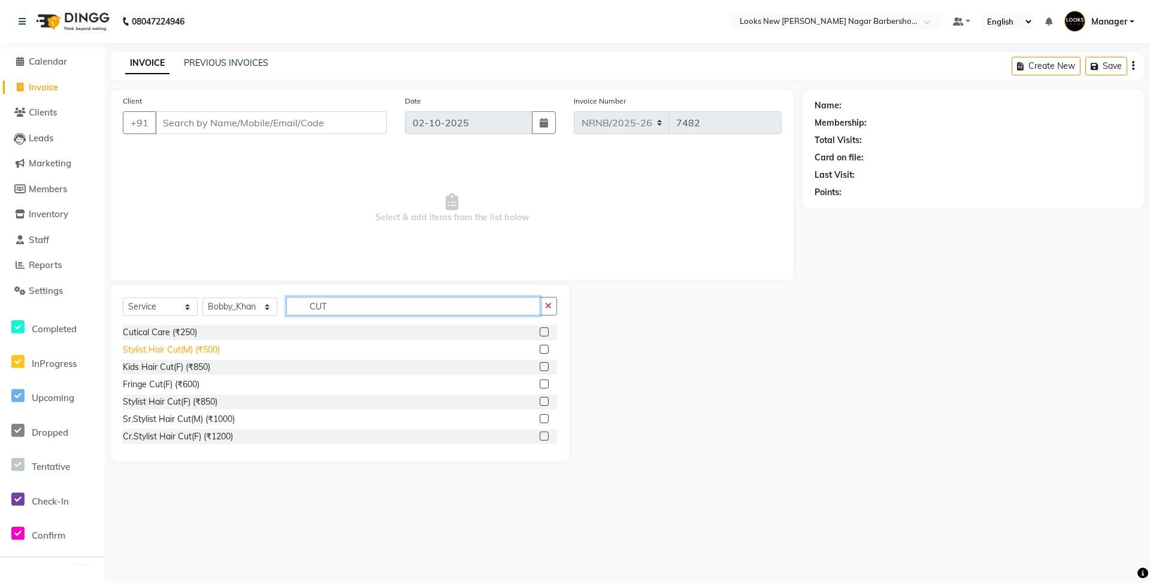
type input "CUT"
click at [155, 356] on div "Stylist Hair Cut(M) (₹500)" at bounding box center [171, 350] width 97 height 13
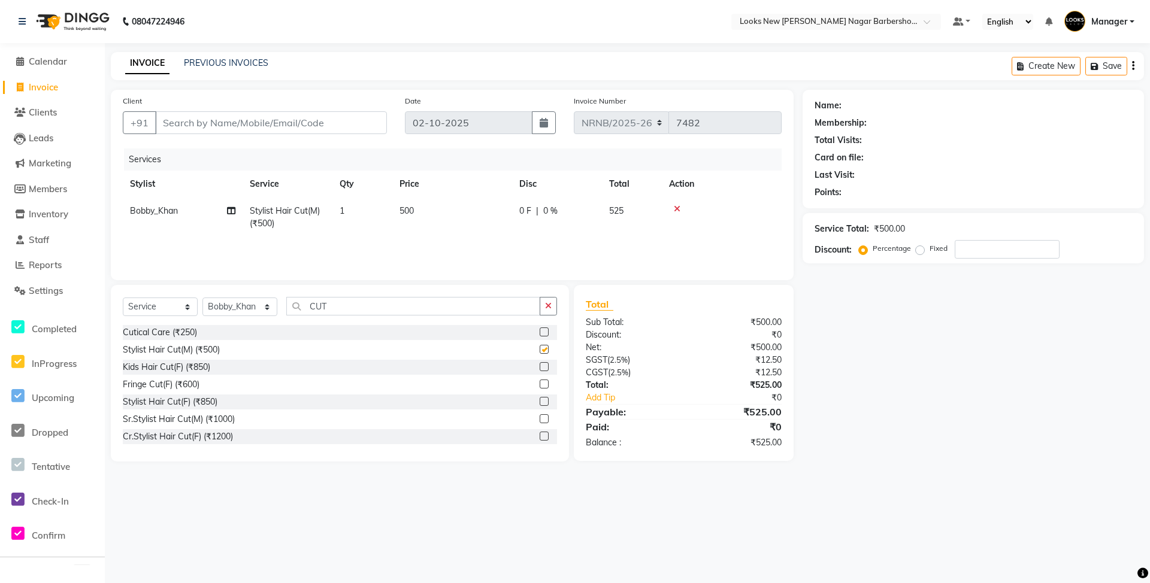
checkbox input "false"
drag, startPoint x: 347, startPoint y: 308, endPoint x: 298, endPoint y: 322, distance: 51.6
click at [298, 322] on div "Select Service Product Membership Package Voucher Prepaid Gift Card Select Styl…" at bounding box center [340, 311] width 434 height 28
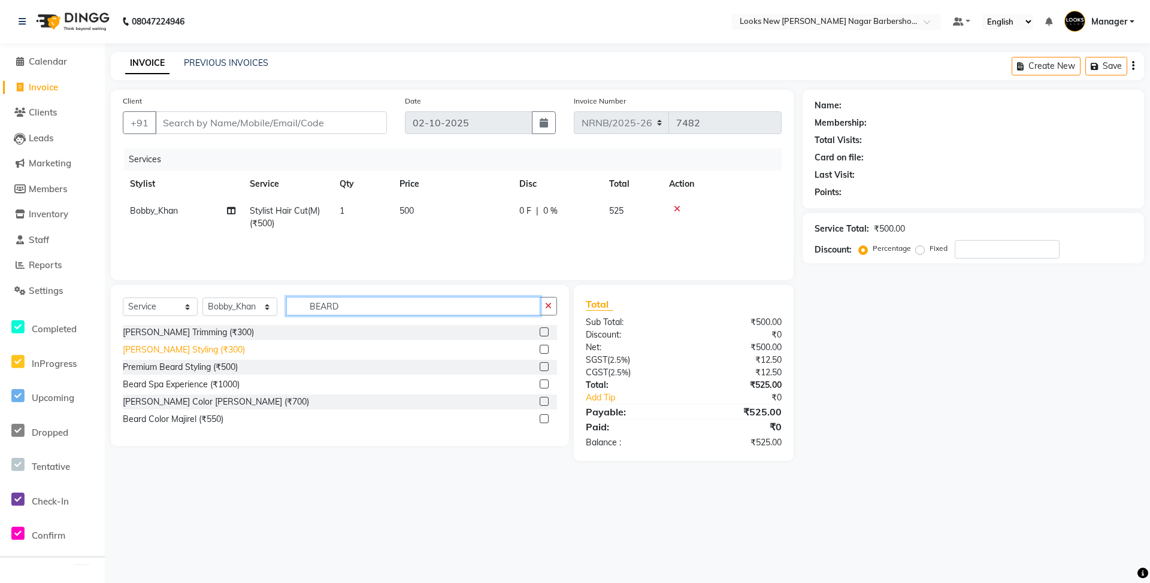
type input "BEARD"
click at [161, 348] on div "[PERSON_NAME] Styling (₹300)" at bounding box center [184, 350] width 122 height 13
checkbox input "false"
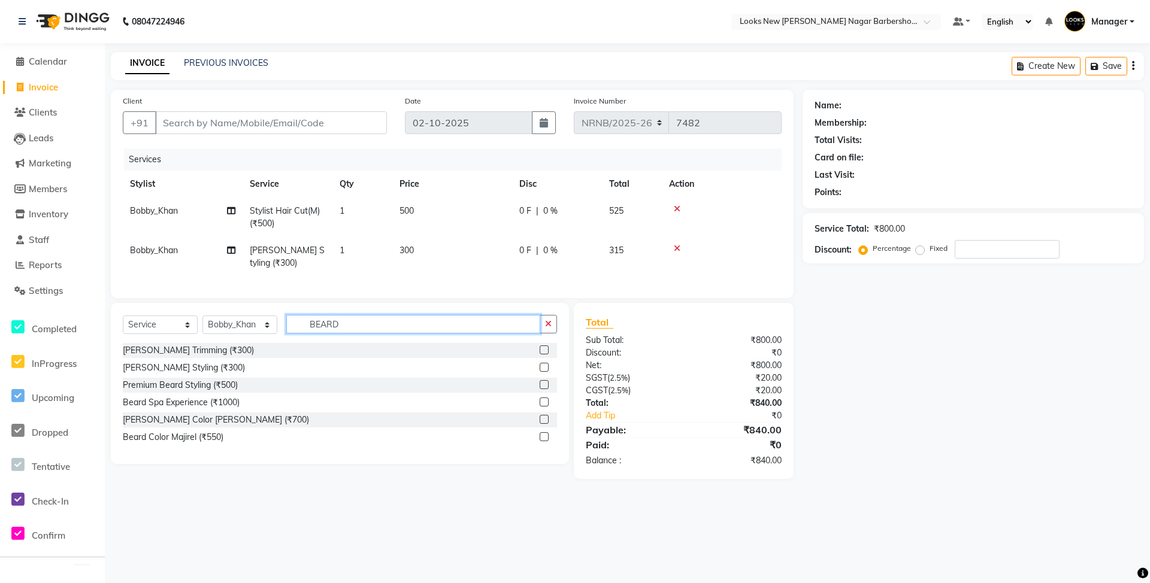
drag, startPoint x: 357, startPoint y: 343, endPoint x: 284, endPoint y: 345, distance: 73.1
click at [284, 343] on div "Select Service Product Membership Package Voucher Prepaid Gift Card Select Styl…" at bounding box center [340, 329] width 434 height 28
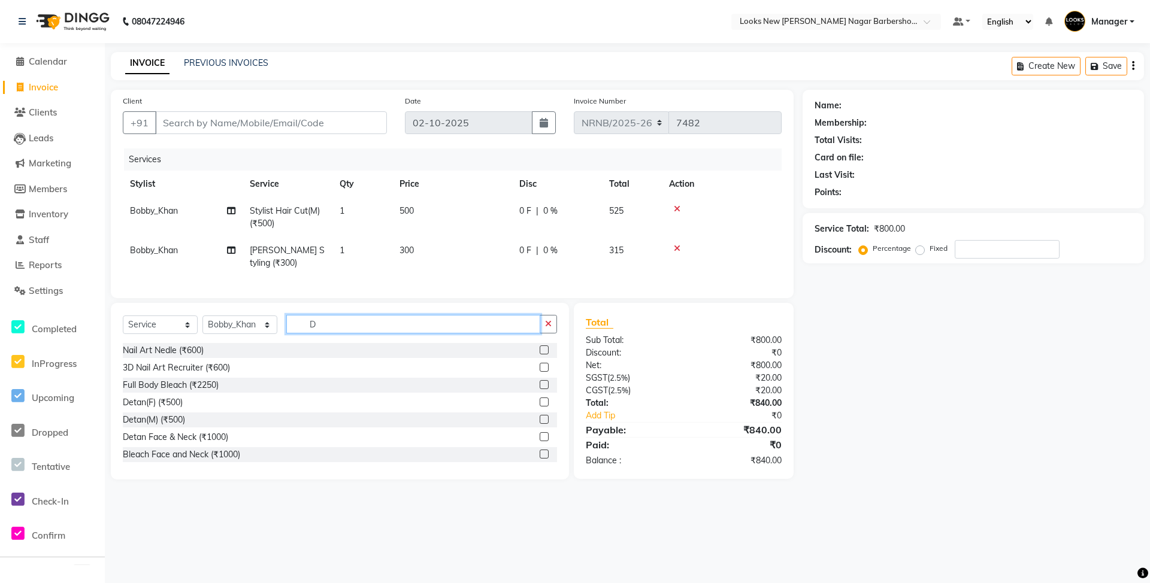
type input "D"
click at [190, 428] on div "Detan(M) (₹500)" at bounding box center [340, 420] width 434 height 15
click at [180, 426] on div "Detan(M) (₹500)" at bounding box center [154, 420] width 62 height 13
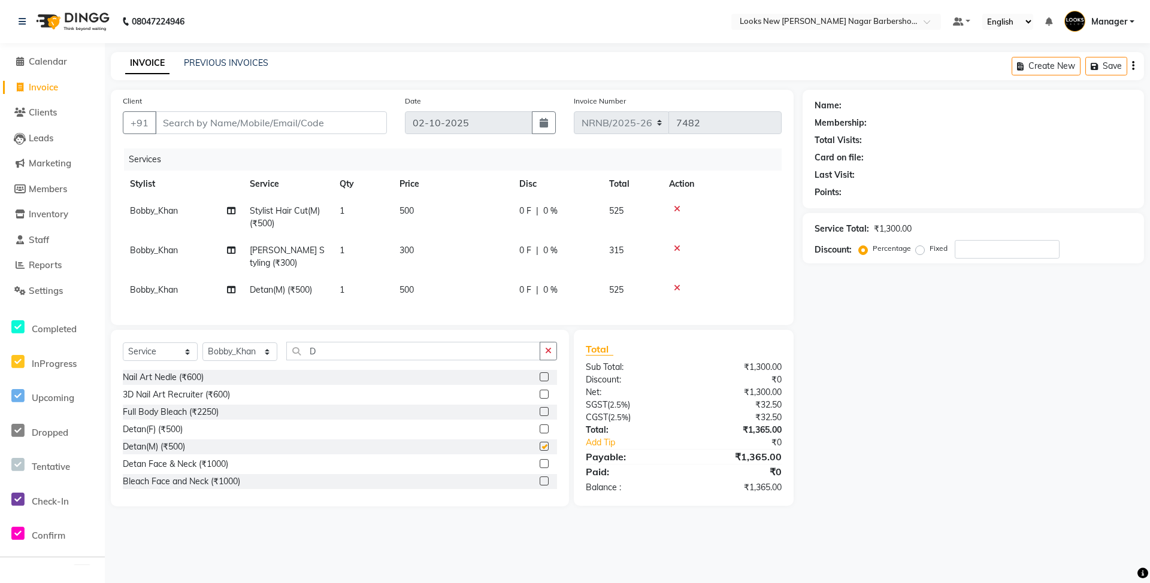
checkbox input "false"
click at [425, 303] on td "500" at bounding box center [452, 290] width 120 height 27
select select "87354"
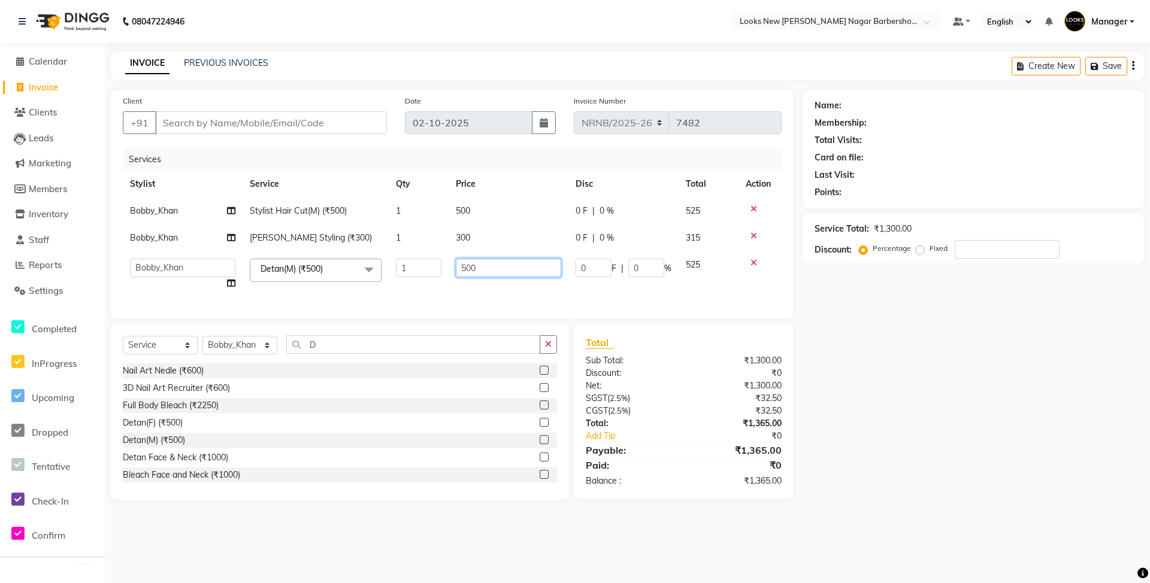
drag, startPoint x: 486, startPoint y: 271, endPoint x: 394, endPoint y: 298, distance: 96.1
click at [409, 297] on div "Services Stylist Service Qty Price Disc Total Action Bobby_Khan Stylist Hair Cu…" at bounding box center [452, 228] width 659 height 158
type input "1000"
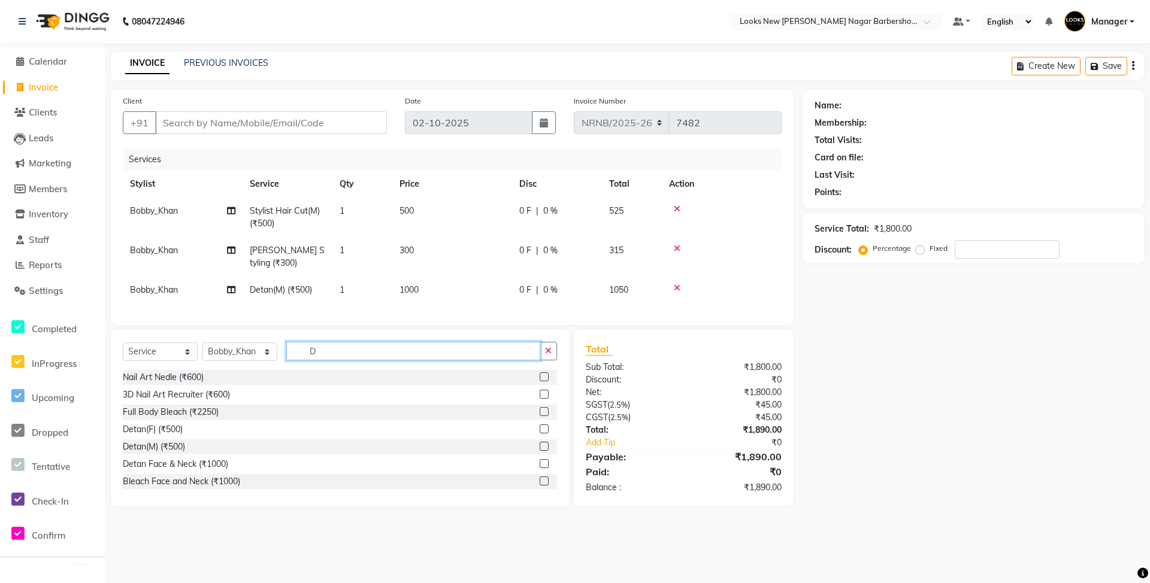
drag, startPoint x: 374, startPoint y: 363, endPoint x: 326, endPoint y: 369, distance: 47.7
click at [326, 361] on input "D" at bounding box center [413, 351] width 254 height 19
drag, startPoint x: 324, startPoint y: 369, endPoint x: 240, endPoint y: 370, distance: 84.5
click at [240, 370] on div "Select Service Product Membership Package Voucher Prepaid Gift Card Select Styl…" at bounding box center [340, 356] width 434 height 28
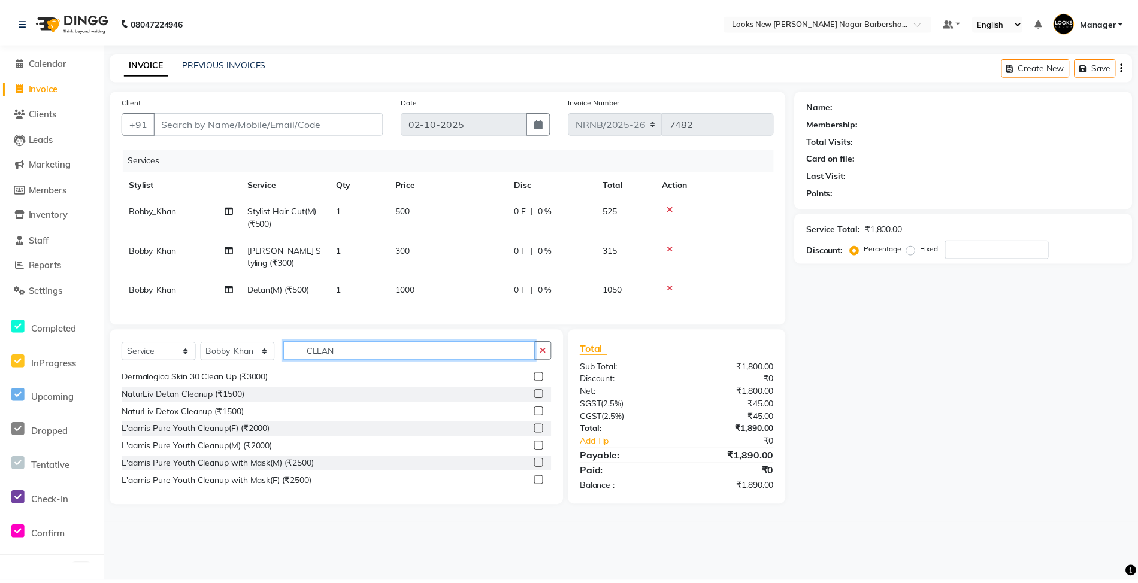
scroll to position [80, 0]
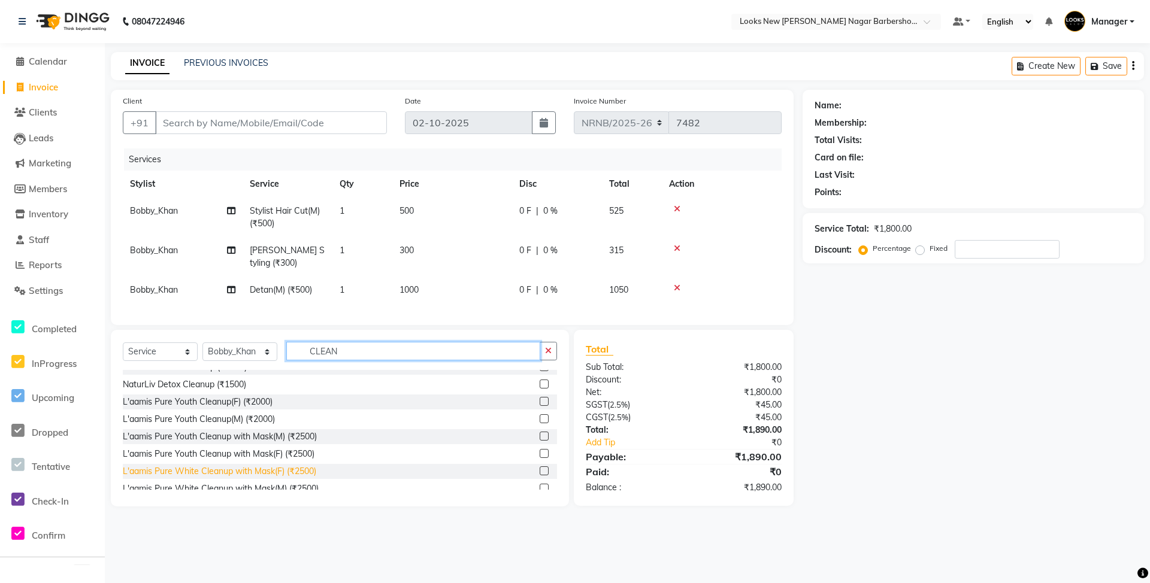
type input "CLEAN"
click at [156, 478] on div "L'aamis Pure White Cleanup with Mask(F) (₹2500)" at bounding box center [219, 471] width 193 height 13
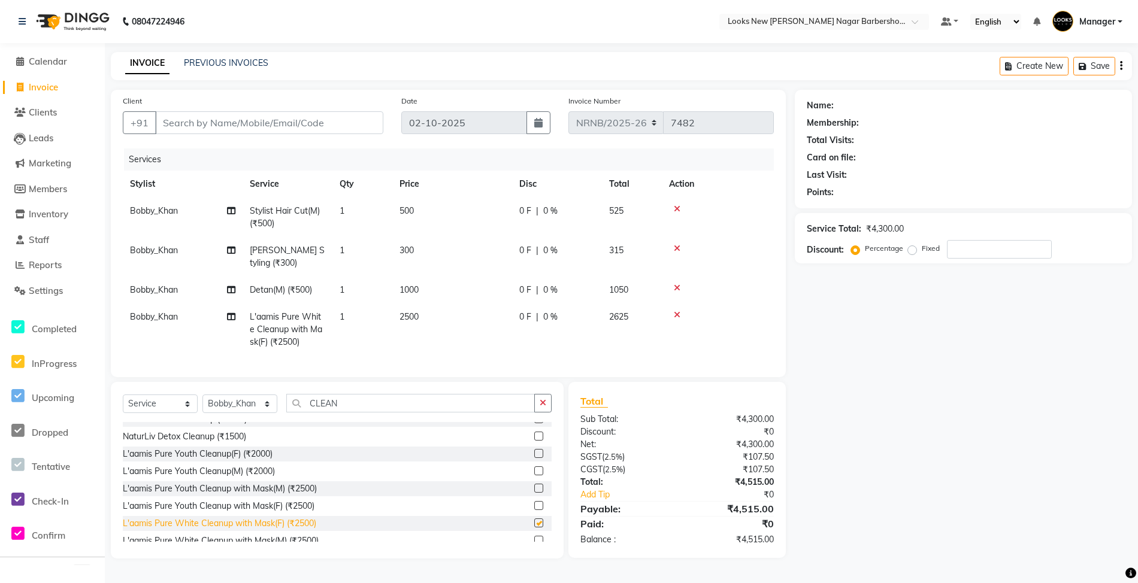
checkbox input "false"
click at [453, 362] on div "Services Stylist Service Qty Price Disc Total Action Bobby_Khan Stylist Hair Cu…" at bounding box center [448, 257] width 651 height 217
click at [284, 116] on input "Client" at bounding box center [269, 122] width 228 height 23
type input "9"
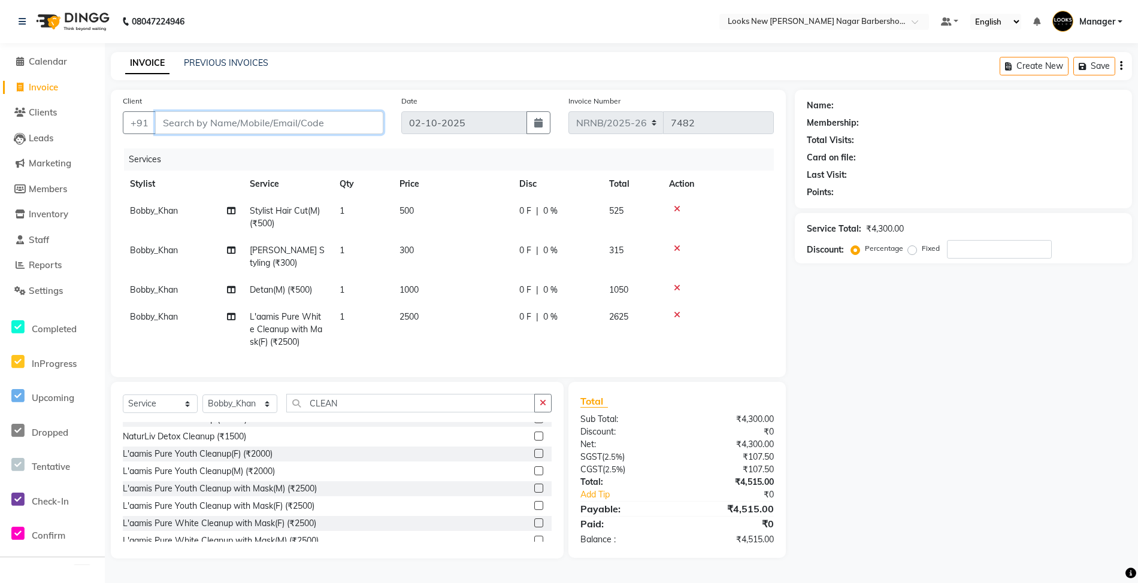
type input "0"
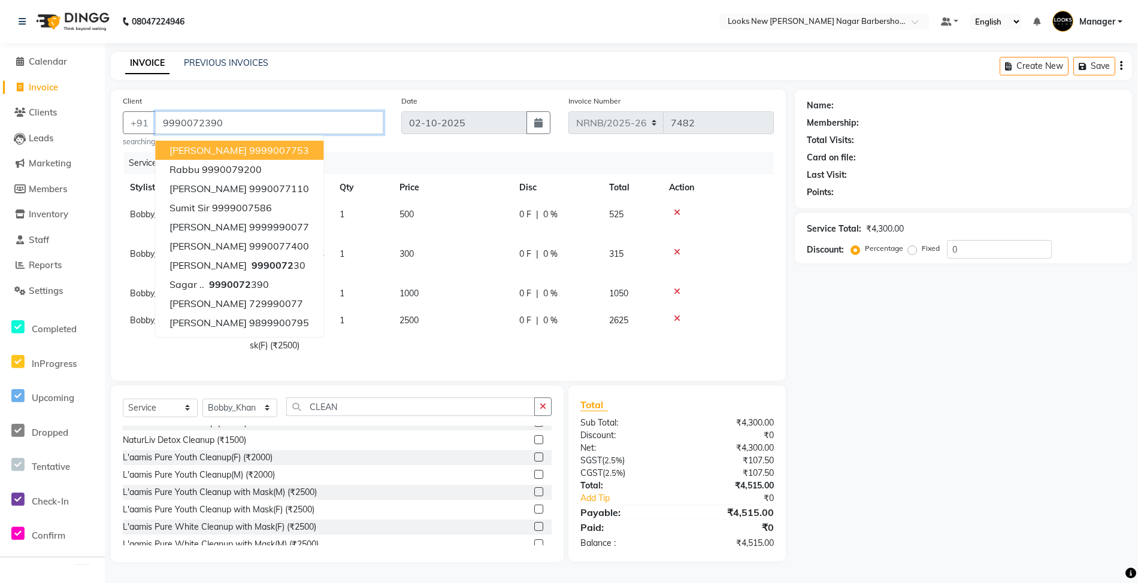
type input "9990072390"
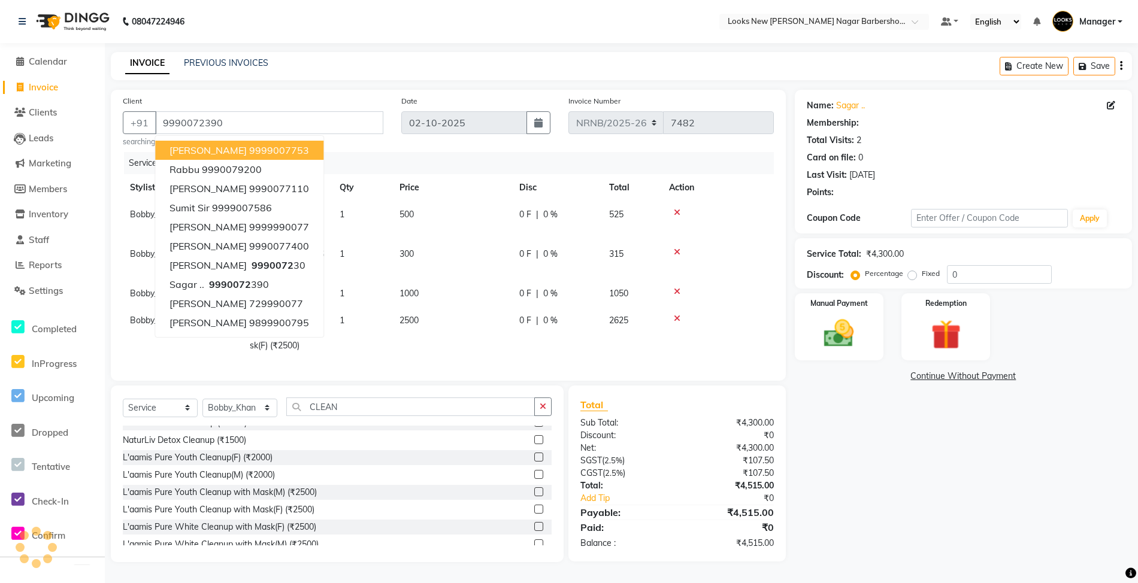
select select "1: Object"
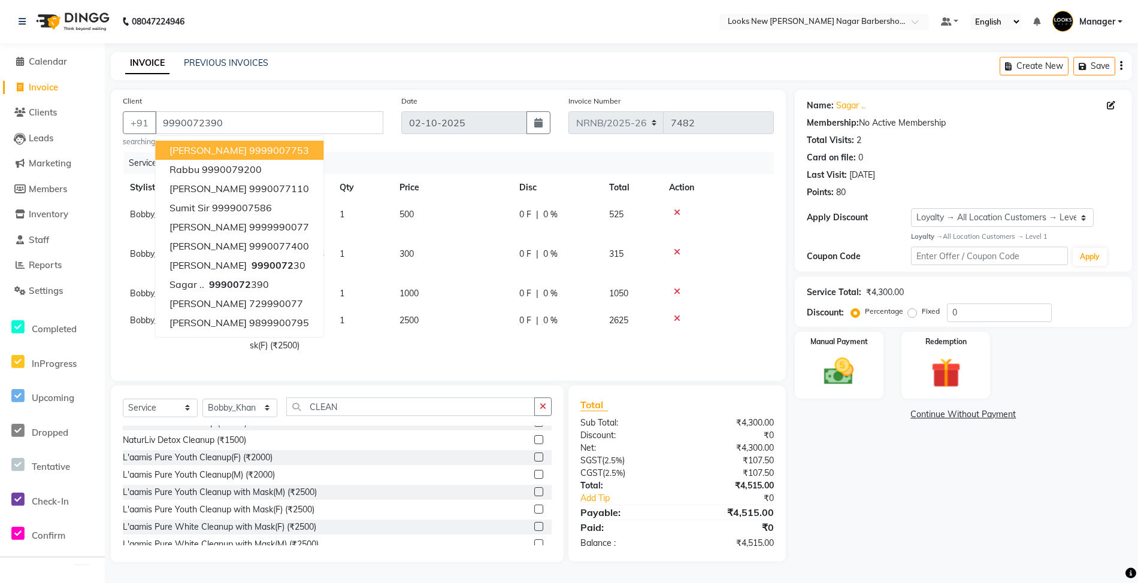
drag, startPoint x: 385, startPoint y: 153, endPoint x: 376, endPoint y: 157, distance: 9.1
click at [380, 153] on div "Services" at bounding box center [453, 163] width 659 height 22
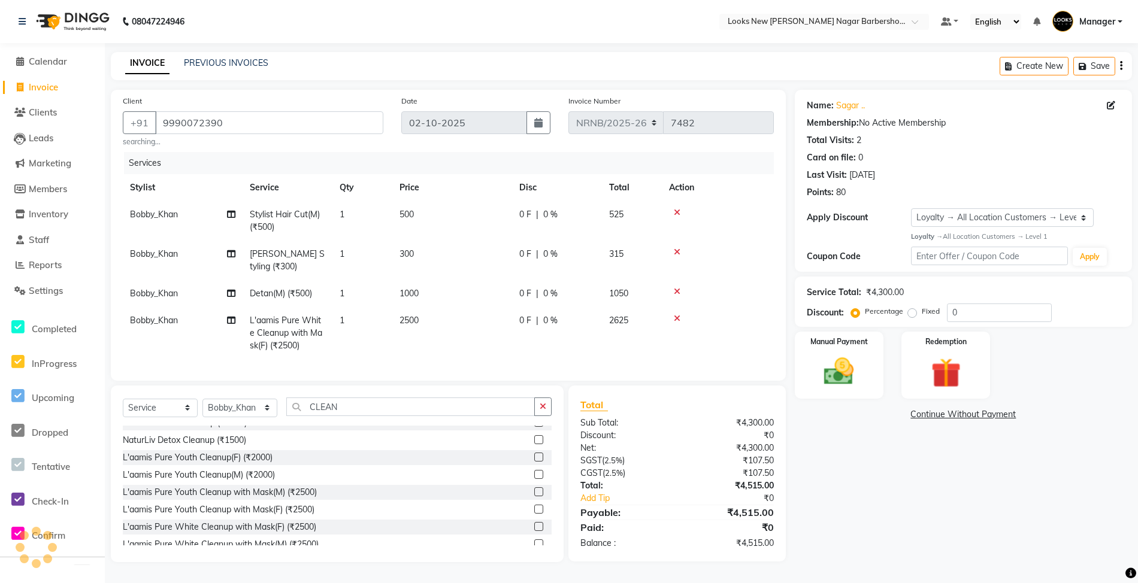
click at [677, 292] on icon at bounding box center [677, 292] width 7 height 8
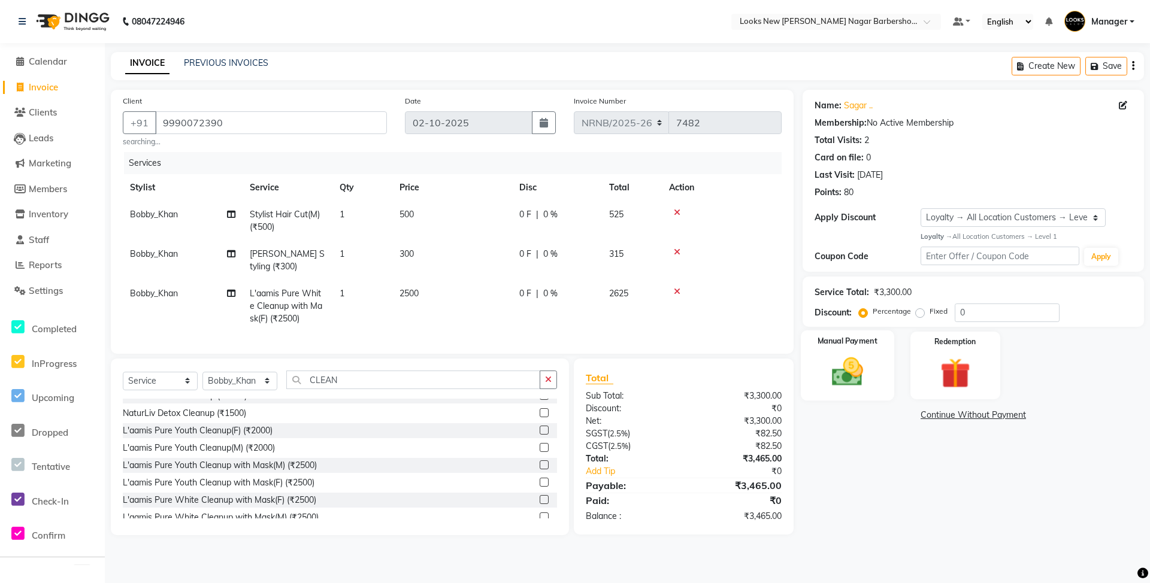
click at [825, 362] on img at bounding box center [848, 372] width 52 height 37
click at [895, 416] on span "UPI" at bounding box center [899, 416] width 19 height 14
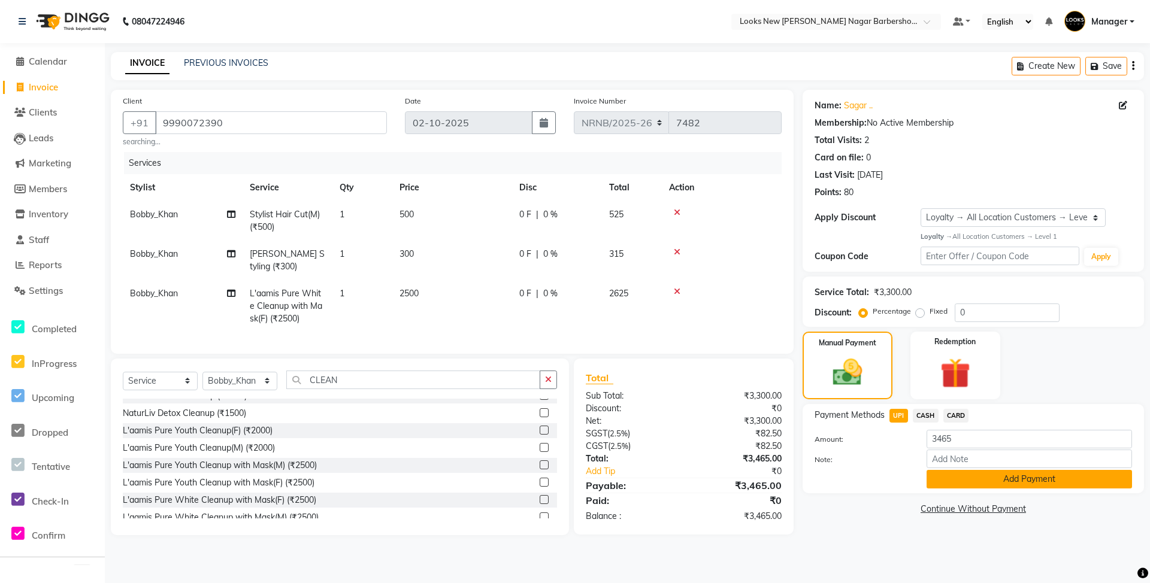
click at [962, 477] on button "Add Payment" at bounding box center [1029, 479] width 205 height 19
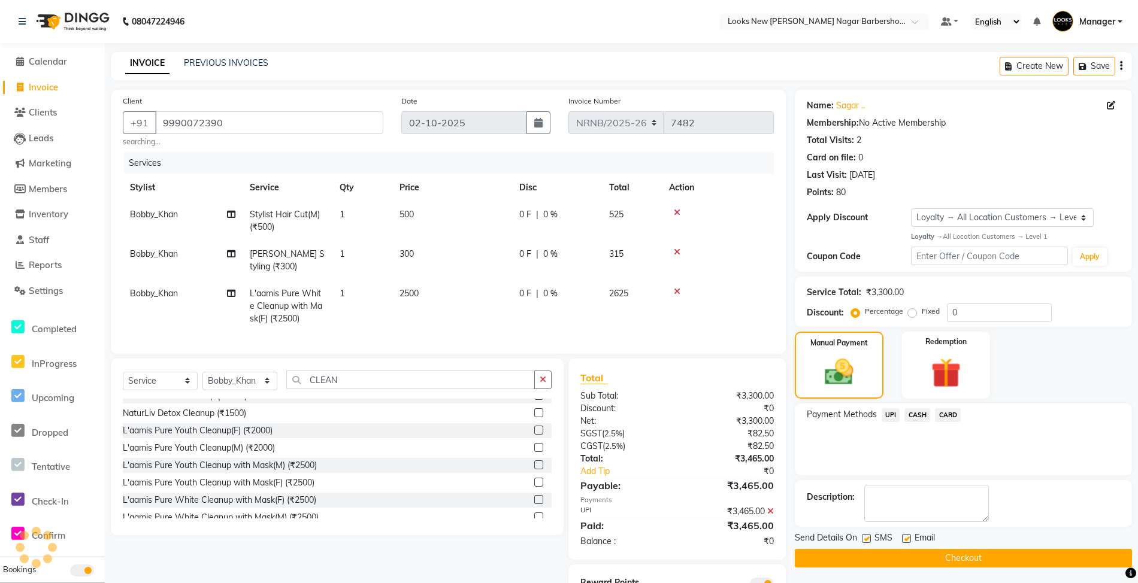
click at [944, 555] on button "Checkout" at bounding box center [963, 558] width 337 height 19
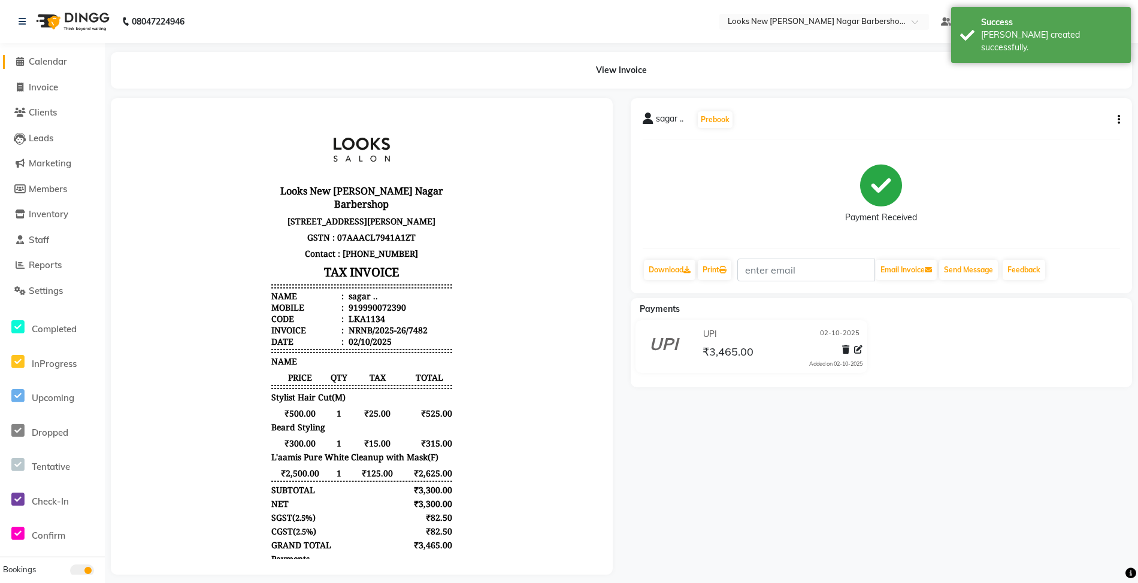
click at [39, 61] on span "Calendar" at bounding box center [48, 61] width 38 height 11
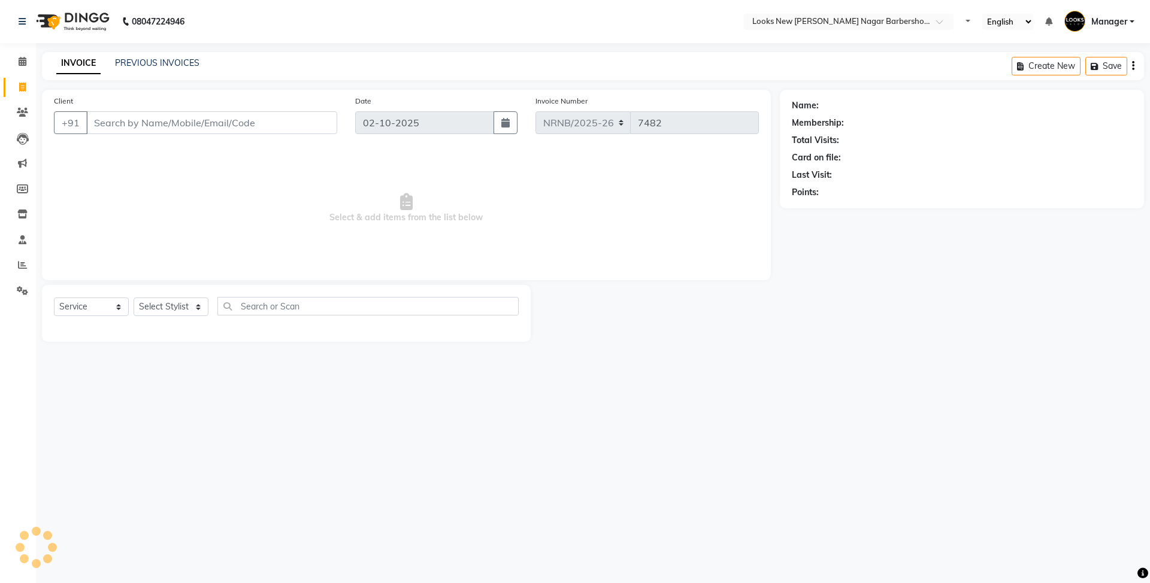
select select "service"
drag, startPoint x: 34, startPoint y: 25, endPoint x: 25, endPoint y: 24, distance: 9.0
click at [32, 24] on img at bounding box center [72, 22] width 82 height 34
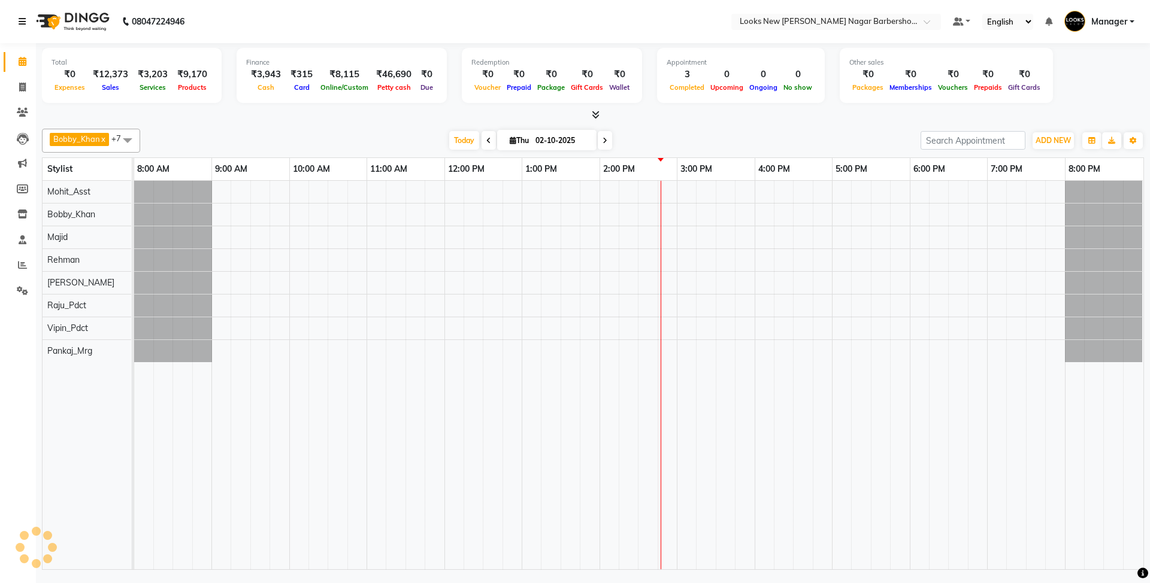
click at [25, 24] on icon at bounding box center [22, 21] width 7 height 8
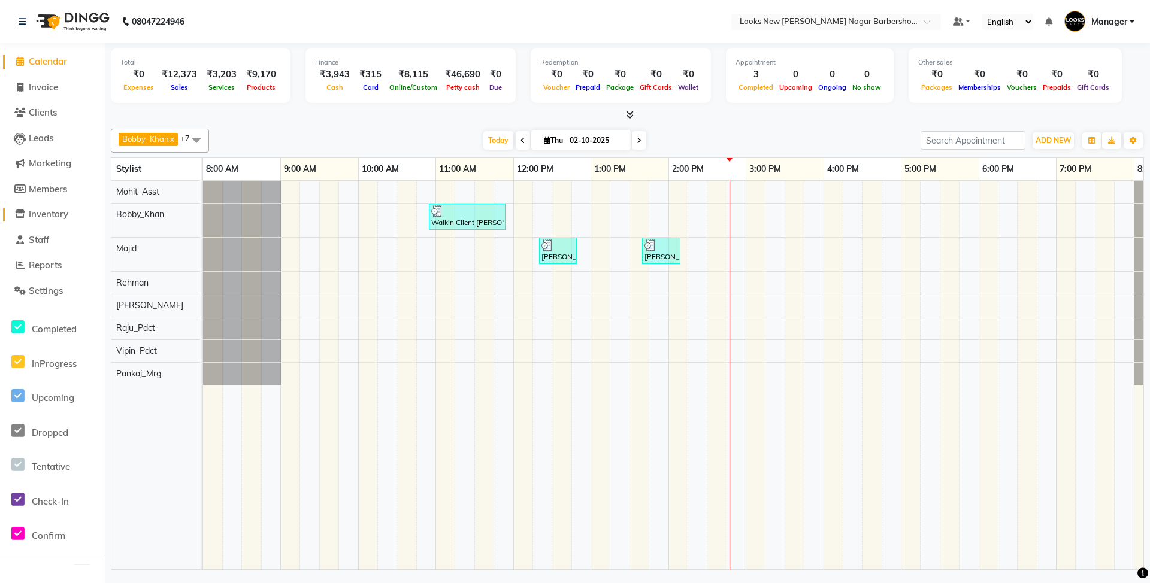
drag, startPoint x: 54, startPoint y: 213, endPoint x: 67, endPoint y: 217, distance: 13.7
click at [54, 216] on span "Inventory" at bounding box center [49, 213] width 40 height 11
select select
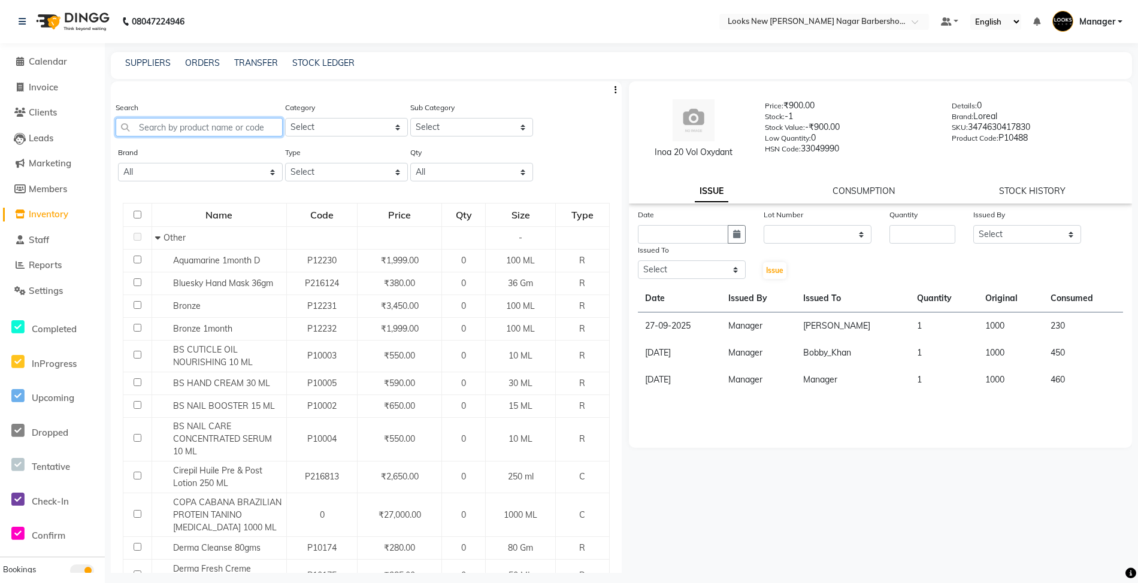
click at [216, 123] on input "text" at bounding box center [199, 127] width 167 height 19
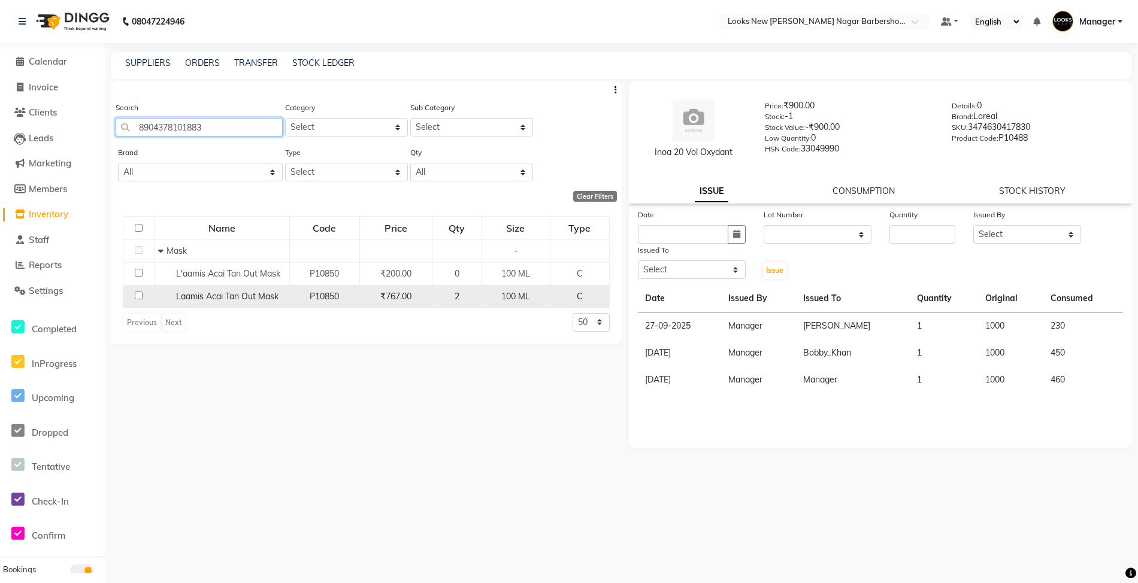
type input "8904378101883"
click at [138, 295] on input "checkbox" at bounding box center [139, 296] width 8 height 8
checkbox input "true"
select select
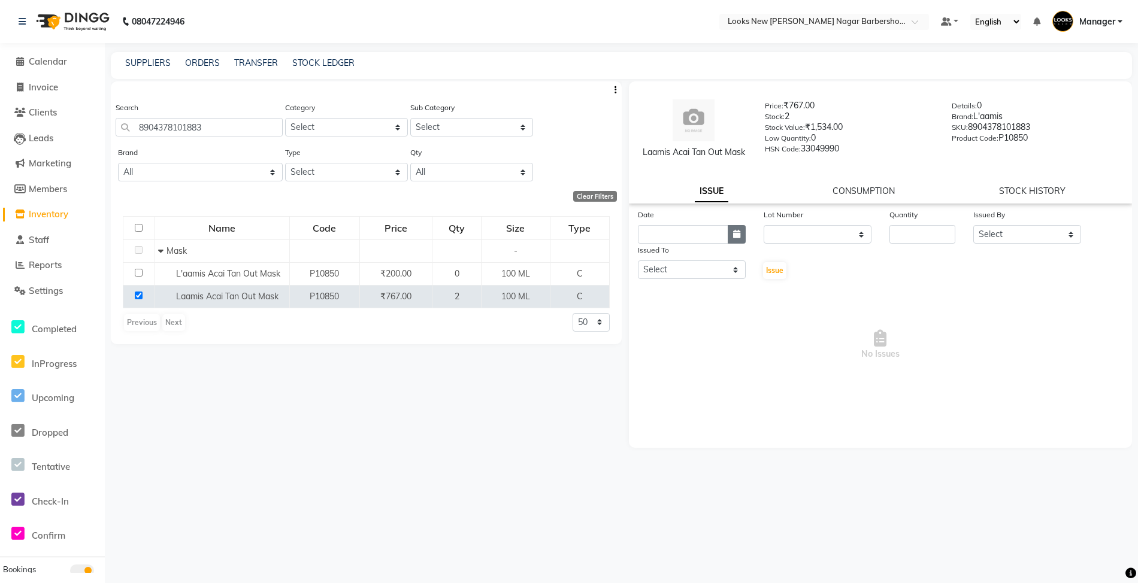
click at [741, 233] on button "button" at bounding box center [737, 234] width 18 height 19
select select "10"
select select "2025"
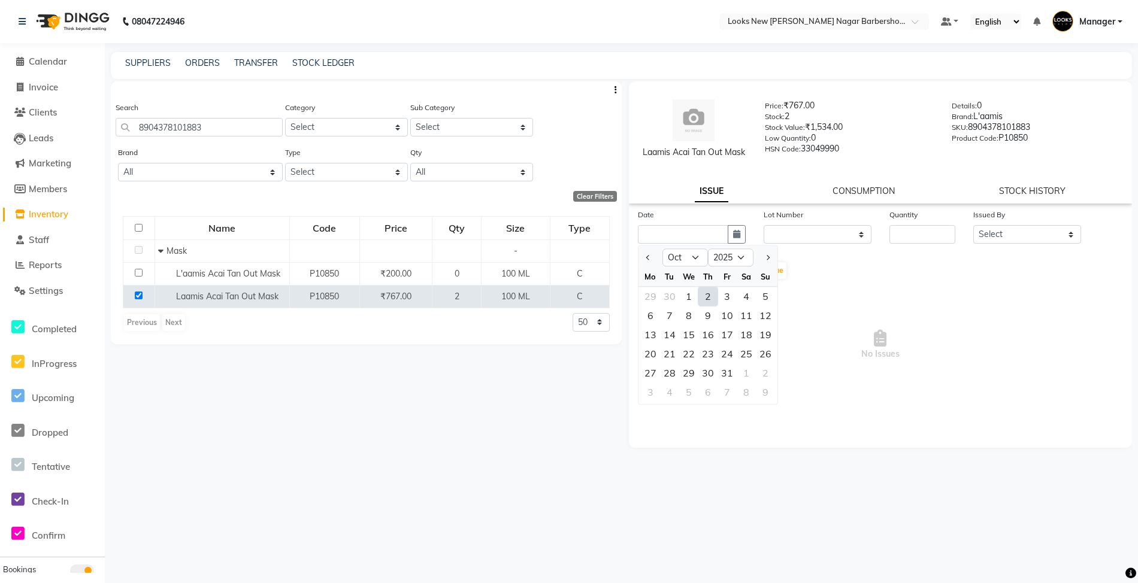
click at [712, 293] on div "2" at bounding box center [707, 296] width 19 height 19
type input "02-10-2025"
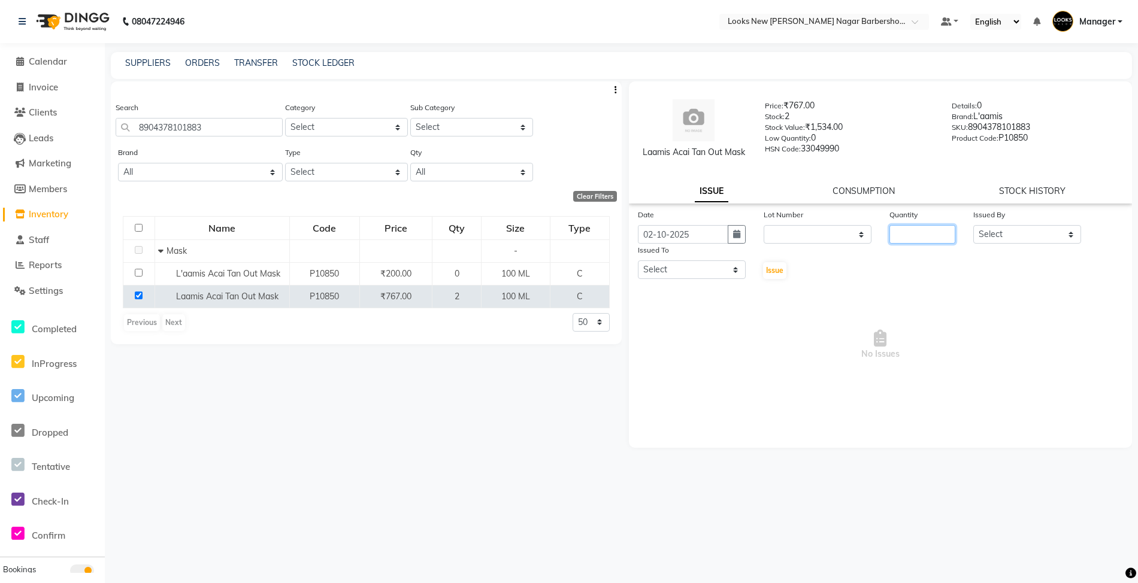
click at [931, 234] on input "number" at bounding box center [923, 234] width 66 height 19
type input "1"
click at [1002, 238] on select "Select Aakash_Pdct Afsar Ahmed Ashmita Ayesha Bobby_Asst Bobby_Khan Counter_Sal…" at bounding box center [1027, 234] width 108 height 19
select select "89720"
click at [973, 225] on select "Select Aakash_Pdct Afsar Ahmed Ashmita Ayesha Bobby_Asst Bobby_Khan Counter_Sal…" at bounding box center [1027, 234] width 108 height 19
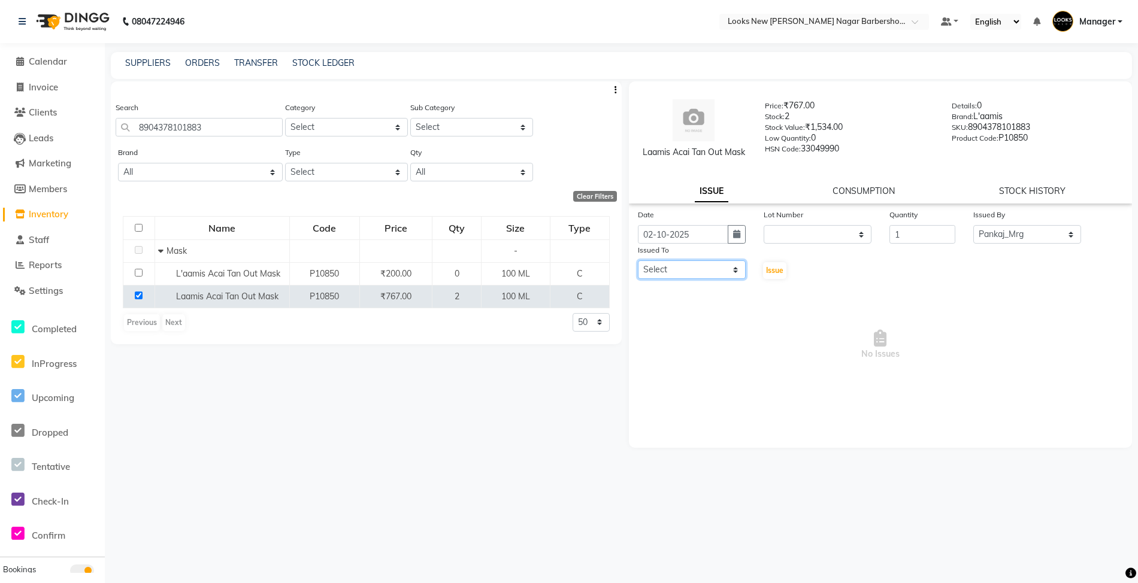
click at [696, 271] on select "Select Aakash_Pdct Afsar Ahmed Ashmita Ayesha Bobby_Asst Bobby_Khan Counter_Sal…" at bounding box center [692, 270] width 108 height 19
select select "87338"
click at [638, 261] on select "Select Aakash_Pdct Afsar Ahmed Ashmita Ayesha Bobby_Asst Bobby_Khan Counter_Sal…" at bounding box center [692, 270] width 108 height 19
click at [766, 268] on span "Issue" at bounding box center [774, 270] width 17 height 9
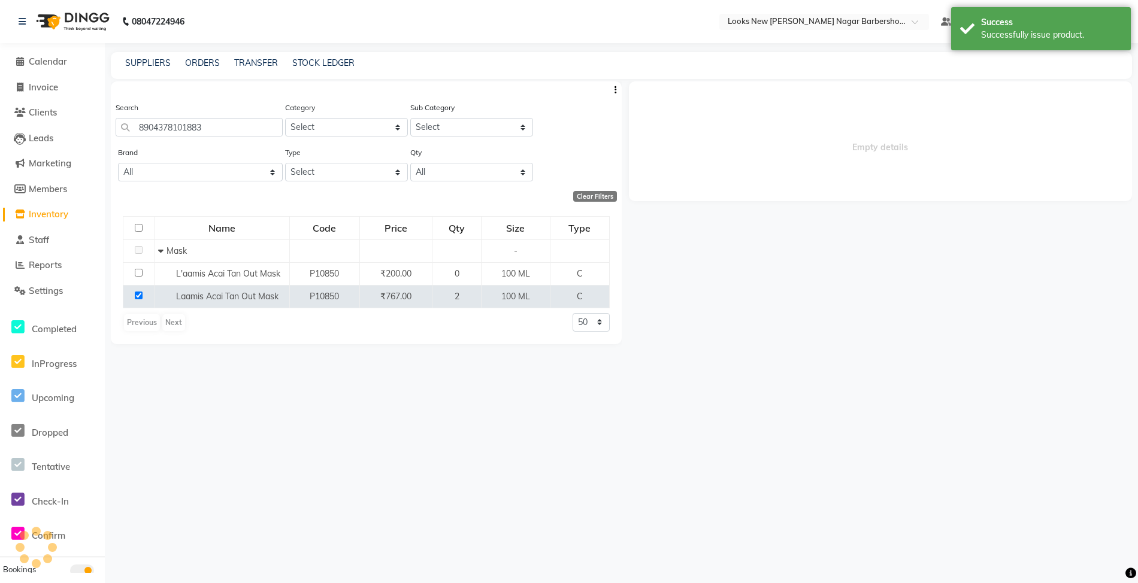
select select
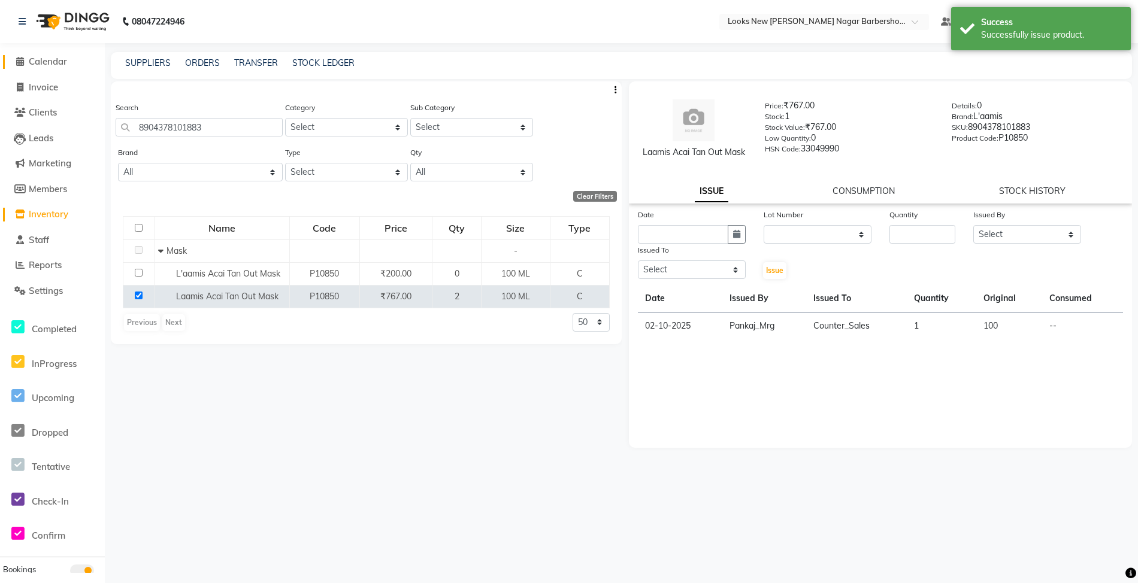
click at [52, 58] on span "Calendar" at bounding box center [48, 61] width 38 height 11
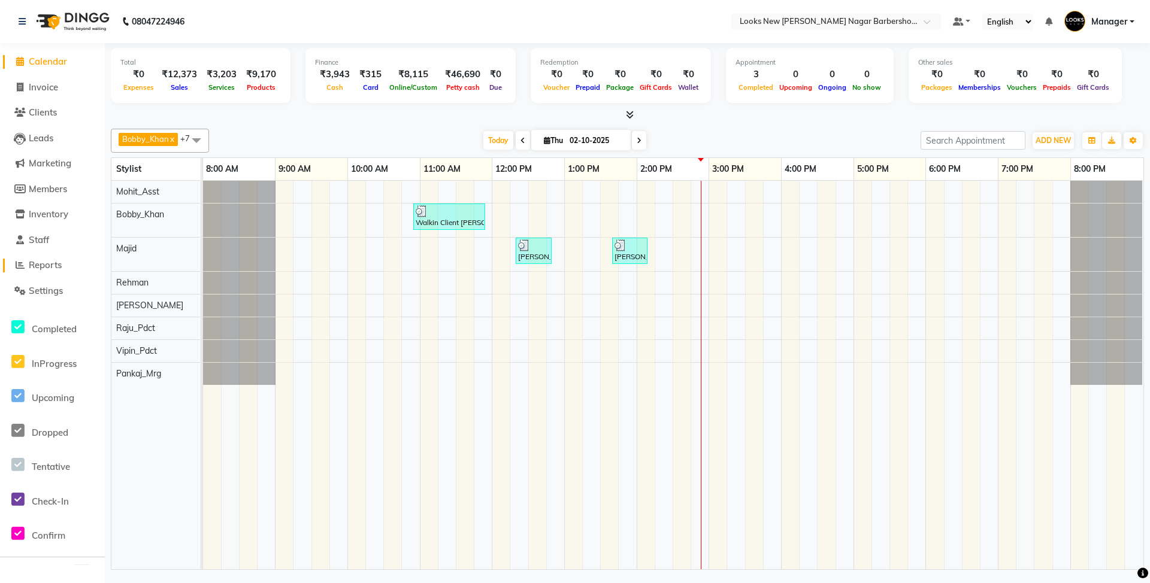
click at [48, 264] on span "Reports" at bounding box center [45, 264] width 33 height 11
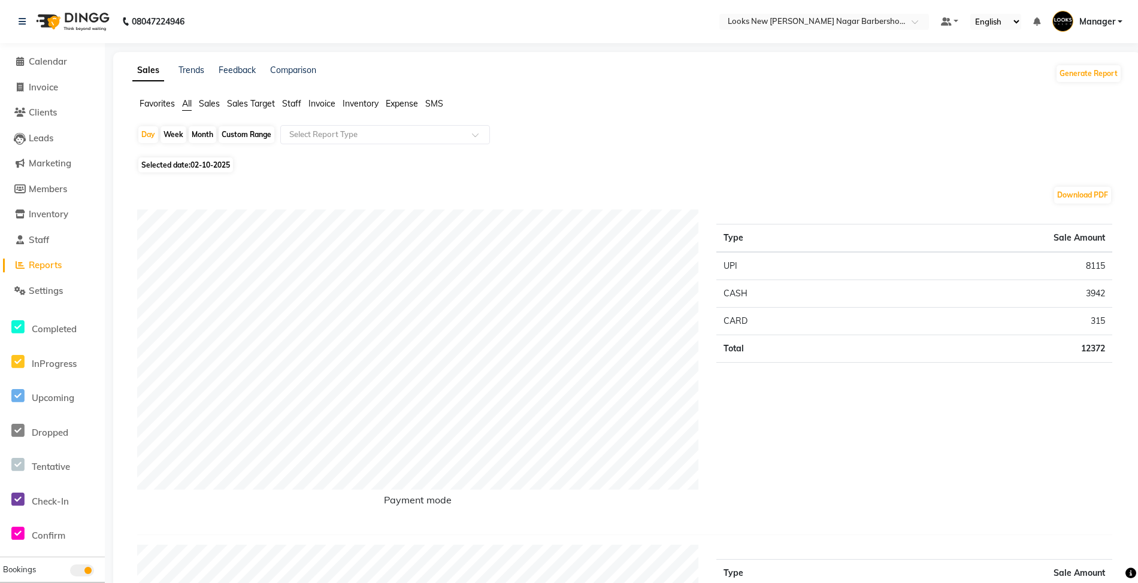
click at [292, 108] on span "Staff" at bounding box center [291, 103] width 19 height 11
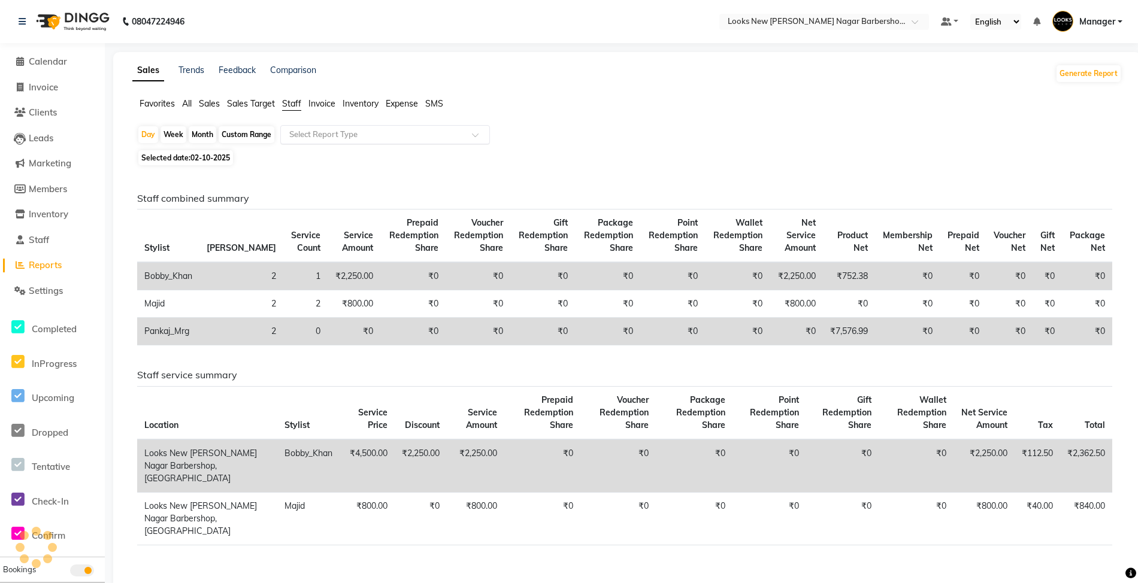
click at [326, 132] on input "text" at bounding box center [373, 135] width 173 height 12
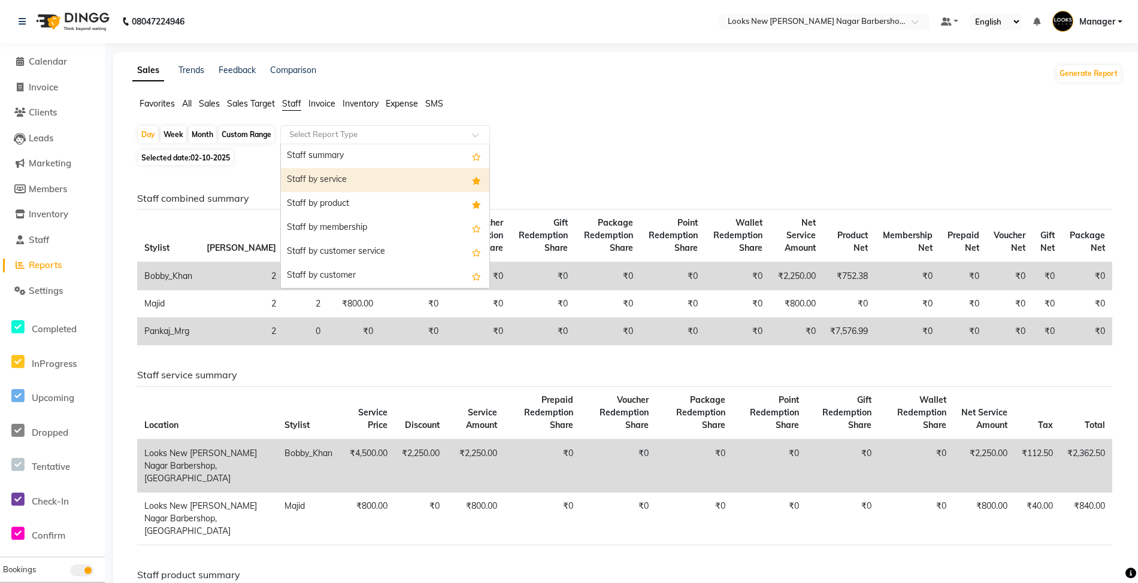
click at [338, 185] on div "Staff by service" at bounding box center [385, 180] width 208 height 24
select select "full_report"
select select "csv"
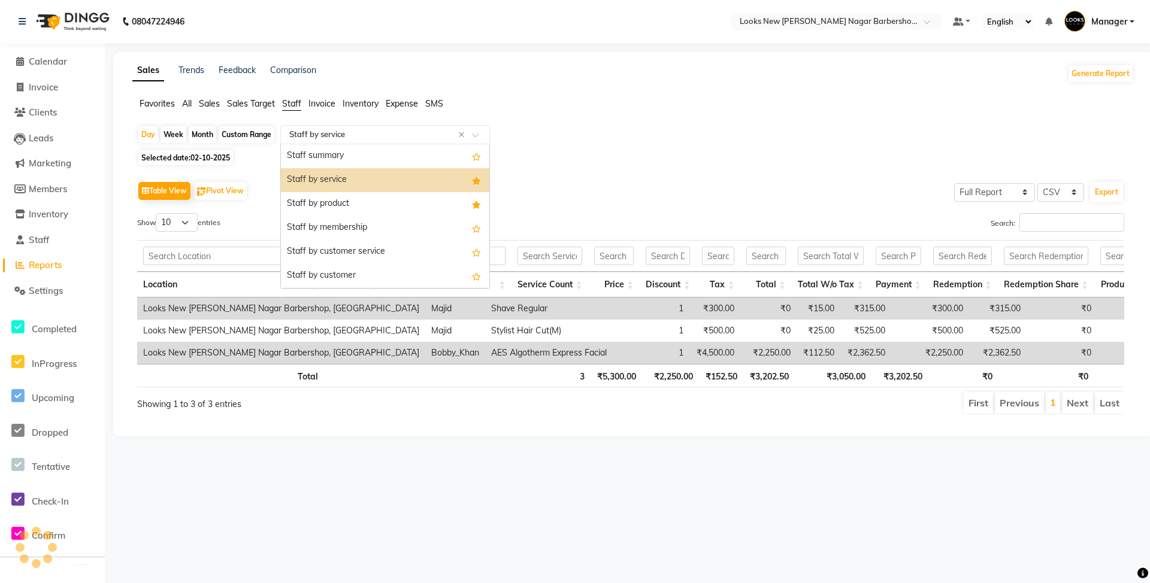
click at [358, 129] on input "text" at bounding box center [373, 135] width 173 height 12
click at [343, 200] on div "Staff by product" at bounding box center [385, 204] width 208 height 24
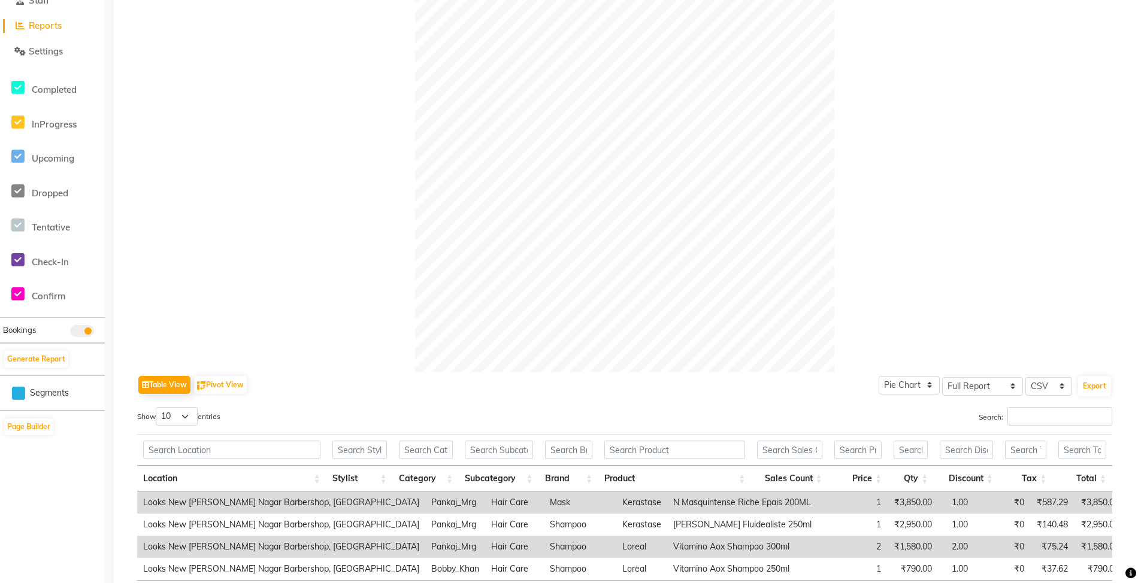
scroll to position [319, 0]
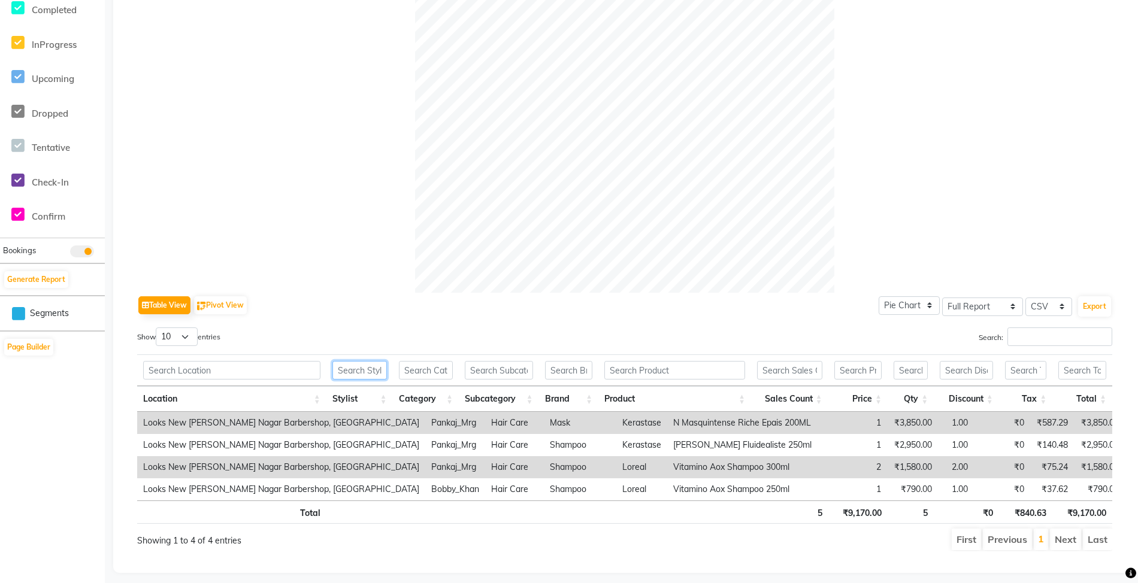
click at [367, 365] on input "text" at bounding box center [359, 370] width 55 height 19
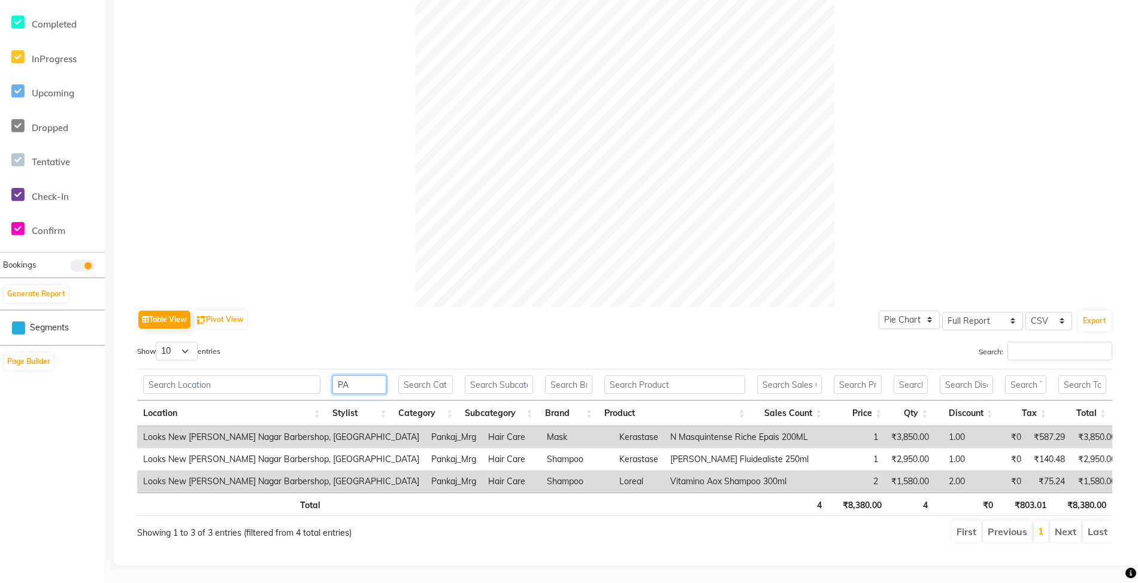
type input "P"
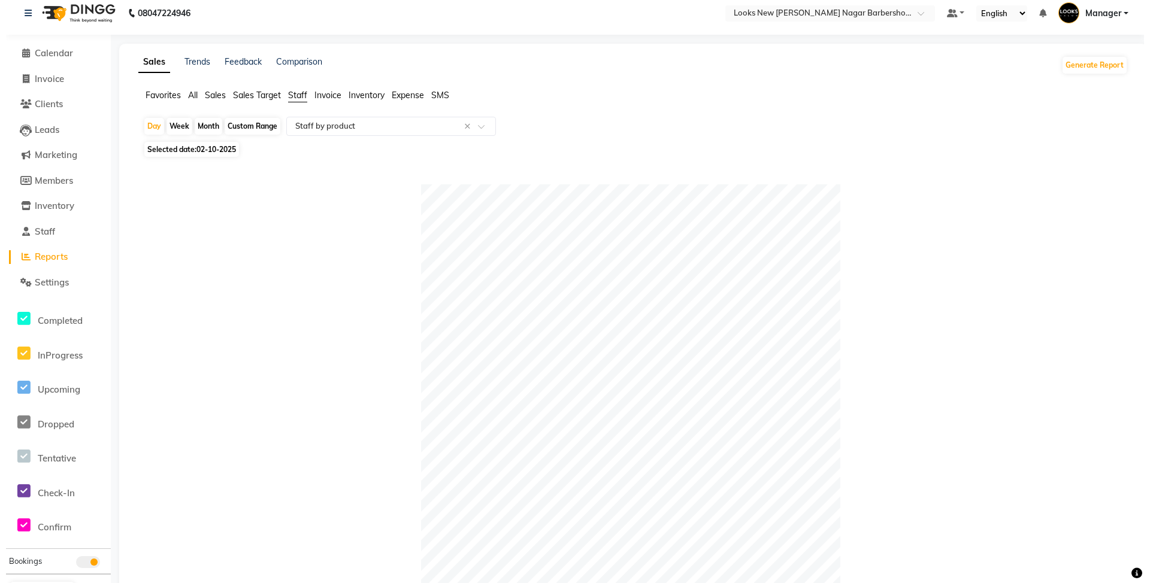
scroll to position [0, 0]
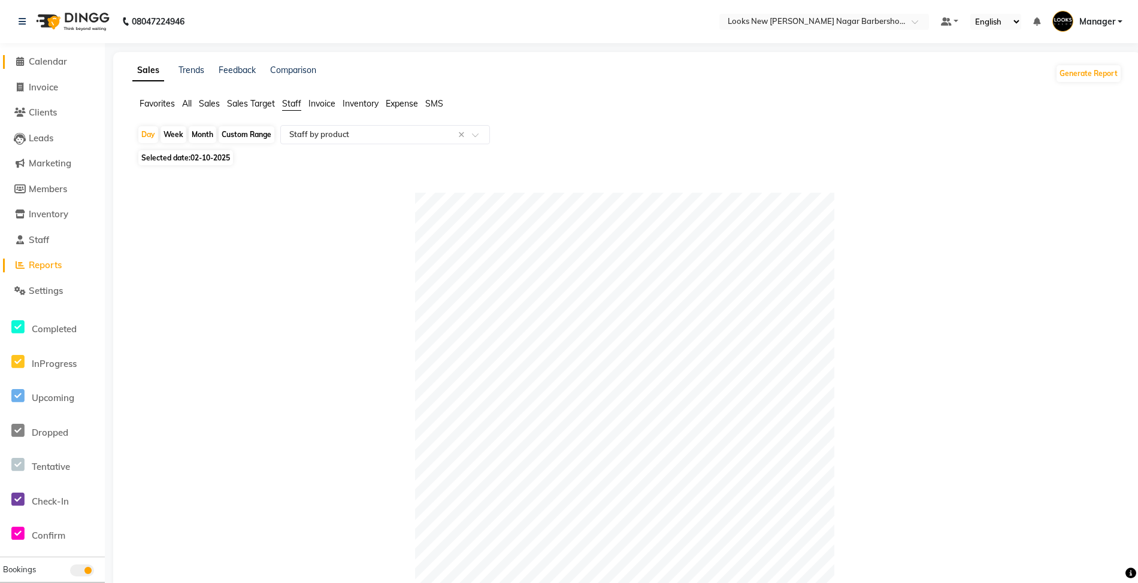
click at [46, 56] on span "Calendar" at bounding box center [48, 61] width 38 height 11
